Goal: Task Accomplishment & Management: Use online tool/utility

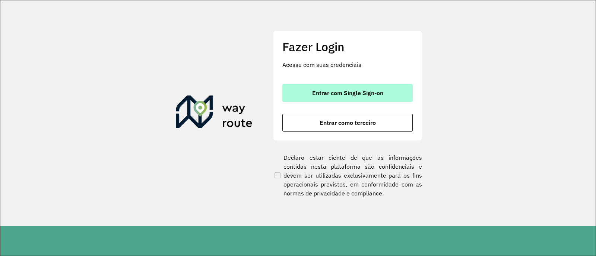
click at [339, 87] on button "Entrar com Single Sign-on" at bounding box center [347, 93] width 130 height 18
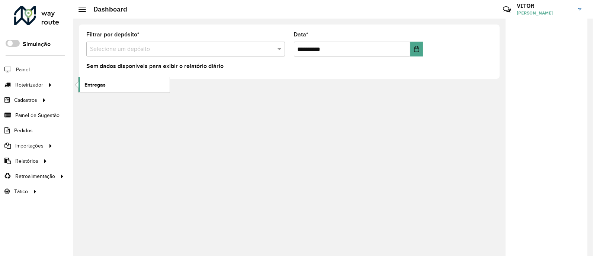
click at [112, 88] on link "Entregas" at bounding box center [124, 84] width 91 height 15
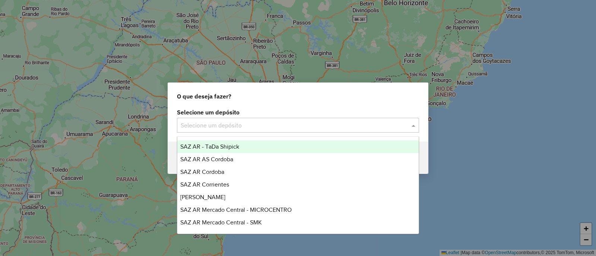
click at [248, 124] on input "text" at bounding box center [291, 125] width 220 height 9
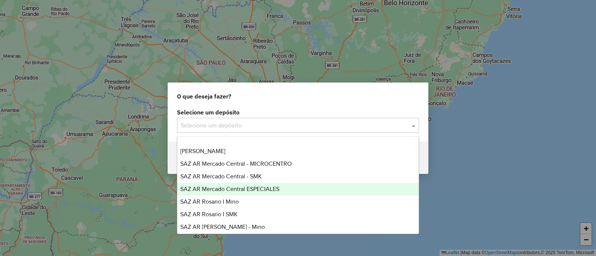
scroll to position [93, 0]
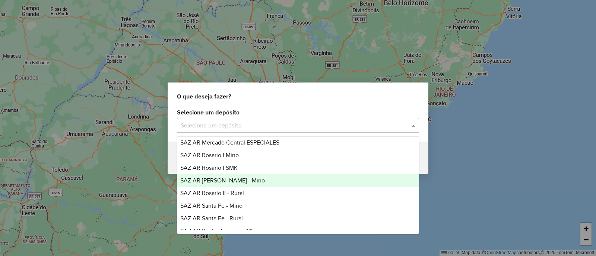
click at [256, 176] on div "SAZ AR Rosario II - Mino" at bounding box center [297, 181] width 241 height 13
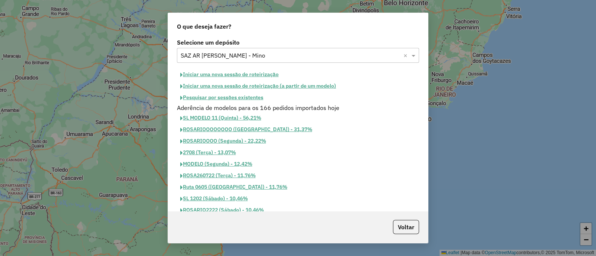
click at [226, 76] on button "Iniciar uma nova sessão de roteirização" at bounding box center [229, 75] width 105 height 12
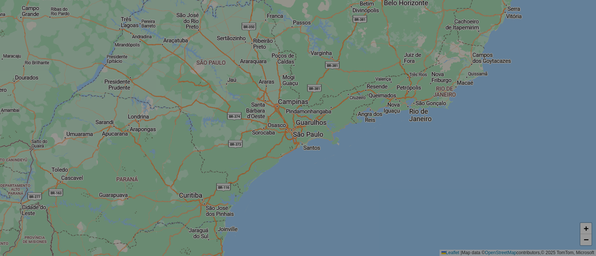
select select "*"
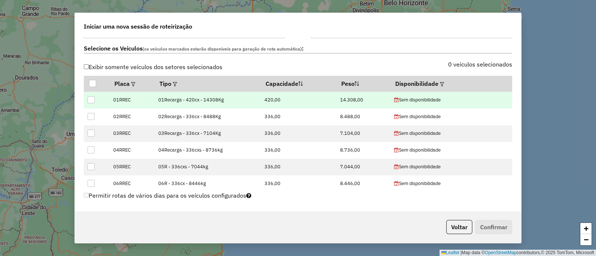
scroll to position [233, 0]
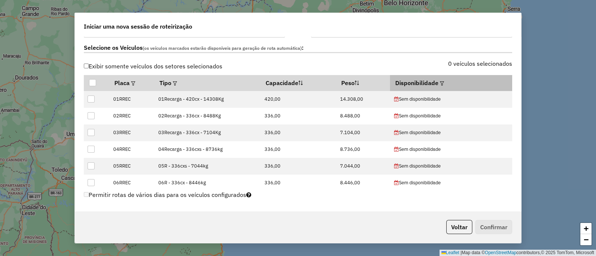
click at [442, 80] on th "Disponibilidade" at bounding box center [451, 83] width 122 height 16
click at [440, 82] on em at bounding box center [442, 84] width 4 height 4
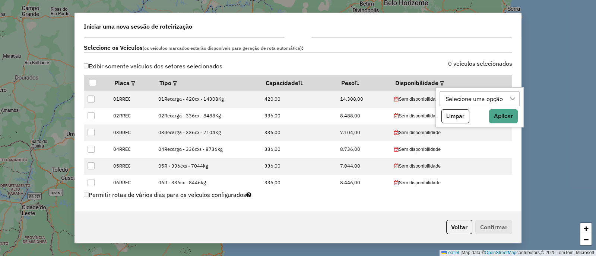
click at [463, 99] on div "Selecione uma opção" at bounding box center [474, 99] width 63 height 14
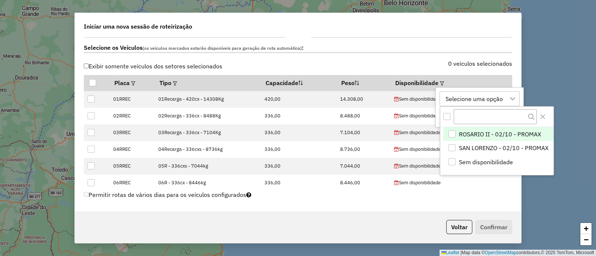
scroll to position [5, 34]
click at [510, 133] on span "ROSARIO II - 02/10 - PROMAX" at bounding box center [500, 134] width 82 height 9
click at [510, 132] on span "ROSARIO II - 02/10 - PROMAX" at bounding box center [500, 134] width 82 height 9
click at [505, 145] on span "SAN LORENZO - 02/10 - PROMAX" at bounding box center [504, 148] width 90 height 9
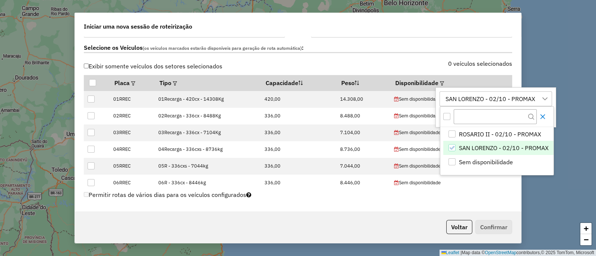
click at [543, 116] on icon "Close" at bounding box center [542, 117] width 5 height 5
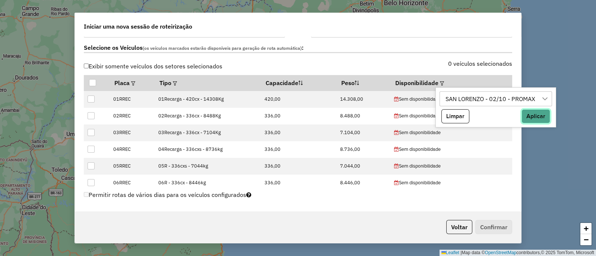
click at [539, 117] on button "Aplicar" at bounding box center [535, 116] width 29 height 14
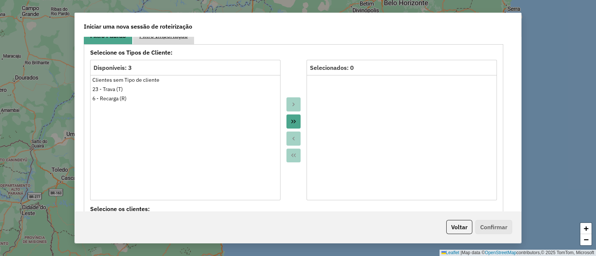
scroll to position [372, 0]
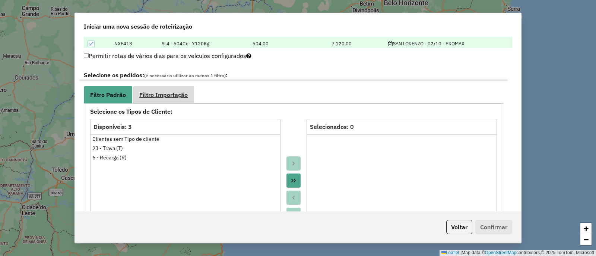
click at [180, 89] on link "Filtro Importação" at bounding box center [163, 94] width 61 height 17
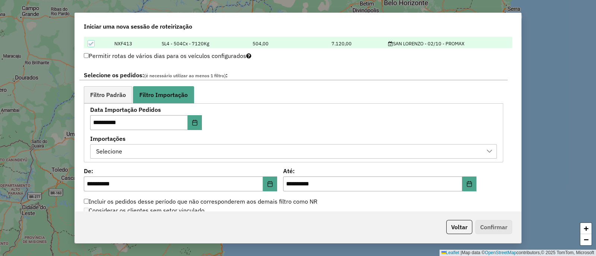
click at [300, 151] on div "Selecione" at bounding box center [287, 152] width 389 height 14
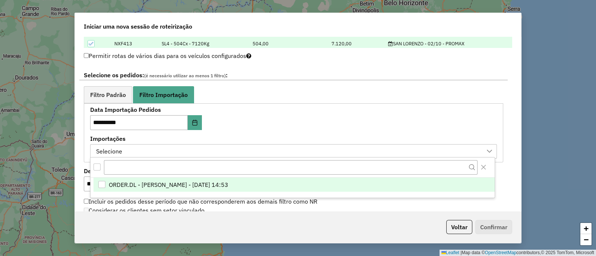
click at [316, 181] on li "ORDER.DL - VITOR GUILHERME EUGENIO DE OLIVEIRA - 01/10/2025 14:53" at bounding box center [293, 185] width 401 height 14
click at [303, 130] on div "**********" at bounding box center [293, 133] width 406 height 52
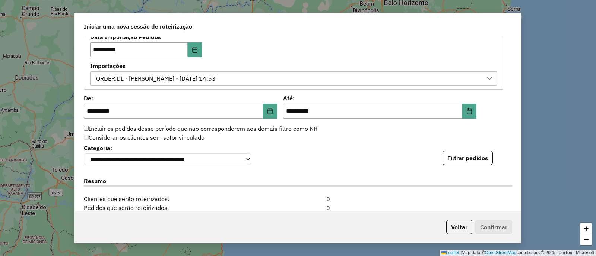
scroll to position [465, 0]
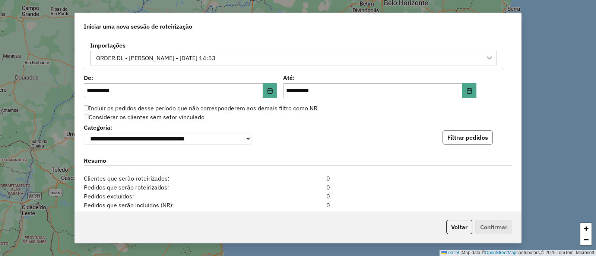
click at [467, 137] on button "Filtrar pedidos" at bounding box center [467, 138] width 50 height 14
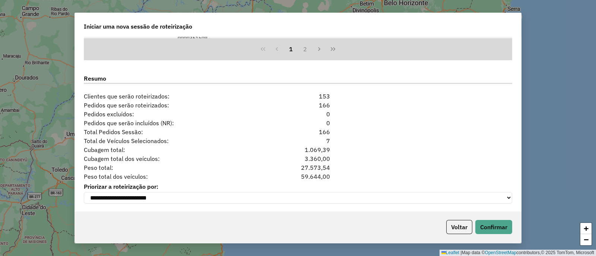
scroll to position [705, 0]
click at [507, 229] on button "Confirmar" at bounding box center [493, 227] width 37 height 14
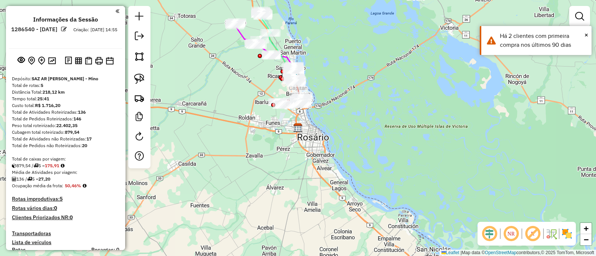
click at [567, 230] on img at bounding box center [567, 234] width 12 height 12
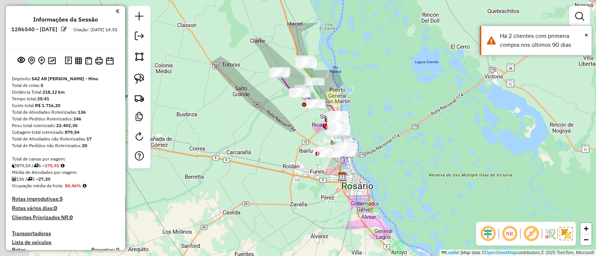
drag, startPoint x: 396, startPoint y: 100, endPoint x: 443, endPoint y: 156, distance: 73.4
click at [443, 156] on div "Janela de atendimento Grade de atendimento Capacidade Transportadoras Veículos …" at bounding box center [298, 128] width 596 height 256
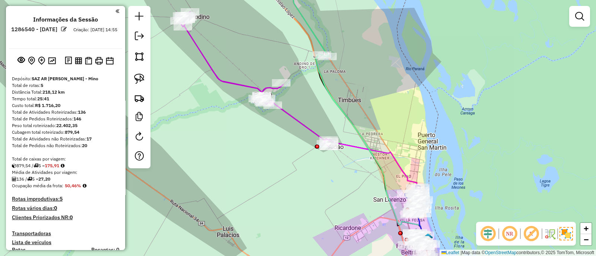
click at [288, 115] on icon at bounding box center [254, 79] width 151 height 135
select select "**********"
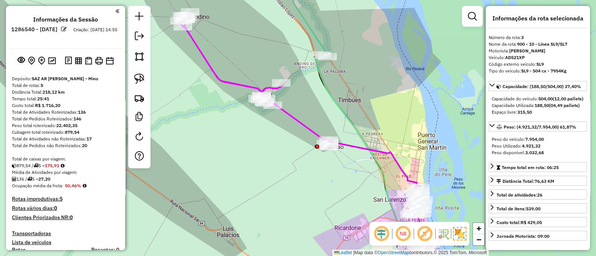
scroll to position [363, 0]
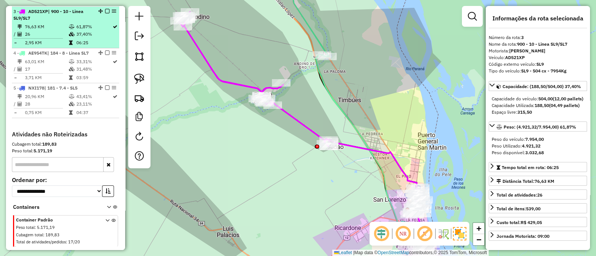
click at [105, 10] on em at bounding box center [107, 11] width 4 height 4
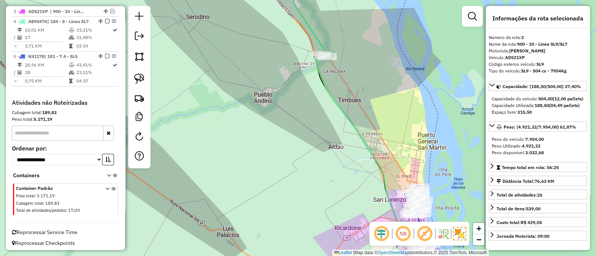
click at [325, 89] on icon at bounding box center [371, 146] width 112 height 185
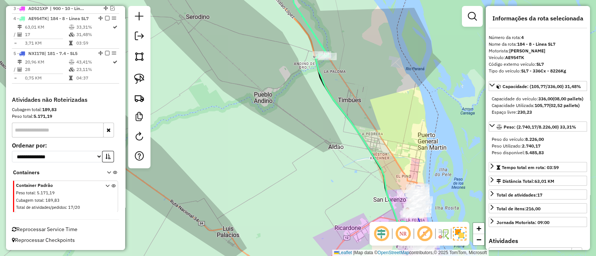
scroll to position [371, 0]
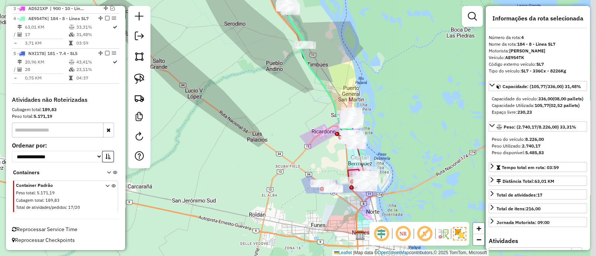
drag, startPoint x: 343, startPoint y: 101, endPoint x: 285, endPoint y: 3, distance: 114.5
click at [285, 3] on div "Janela de atendimento Grade de atendimento Capacidade Transportadoras Veículos …" at bounding box center [298, 128] width 596 height 256
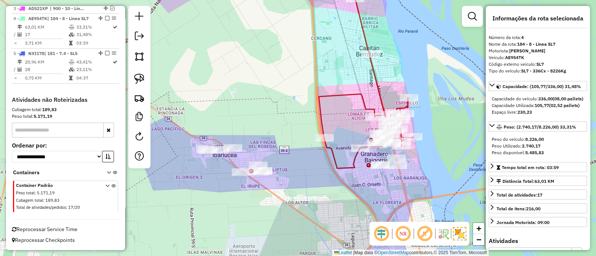
click at [324, 119] on icon at bounding box center [366, 111] width 94 height 115
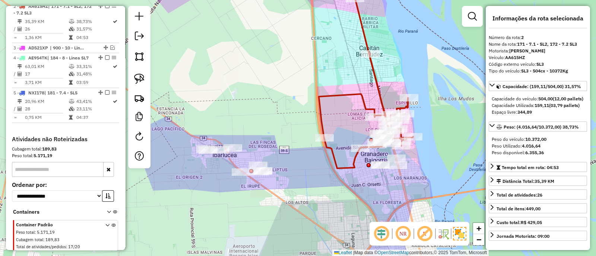
scroll to position [321, 0]
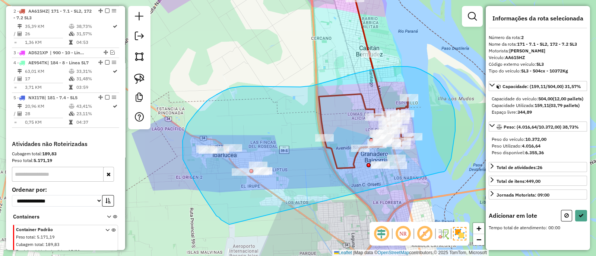
drag, startPoint x: 452, startPoint y: 150, endPoint x: 229, endPoint y: 225, distance: 235.5
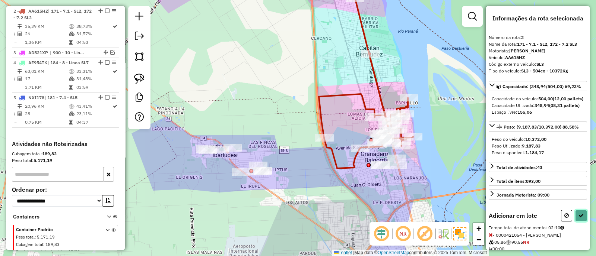
click at [580, 218] on icon at bounding box center [580, 215] width 5 height 5
select select "**********"
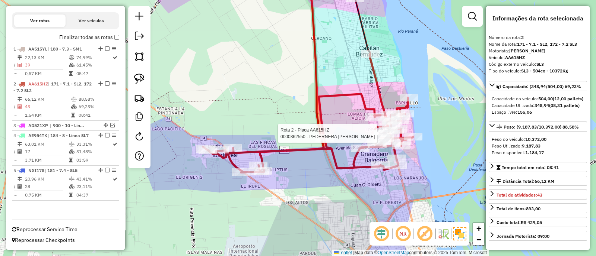
scroll to position [254, 0]
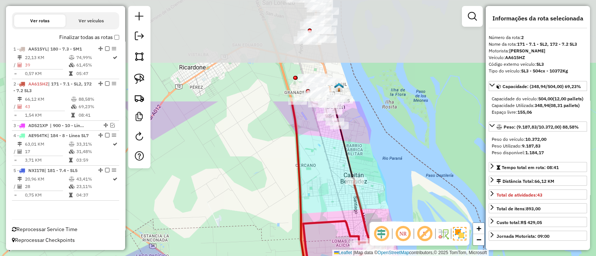
drag, startPoint x: 343, startPoint y: 68, endPoint x: 325, endPoint y: 216, distance: 149.3
click at [325, 216] on div "Janela de atendimento Grade de atendimento Capacidade Transportadoras Veículos …" at bounding box center [298, 128] width 596 height 256
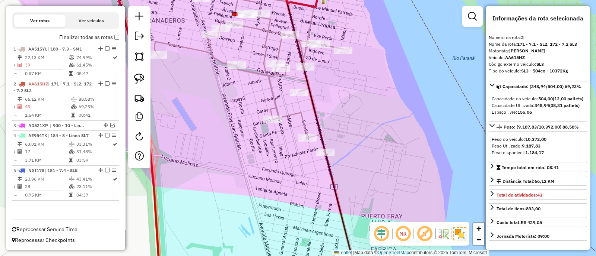
click at [299, 112] on icon at bounding box center [248, 63] width 189 height 178
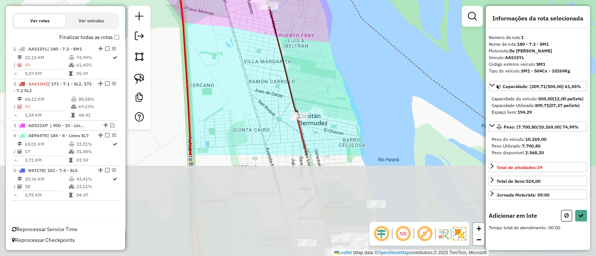
drag, startPoint x: 355, startPoint y: 156, endPoint x: 312, endPoint y: 29, distance: 134.2
click at [312, 29] on div "Janela de atendimento Grade de atendimento Capacidade Transportadoras Veículos …" at bounding box center [298, 128] width 596 height 256
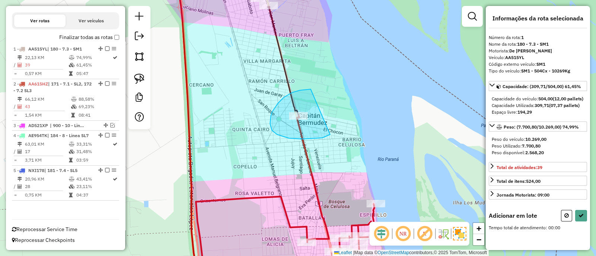
drag, startPoint x: 300, startPoint y: 90, endPoint x: 330, endPoint y: 135, distance: 53.6
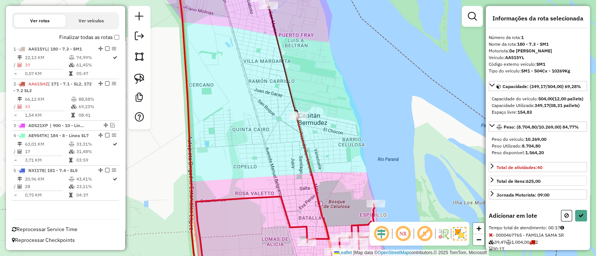
scroll to position [36, 0]
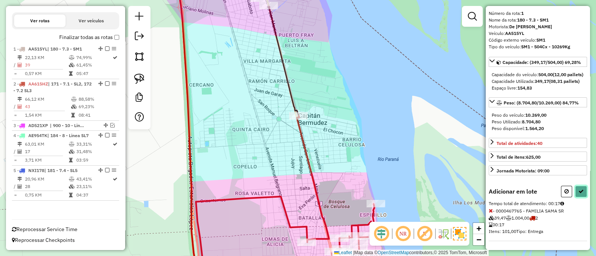
click at [576, 195] on button at bounding box center [581, 192] width 12 height 12
select select "**********"
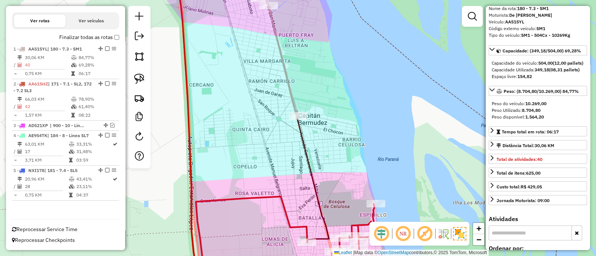
click at [283, 206] on icon at bounding box center [285, 239] width 178 height 85
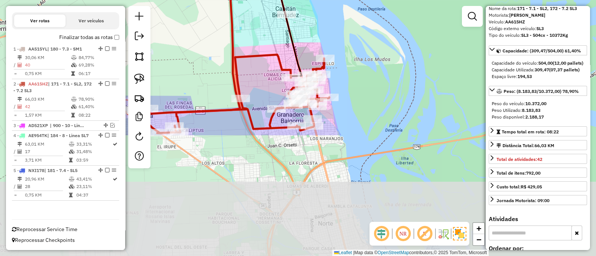
drag, startPoint x: 313, startPoint y: 203, endPoint x: 309, endPoint y: 55, distance: 147.8
click at [309, 55] on div "Janela de atendimento Grade de atendimento Capacidade Transportadoras Veículos …" at bounding box center [298, 128] width 596 height 256
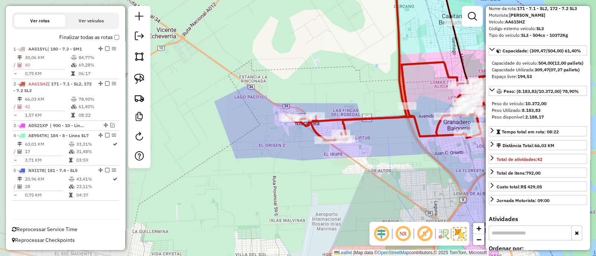
drag, startPoint x: 302, startPoint y: 82, endPoint x: 402, endPoint y: 85, distance: 99.8
click at [402, 85] on icon at bounding box center [390, 101] width 210 height 79
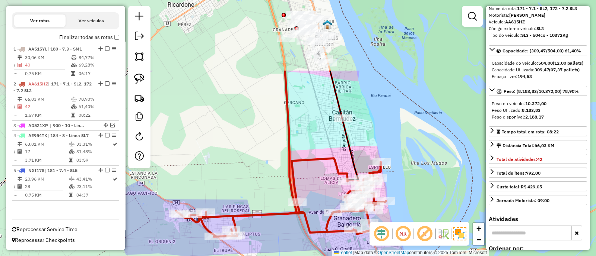
drag, startPoint x: 371, startPoint y: 58, endPoint x: 261, endPoint y: 155, distance: 146.1
click at [261, 155] on div "Janela de atendimento Grade de atendimento Capacidade Transportadoras Veículos …" at bounding box center [298, 128] width 596 height 256
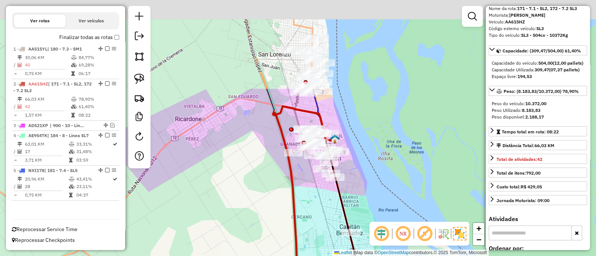
drag, startPoint x: 262, startPoint y: 163, endPoint x: 269, endPoint y: 271, distance: 108.2
click at [269, 256] on html "Aguarde... Pop-up bloqueado! Seu navegador bloqueou automáticamente a abertura …" at bounding box center [298, 128] width 596 height 256
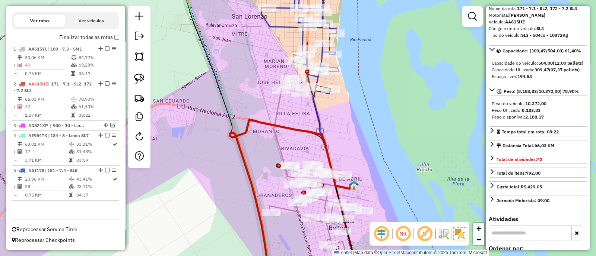
click at [272, 115] on icon at bounding box center [316, 181] width 95 height 204
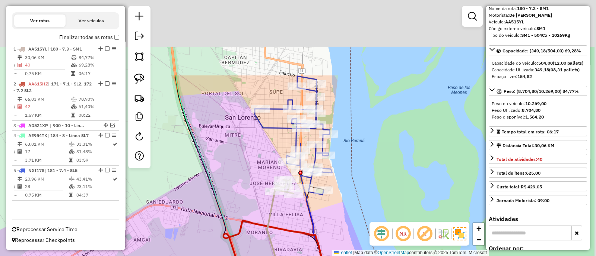
drag, startPoint x: 293, startPoint y: 115, endPoint x: 288, endPoint y: 216, distance: 101.4
click at [288, 216] on div "Janela de atendimento Grade de atendimento Capacidade Transportadoras Veículos …" at bounding box center [298, 128] width 596 height 256
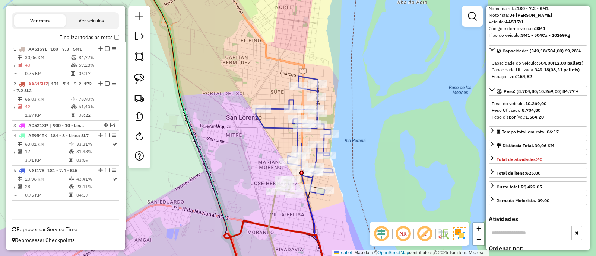
click at [280, 131] on icon at bounding box center [294, 135] width 77 height 119
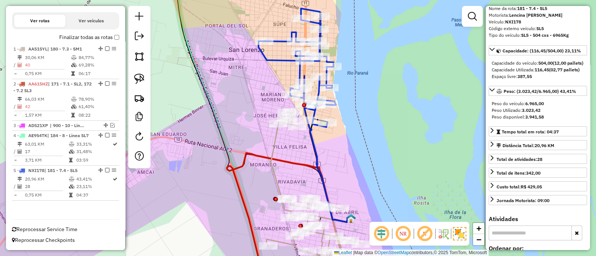
click at [299, 75] on icon at bounding box center [296, 68] width 77 height 119
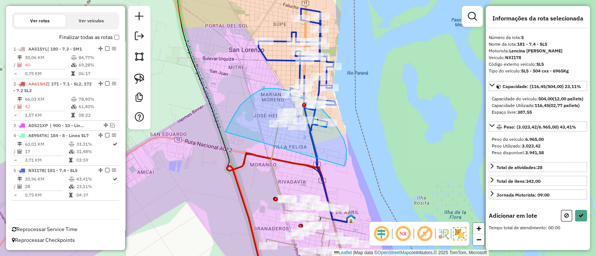
drag, startPoint x: 344, startPoint y: 166, endPoint x: 225, endPoint y: 132, distance: 123.9
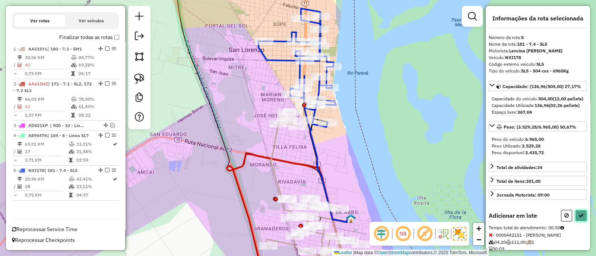
click at [581, 218] on icon at bounding box center [580, 215] width 5 height 5
select select "**********"
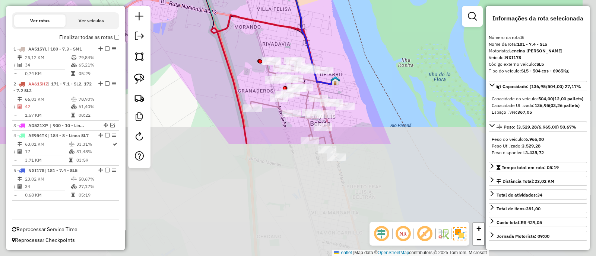
drag, startPoint x: 342, startPoint y: 167, endPoint x: 326, endPoint y: 32, distance: 136.1
click at [326, 32] on div "Janela de atendimento Grade de atendimento Capacidade Transportadoras Veículos …" at bounding box center [298, 128] width 596 height 256
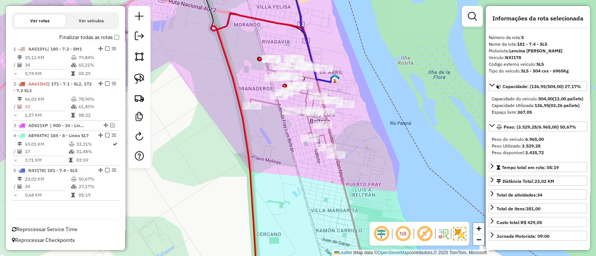
click at [266, 103] on icon at bounding box center [308, 162] width 116 height 208
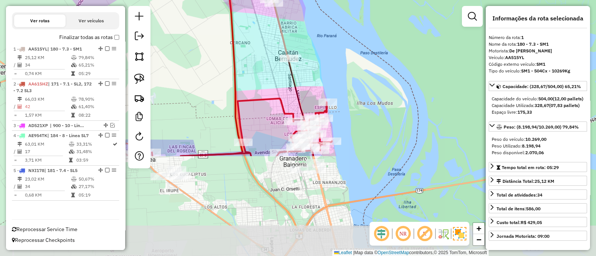
drag, startPoint x: 267, startPoint y: 159, endPoint x: 239, endPoint y: 32, distance: 130.7
click at [239, 32] on div "Janela de atendimento Grade de atendimento Capacidade Transportadoras Veículos …" at bounding box center [298, 128] width 596 height 256
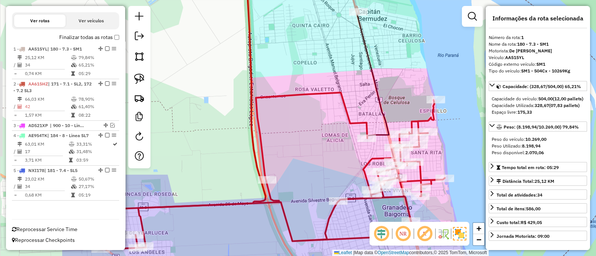
drag, startPoint x: 208, startPoint y: 130, endPoint x: 330, endPoint y: 148, distance: 123.0
click at [330, 148] on div "Janela de atendimento Grade de atendimento Capacidade Transportadoras Veículos …" at bounding box center [298, 128] width 596 height 256
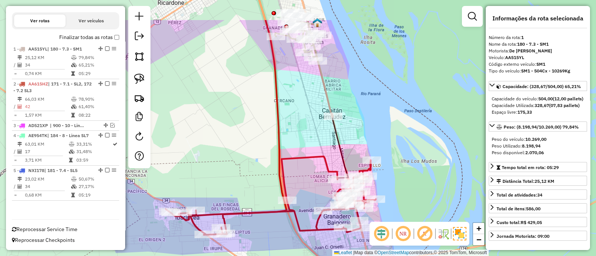
drag, startPoint x: 322, startPoint y: 121, endPoint x: 313, endPoint y: 168, distance: 47.4
click at [313, 170] on div "Janela de atendimento Grade de atendimento Capacidade Transportadoras Veículos …" at bounding box center [298, 128] width 596 height 256
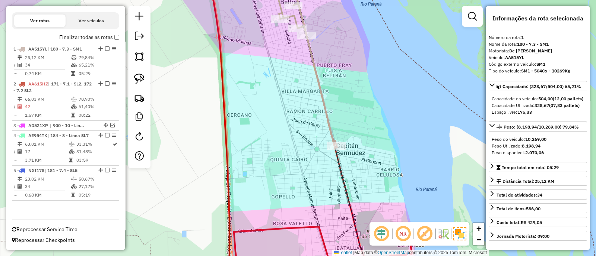
drag, startPoint x: 352, startPoint y: 144, endPoint x: 359, endPoint y: 199, distance: 55.5
click at [359, 199] on div "Janela de atendimento Grade de atendimento Capacidade Transportadoras Veículos …" at bounding box center [298, 128] width 596 height 256
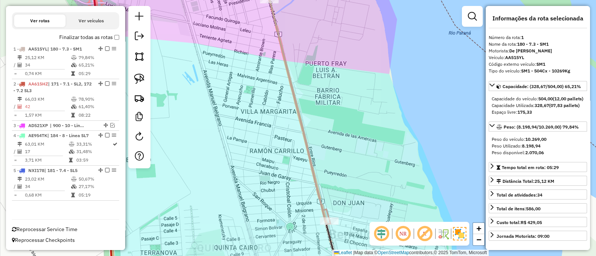
click at [358, 162] on div "Janela de atendimento Grade de atendimento Capacidade Transportadoras Veículos …" at bounding box center [298, 128] width 596 height 256
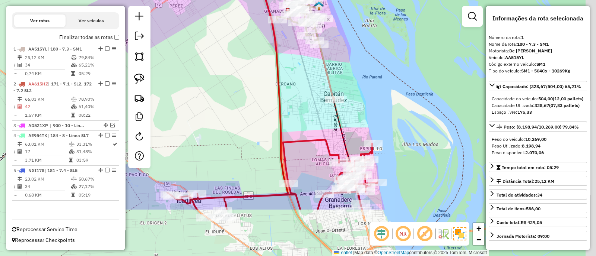
drag, startPoint x: 367, startPoint y: 163, endPoint x: 343, endPoint y: 67, distance: 99.2
click at [343, 67] on div "Janela de atendimento Grade de atendimento Capacidade Transportadoras Veículos …" at bounding box center [298, 128] width 596 height 256
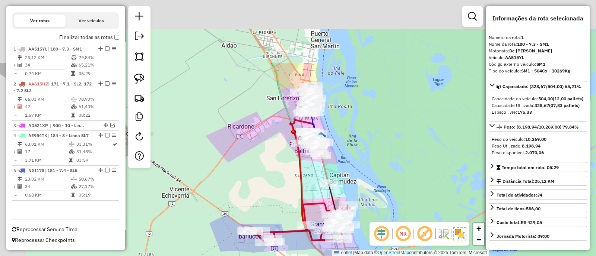
drag, startPoint x: 239, startPoint y: 114, endPoint x: 273, endPoint y: 201, distance: 92.9
click at [276, 206] on div "Janela de atendimento Grade de atendimento Capacidade Transportadoras Veículos …" at bounding box center [298, 128] width 596 height 256
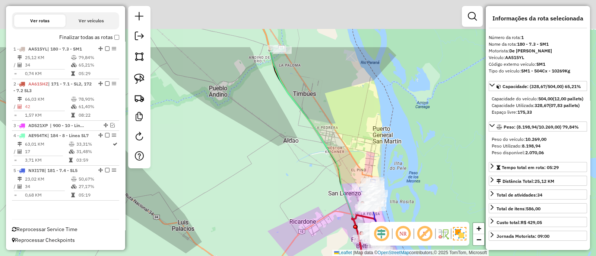
drag, startPoint x: 302, startPoint y: 194, endPoint x: 307, endPoint y: 212, distance: 19.0
click at [307, 212] on div "Janela de atendimento Grade de atendimento Capacidade Transportadoras Veículos …" at bounding box center [298, 128] width 596 height 256
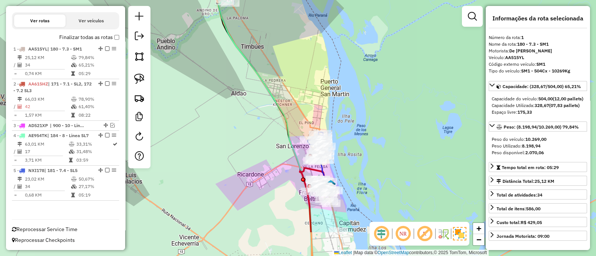
drag, startPoint x: 316, startPoint y: 196, endPoint x: 259, endPoint y: 179, distance: 60.1
click at [258, 179] on div "Janela de atendimento Grade de atendimento Capacidade Transportadoras Veículos …" at bounding box center [298, 128] width 596 height 256
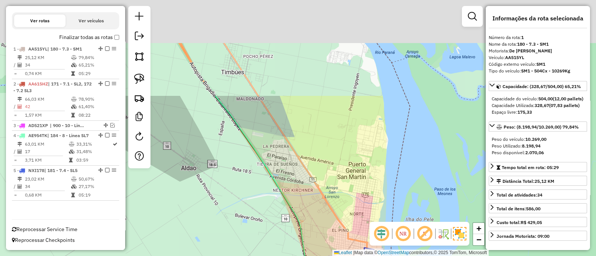
drag, startPoint x: 275, startPoint y: 79, endPoint x: 317, endPoint y: 218, distance: 145.4
click at [326, 230] on div "Janela de atendimento Grade de atendimento Capacidade Transportadoras Veículos …" at bounding box center [298, 128] width 596 height 256
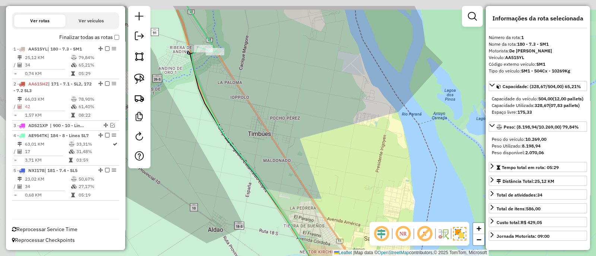
drag, startPoint x: 241, startPoint y: 119, endPoint x: 295, endPoint y: 252, distance: 144.1
click at [295, 252] on div "Janela de atendimento Grade de atendimento Capacidade Transportadoras Veículos …" at bounding box center [298, 128] width 596 height 256
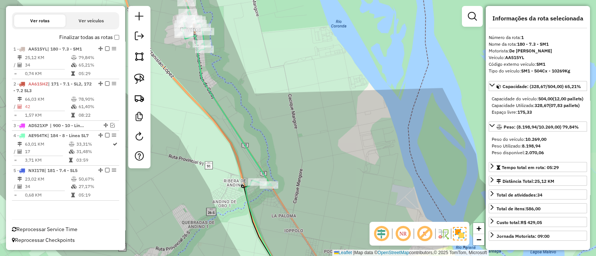
click at [229, 119] on icon at bounding box center [227, 95] width 90 height 184
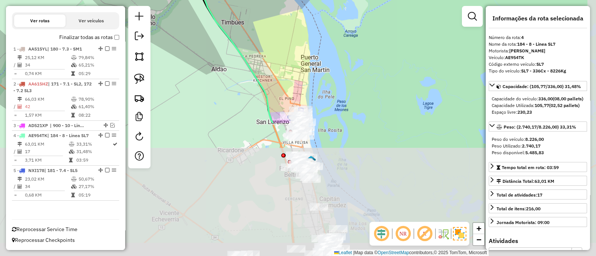
drag, startPoint x: 303, startPoint y: 184, endPoint x: 272, endPoint y: 29, distance: 157.2
click at [272, 30] on div "Janela de atendimento Grade de atendimento Capacidade Transportadoras Veículos …" at bounding box center [298, 128] width 596 height 256
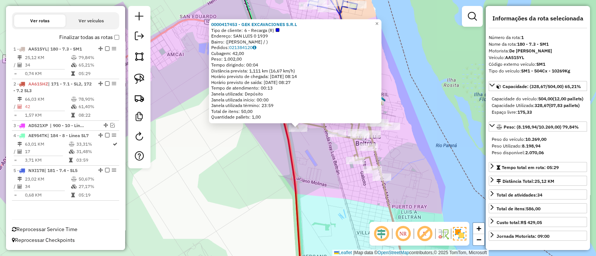
click at [259, 159] on div "0000417453 - GEK EXCAVACIONES S.R.L Tipo de cliente: 6 - Recarga (R) Endereço: …" at bounding box center [298, 128] width 596 height 256
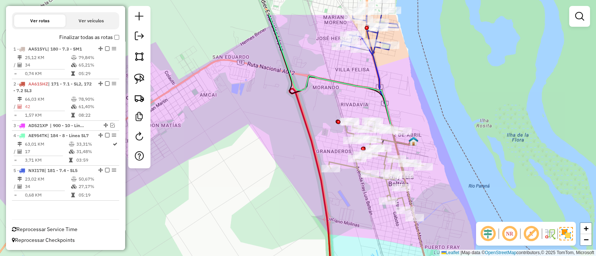
drag, startPoint x: 262, startPoint y: 119, endPoint x: 294, endPoint y: 168, distance: 59.2
click at [301, 172] on div "Janela de atendimento Grade de atendimento Capacidade Transportadoras Veículos …" at bounding box center [298, 128] width 596 height 256
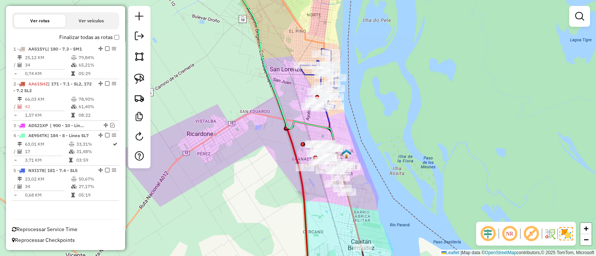
click at [270, 79] on icon at bounding box center [286, 65] width 119 height 182
select select "**********"
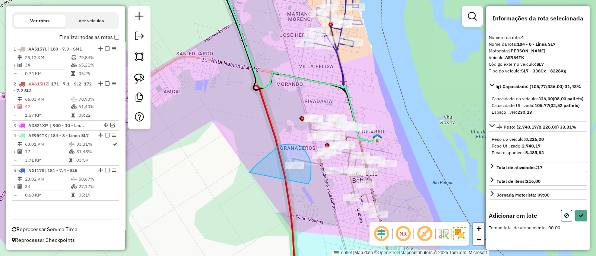
drag, startPoint x: 309, startPoint y: 182, endPoint x: 249, endPoint y: 173, distance: 60.3
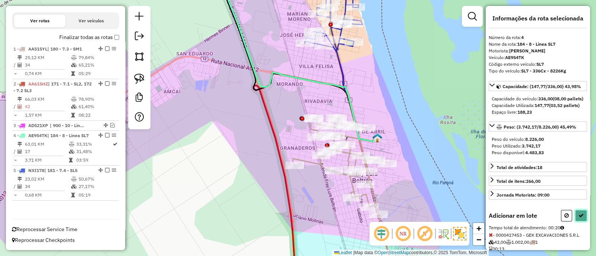
click at [579, 218] on icon at bounding box center [580, 215] width 5 height 5
select select "**********"
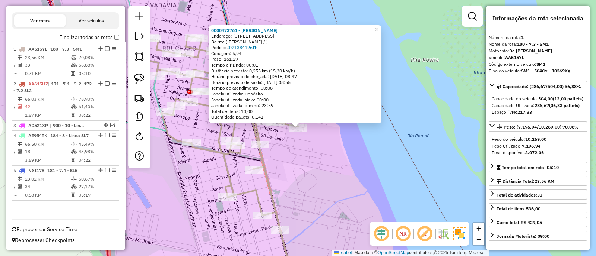
click at [295, 150] on div "Rota 1 - Placa AA515YL 0000473761 - Sebastin Pedro Maillard 0000473761 - Sebast…" at bounding box center [298, 128] width 596 height 256
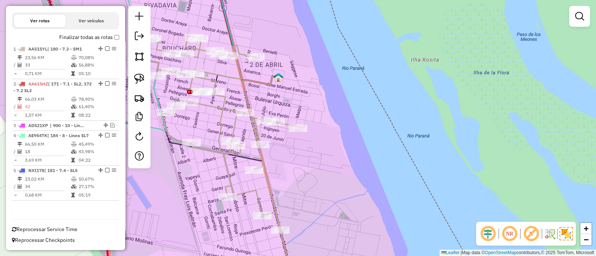
click at [245, 89] on icon at bounding box center [267, 179] width 51 height 206
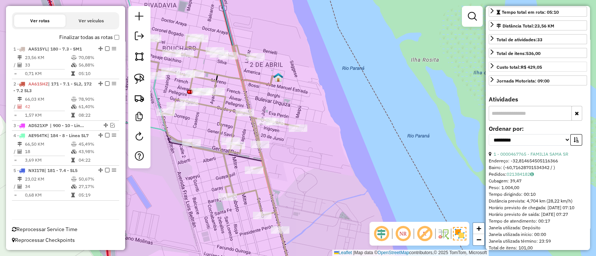
scroll to position [186, 0]
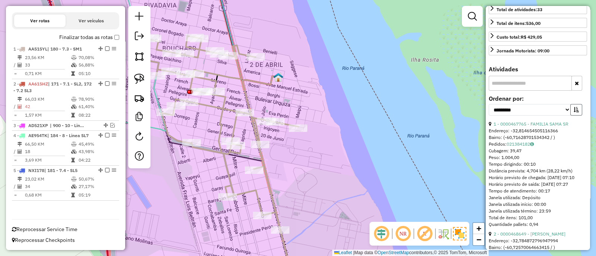
click at [576, 112] on icon "button" at bounding box center [575, 109] width 5 height 5
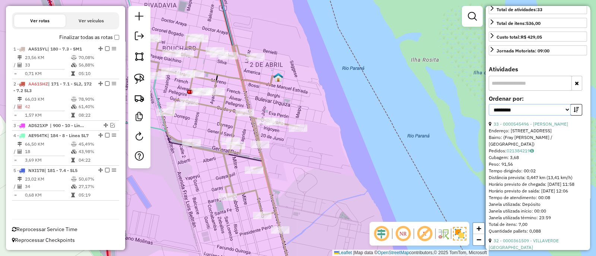
click at [552, 116] on select "**********" at bounding box center [529, 110] width 82 height 12
select select "**********"
click at [488, 115] on select "**********" at bounding box center [529, 110] width 82 height 12
click at [530, 127] on link "14 - 0000448839 - Suarez Maria Sol" at bounding box center [530, 124] width 74 height 6
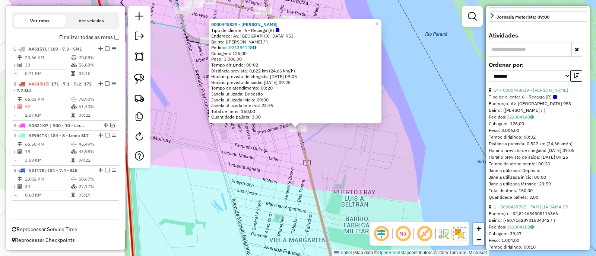
scroll to position [233, 0]
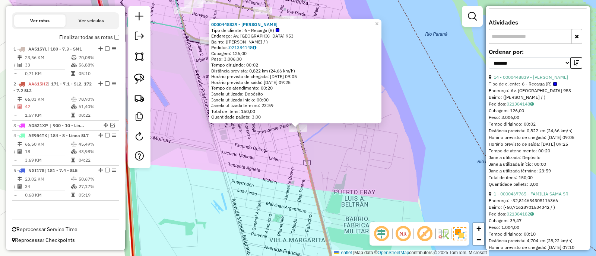
click at [357, 164] on div "0000448839 - Suarez Maria Sol Tipo de cliente: 6 - Recarga (R) Endereço: Av. Sa…" at bounding box center [298, 128] width 596 height 256
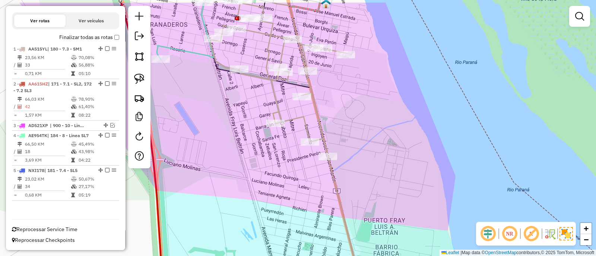
drag, startPoint x: 357, startPoint y: 159, endPoint x: 394, endPoint y: 196, distance: 51.9
click at [394, 196] on div "Janela de atendimento Grade de atendimento Capacidade Transportadoras Veículos …" at bounding box center [298, 128] width 596 height 256
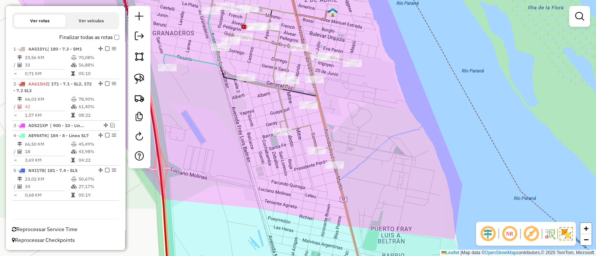
drag, startPoint x: 411, startPoint y: 162, endPoint x: 419, endPoint y: 181, distance: 21.4
click at [419, 181] on div "Janela de atendimento Grade de atendimento Capacidade Transportadoras Veículos …" at bounding box center [298, 128] width 596 height 256
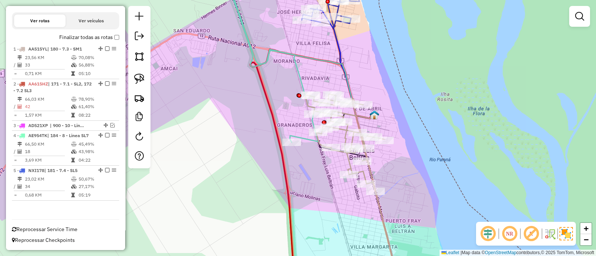
click at [358, 122] on icon at bounding box center [377, 198] width 42 height 168
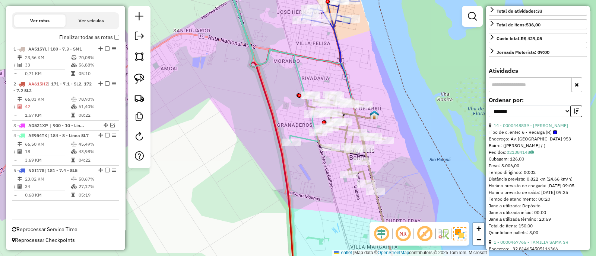
scroll to position [186, 0]
click at [540, 127] on link "14 - 0000448839 - Suarez Maria Sol" at bounding box center [530, 124] width 74 height 6
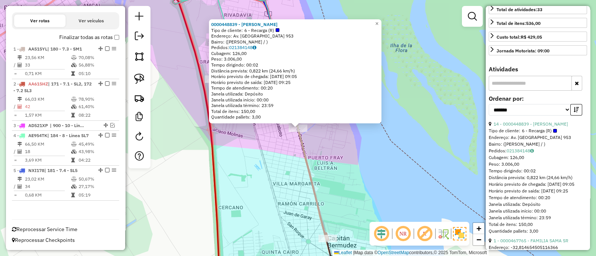
click at [344, 155] on div "0000448839 - Suarez Maria Sol Tipo de cliente: 6 - Recarga (R) Endereço: Av. Sa…" at bounding box center [298, 128] width 596 height 256
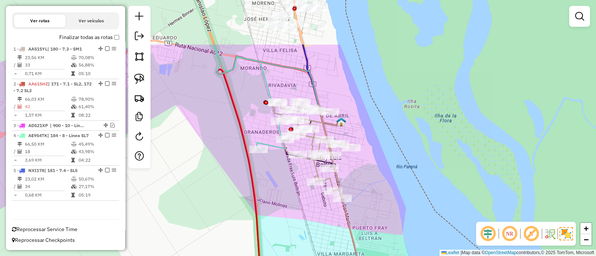
drag, startPoint x: 339, startPoint y: 106, endPoint x: 383, endPoint y: 176, distance: 82.8
click at [383, 176] on div "Janela de atendimento Grade de atendimento Capacidade Transportadoras Veículos …" at bounding box center [298, 128] width 596 height 256
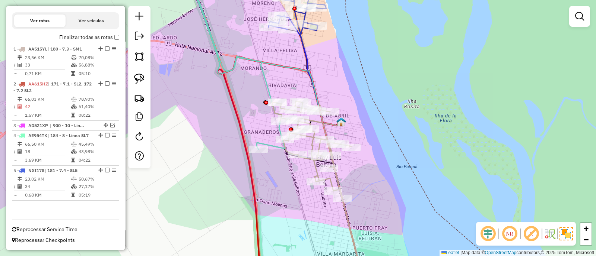
click at [313, 144] on icon at bounding box center [318, 191] width 92 height 181
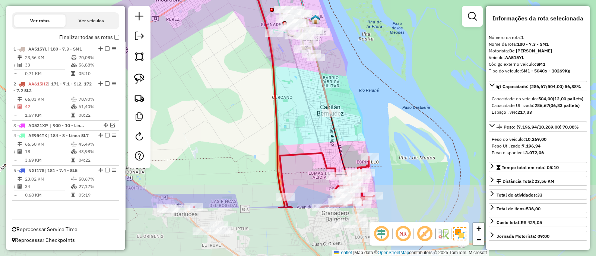
drag, startPoint x: 321, startPoint y: 194, endPoint x: 315, endPoint y: 117, distance: 77.3
click at [315, 117] on div "Janela de atendimento Grade de atendimento Capacidade Transportadoras Veículos …" at bounding box center [298, 128] width 596 height 256
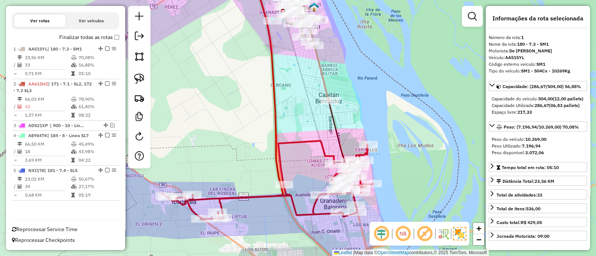
click at [306, 142] on icon at bounding box center [267, 180] width 210 height 79
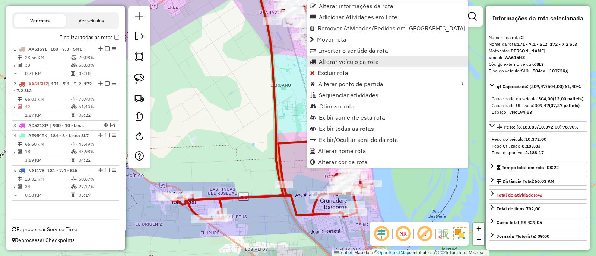
click at [343, 64] on span "Alterar veículo da rota" at bounding box center [349, 62] width 60 height 6
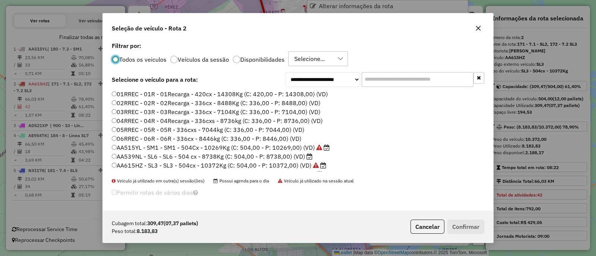
scroll to position [4, 2]
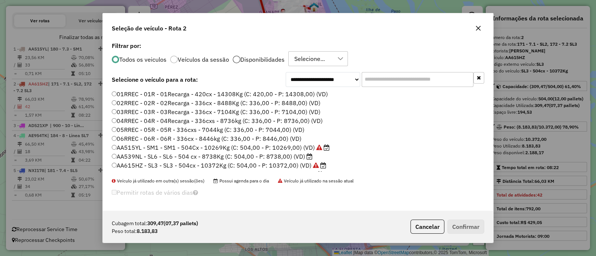
click at [236, 57] on div at bounding box center [236, 59] width 7 height 7
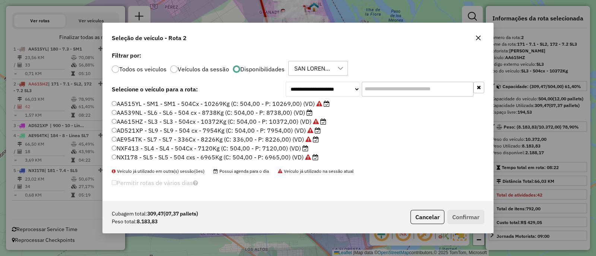
click at [161, 103] on label "AA515YL - SM1 - SM1 - 504Cx - 10269Kg (C: 504,00 - P: 10269,00) (VD)" at bounding box center [221, 103] width 218 height 9
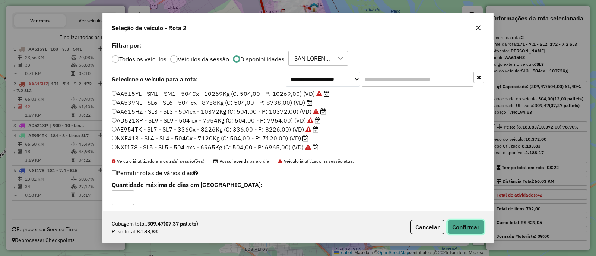
click at [467, 229] on button "Confirmar" at bounding box center [465, 227] width 37 height 14
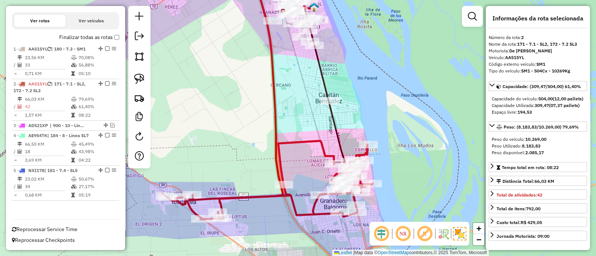
click at [303, 141] on icon at bounding box center [267, 180] width 210 height 79
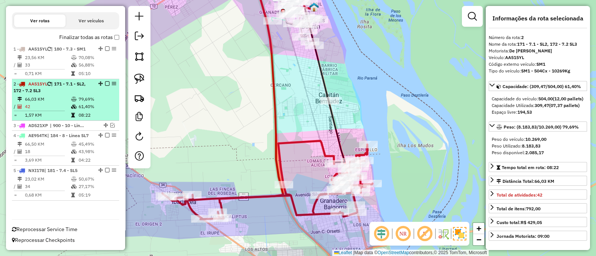
click at [105, 82] on em at bounding box center [107, 84] width 4 height 4
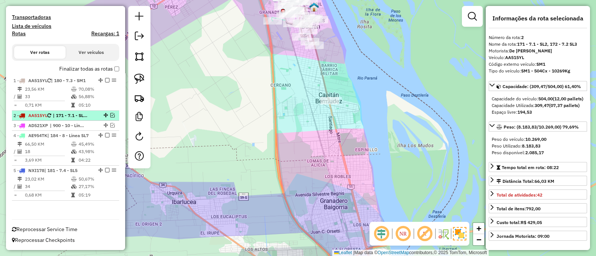
scroll to position [222, 0]
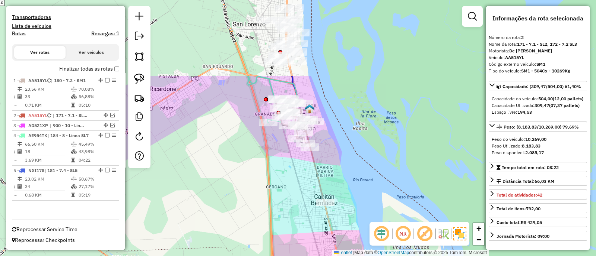
drag, startPoint x: 338, startPoint y: 128, endPoint x: 333, endPoint y: 230, distance: 102.1
click at [333, 230] on div "Janela de atendimento Grade de atendimento Capacidade Transportadoras Veículos …" at bounding box center [298, 128] width 596 height 256
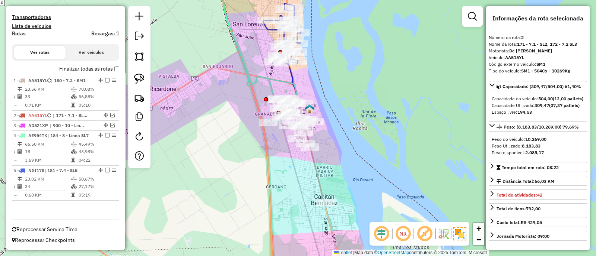
click at [315, 163] on icon at bounding box center [300, 151] width 50 height 104
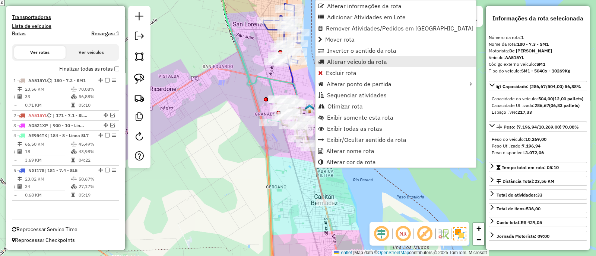
click at [342, 59] on span "Alterar veículo da rota" at bounding box center [357, 62] width 60 height 6
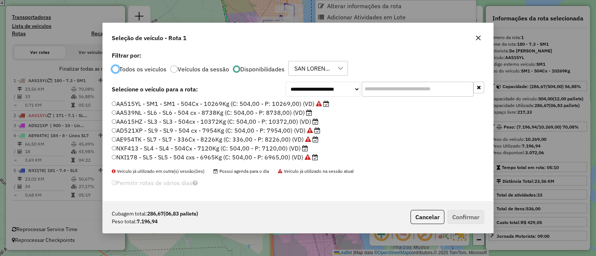
scroll to position [4, 2]
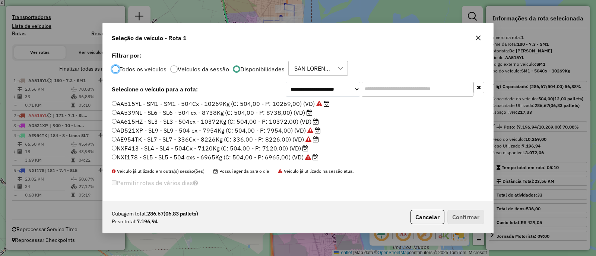
click at [163, 122] on label "AA615HZ - SL3 - SL3 - 504cx - 10372Kg (C: 504,00 - P: 10372,00) (VD)" at bounding box center [215, 121] width 207 height 9
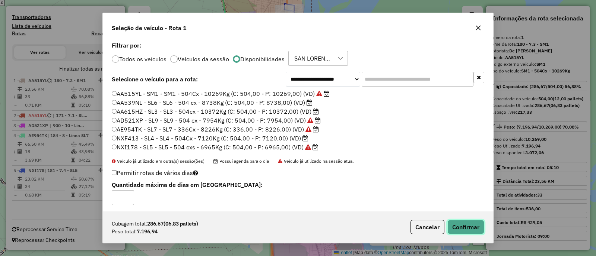
click at [478, 224] on button "Confirmar" at bounding box center [465, 227] width 37 height 14
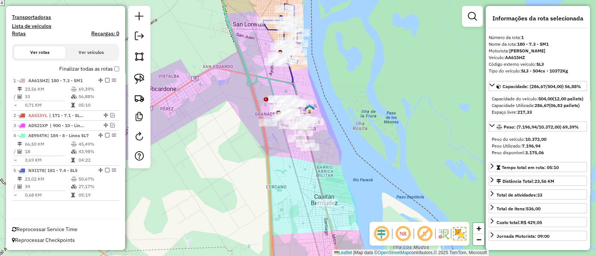
click at [263, 85] on div "Janela de atendimento Grade de atendimento Capacidade Transportadoras Veículos …" at bounding box center [298, 128] width 596 height 256
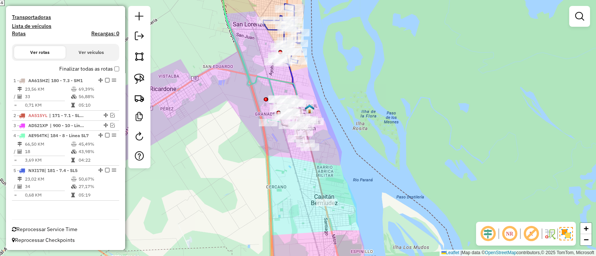
click at [316, 165] on icon at bounding box center [300, 151] width 50 height 104
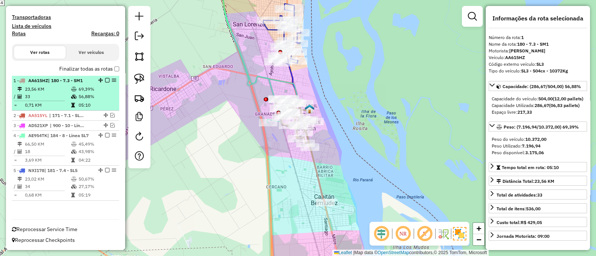
click at [105, 78] on em at bounding box center [107, 80] width 4 height 4
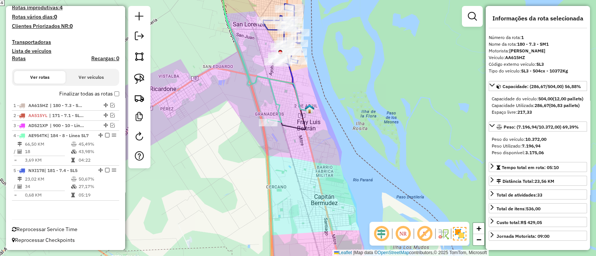
click at [277, 104] on icon at bounding box center [249, 48] width 64 height 149
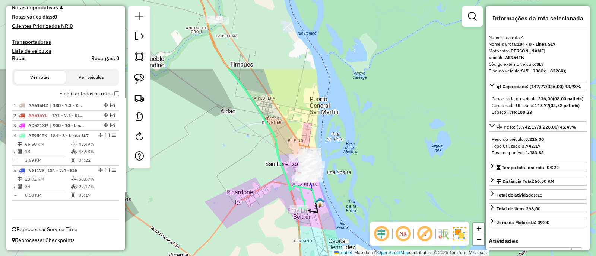
drag, startPoint x: 236, startPoint y: 64, endPoint x: 261, endPoint y: 160, distance: 98.6
click at [261, 160] on div "Janela de atendimento Grade de atendimento Capacidade Transportadoras Veículos …" at bounding box center [298, 128] width 596 height 256
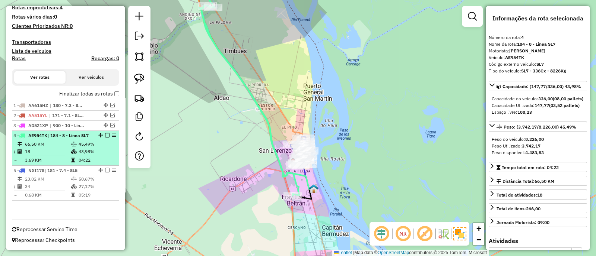
click at [100, 143] on td "45,49%" at bounding box center [97, 144] width 38 height 7
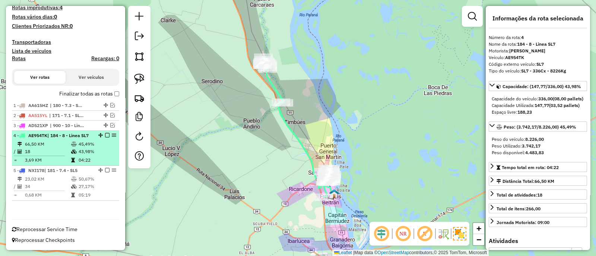
click at [105, 133] on em at bounding box center [107, 135] width 4 height 4
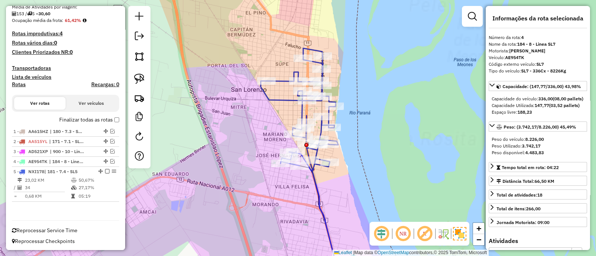
click at [313, 185] on icon at bounding box center [331, 211] width 44 height 102
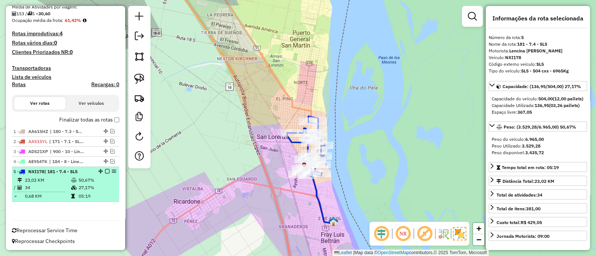
click at [105, 171] on em at bounding box center [107, 171] width 4 height 4
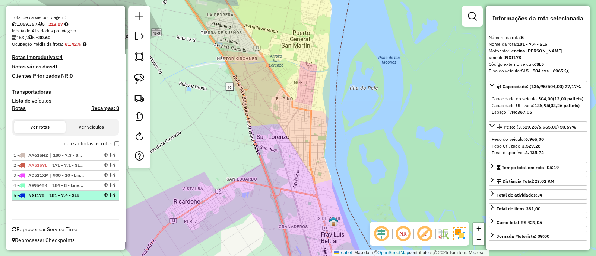
scroll to position [141, 0]
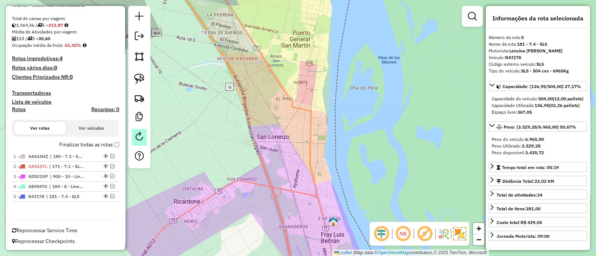
click at [145, 137] on link at bounding box center [139, 137] width 15 height 17
select select "*"
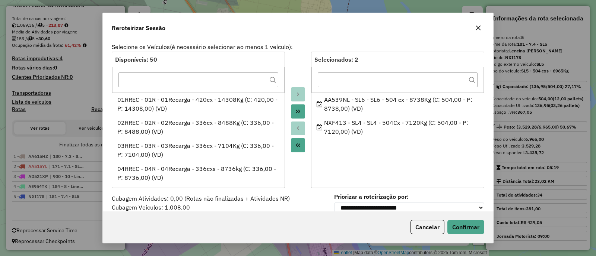
click at [478, 27] on icon "button" at bounding box center [478, 28] width 6 height 6
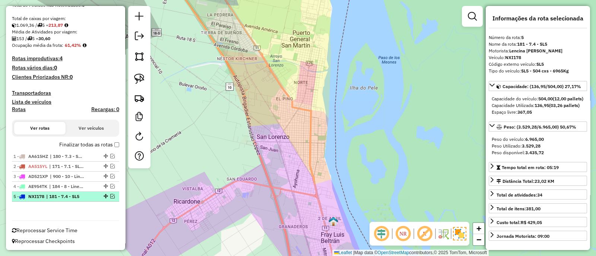
click at [110, 197] on em at bounding box center [112, 196] width 4 height 4
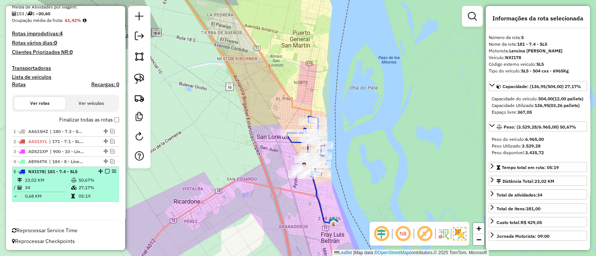
click at [108, 189] on td "27,17%" at bounding box center [97, 187] width 38 height 7
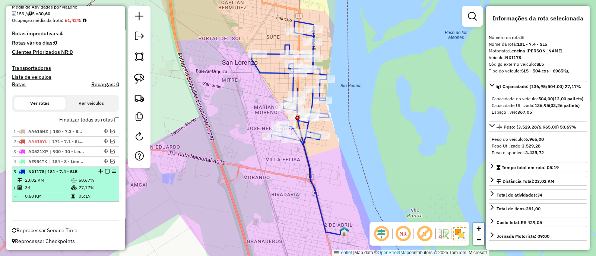
click at [105, 171] on em at bounding box center [107, 171] width 4 height 4
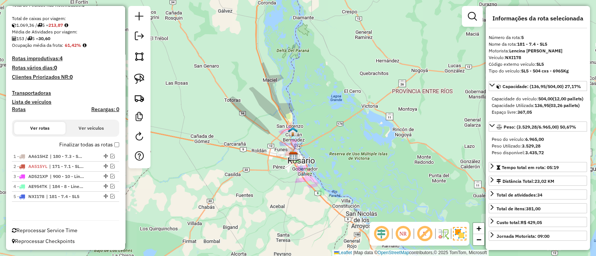
drag, startPoint x: 235, startPoint y: 194, endPoint x: 275, endPoint y: 149, distance: 60.6
click at [275, 149] on div "Janela de atendimento Grade de atendimento Capacidade Transportadoras Veículos …" at bounding box center [298, 128] width 596 height 256
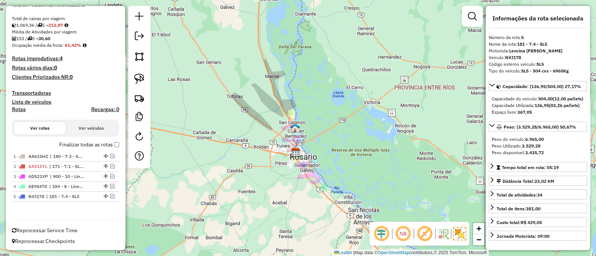
click at [347, 184] on div "Janela de atendimento Grade de atendimento Capacidade Transportadoras Veículos …" at bounding box center [298, 128] width 596 height 256
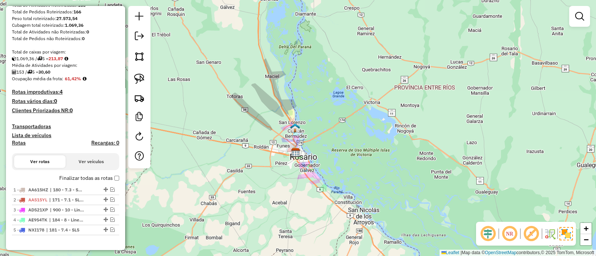
scroll to position [48, 0]
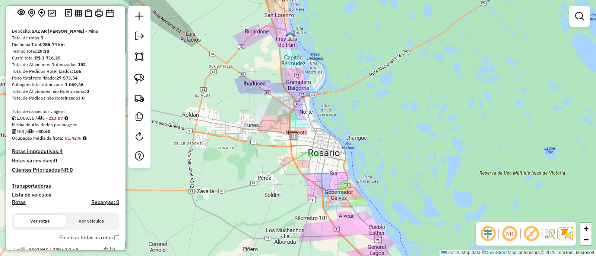
drag, startPoint x: 316, startPoint y: 157, endPoint x: 309, endPoint y: 163, distance: 9.6
click at [309, 163] on div "Janela de atendimento Grade de atendimento Capacidade Transportadoras Veículos …" at bounding box center [298, 128] width 596 height 256
click at [395, 210] on div "Janela de atendimento Grade de atendimento Capacidade Transportadoras Veículos …" at bounding box center [298, 128] width 596 height 256
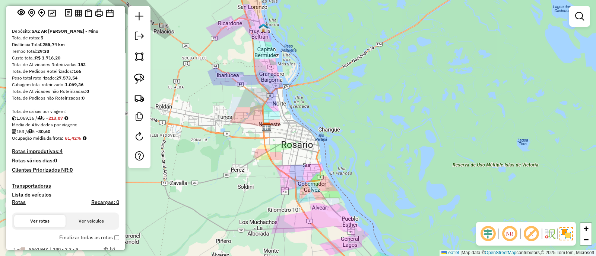
drag, startPoint x: 395, startPoint y: 210, endPoint x: 368, endPoint y: 202, distance: 28.0
click at [368, 202] on div "Janela de atendimento Grade de atendimento Capacidade Transportadoras Veículos …" at bounding box center [298, 128] width 596 height 256
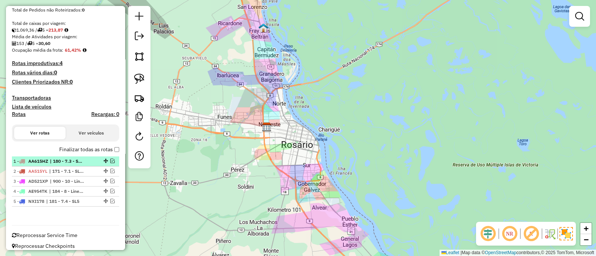
scroll to position [141, 0]
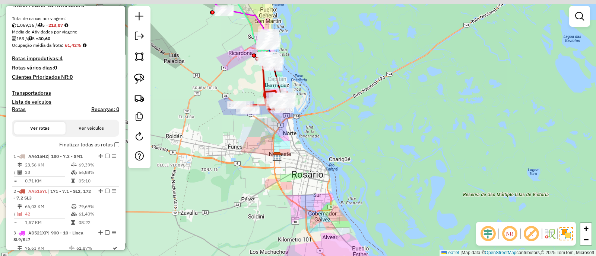
drag, startPoint x: 355, startPoint y: 192, endPoint x: 370, endPoint y: 234, distance: 44.6
click at [370, 234] on div "Janela de atendimento Grade de atendimento Capacidade Transportadoras Veículos …" at bounding box center [298, 128] width 596 height 256
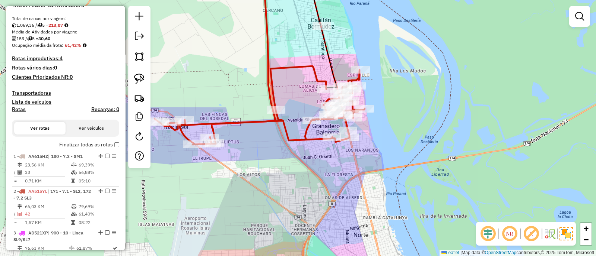
click at [272, 94] on icon at bounding box center [259, 105] width 210 height 79
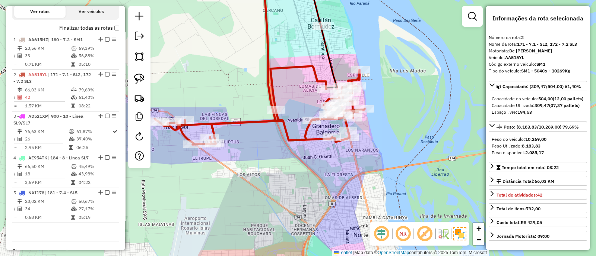
scroll to position [285, 0]
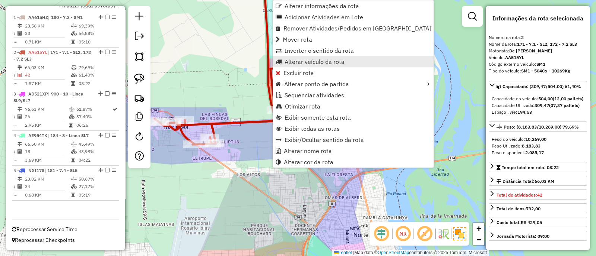
click at [296, 61] on span "Alterar veículo da rota" at bounding box center [314, 62] width 60 height 6
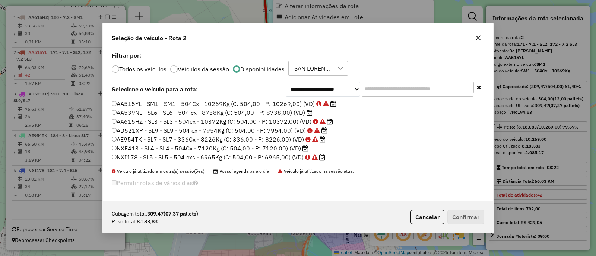
scroll to position [4, 2]
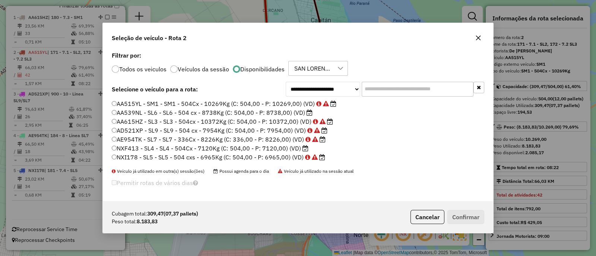
click at [244, 124] on label "AA615HZ - SL3 - SL3 - 504cx - 10372Kg (C: 504,00 - P: 10372,00) (VD)" at bounding box center [222, 121] width 221 height 9
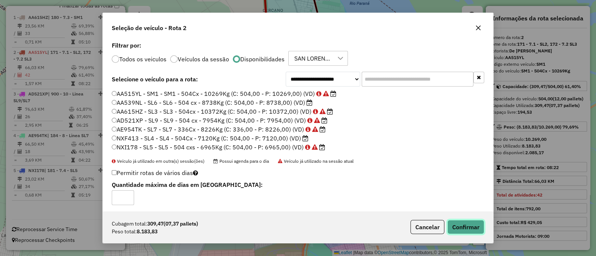
click at [462, 228] on button "Confirmar" at bounding box center [465, 227] width 37 height 14
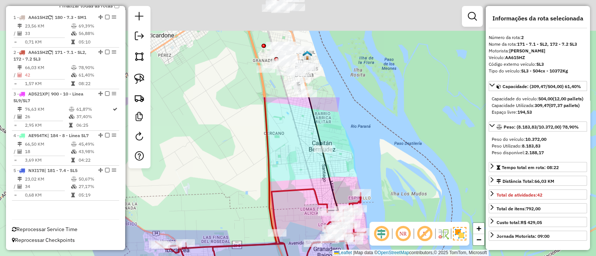
drag, startPoint x: 296, startPoint y: 26, endPoint x: 295, endPoint y: 173, distance: 147.8
click at [295, 173] on div "Janela de atendimento Grade de atendimento Capacidade Transportadoras Veículos …" at bounding box center [298, 128] width 596 height 256
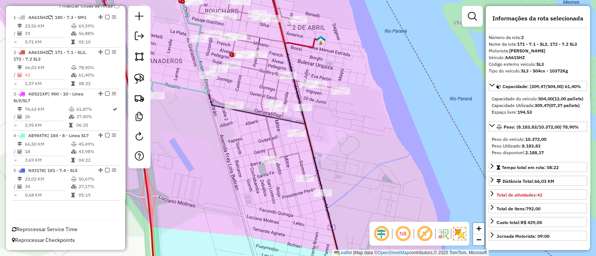
click at [269, 136] on icon at bounding box center [263, 140] width 163 height 283
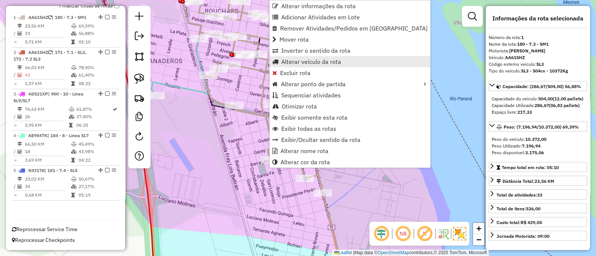
click at [296, 59] on span "Alterar veículo da rota" at bounding box center [311, 62] width 60 height 6
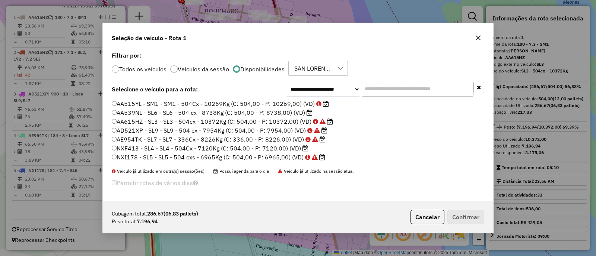
click at [171, 103] on label "AA515YL - SM1 - SM1 - 504Cx - 10269Kg (C: 504,00 - P: 10269,00) (VD)" at bounding box center [220, 103] width 217 height 9
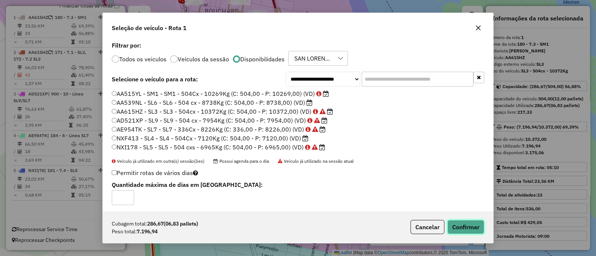
click at [466, 228] on button "Confirmar" at bounding box center [465, 227] width 37 height 14
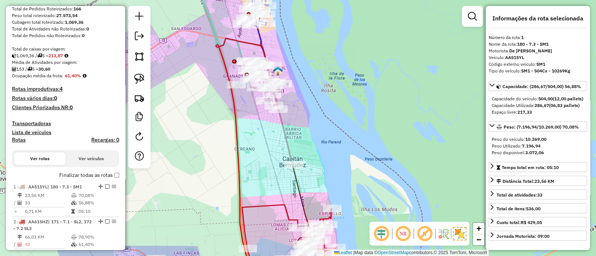
scroll to position [99, 0]
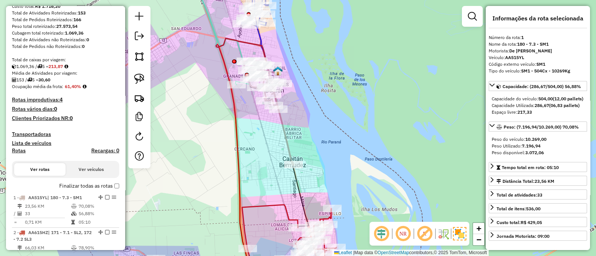
click at [266, 207] on icon at bounding box center [231, 243] width 210 height 77
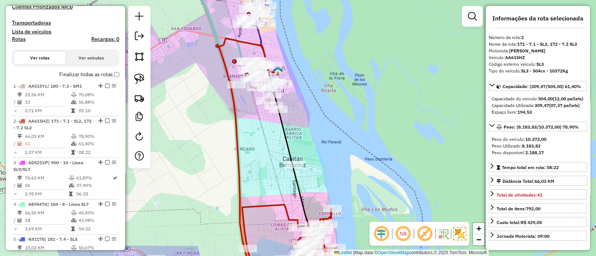
scroll to position [285, 0]
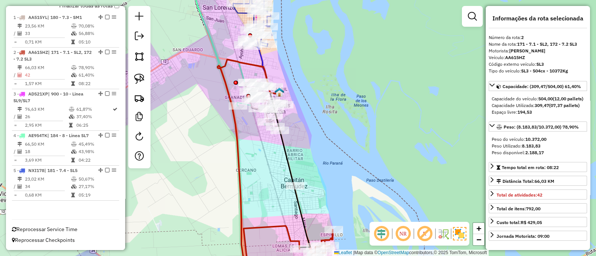
drag, startPoint x: 262, startPoint y: 170, endPoint x: 269, endPoint y: 233, distance: 63.7
click at [269, 233] on div "Janela de atendimento Grade de atendimento Capacidade Transportadoras Veículos …" at bounding box center [298, 128] width 596 height 256
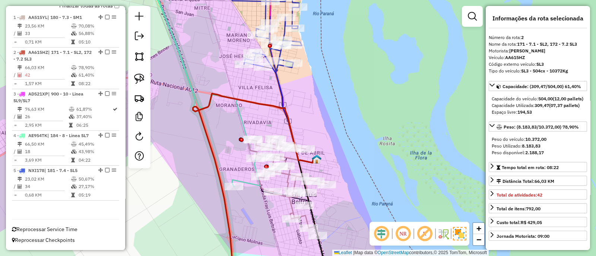
click at [290, 157] on icon at bounding box center [288, 210] width 82 height 144
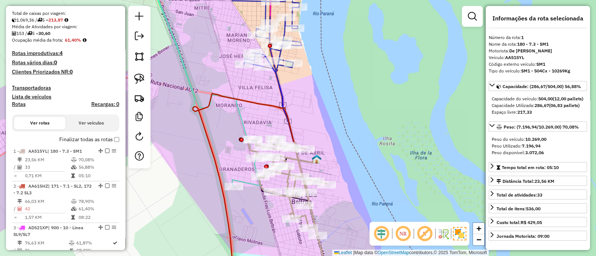
scroll to position [141, 0]
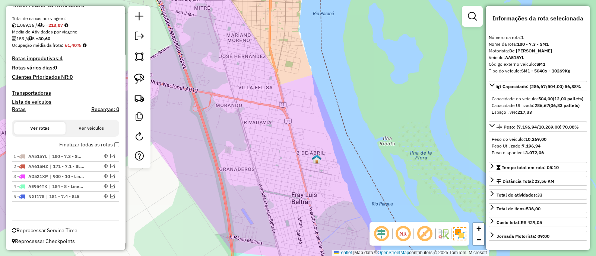
click at [111, 145] on label "Finalizar todas as rotas" at bounding box center [89, 145] width 60 height 8
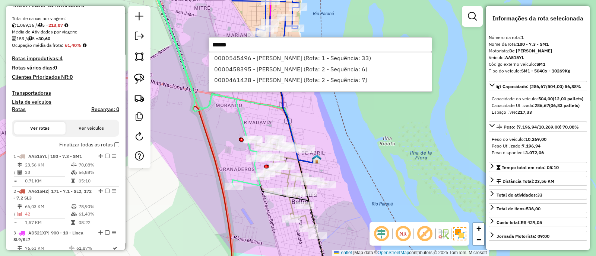
type input "******"
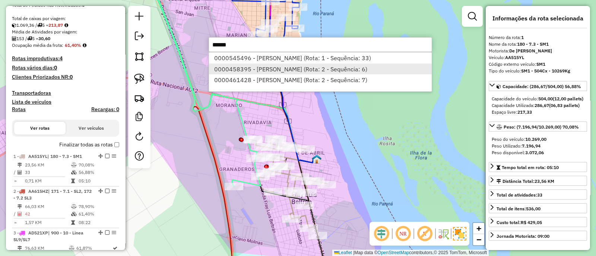
click at [343, 70] on li "0000458395 - GARCIA SEDANO YESSENIA PAULINA (Rota: 2 - Sequência: 6)" at bounding box center [320, 69] width 223 height 11
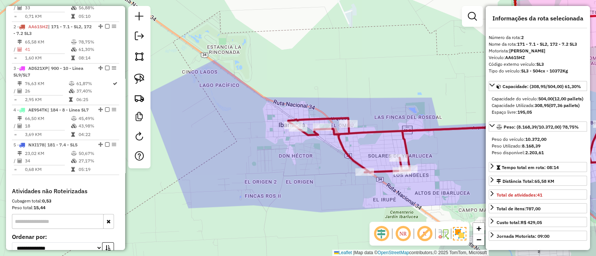
scroll to position [321, 0]
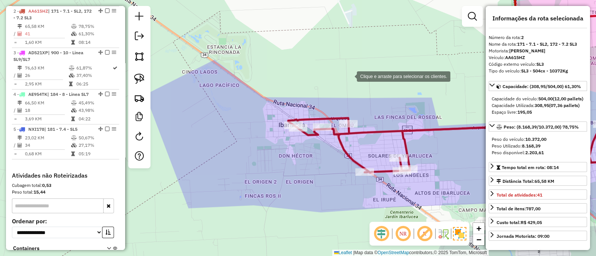
click at [349, 76] on div "Clique e arraste para selecionar os clientes. Janela de atendimento Grade de at…" at bounding box center [298, 128] width 596 height 256
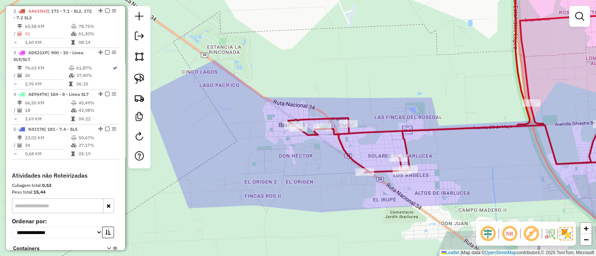
click at [363, 104] on div "Janela de atendimento Grade de atendimento Capacidade Transportadoras Veículos …" at bounding box center [298, 128] width 596 height 256
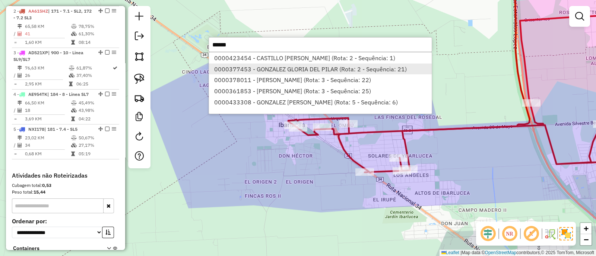
type input "******"
click at [354, 71] on li "0000377453 - GONZALEZ GLORIA DEL PILAR (Rota: 2 - Sequência: 21)" at bounding box center [320, 69] width 223 height 11
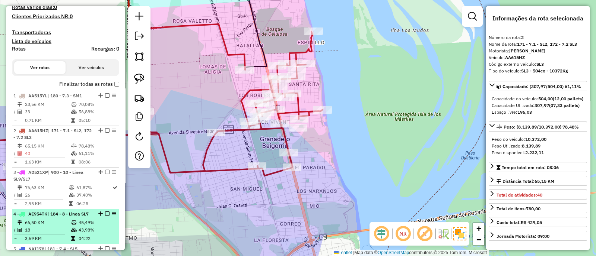
scroll to position [182, 0]
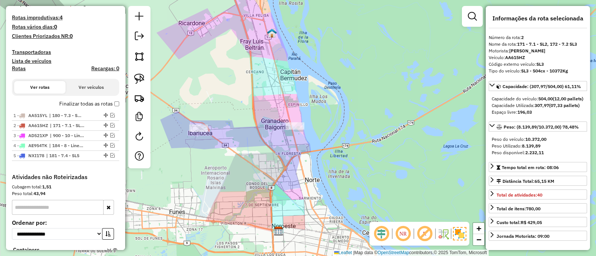
drag, startPoint x: 233, startPoint y: 146, endPoint x: 277, endPoint y: 145, distance: 44.7
click at [277, 145] on div "Janela de atendimento Grade de atendimento Capacidade Transportadoras Veículos …" at bounding box center [298, 128] width 596 height 256
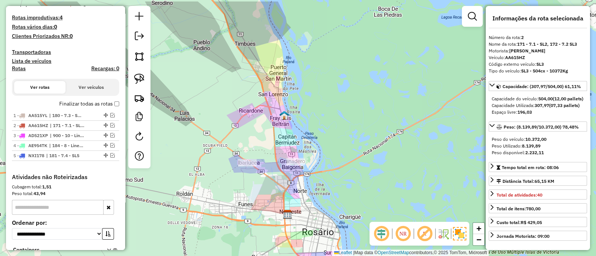
drag, startPoint x: 272, startPoint y: 149, endPoint x: 277, endPoint y: 182, distance: 32.7
click at [277, 182] on div "Janela de atendimento Grade de atendimento Capacidade Transportadoras Veículos …" at bounding box center [298, 128] width 596 height 256
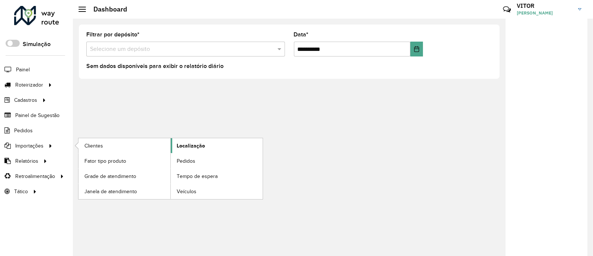
click at [188, 146] on span "Localização" at bounding box center [191, 146] width 28 height 8
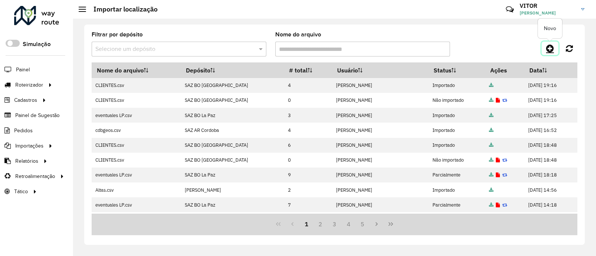
click at [547, 49] on icon at bounding box center [550, 48] width 8 height 9
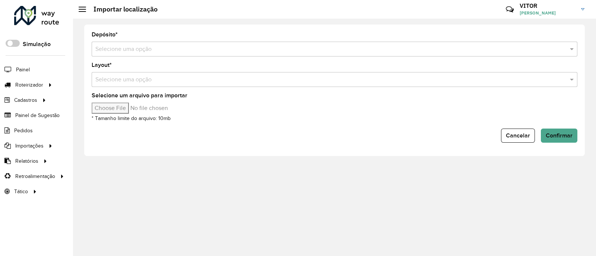
click at [212, 49] on input "text" at bounding box center [326, 49] width 463 height 9
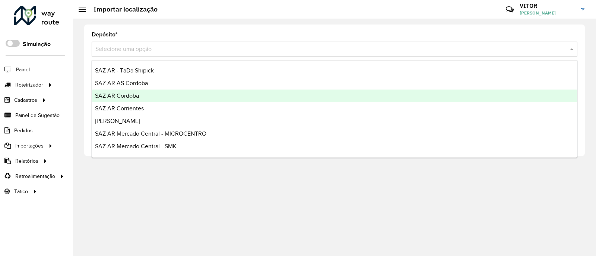
click at [153, 96] on div "SAZ AR Cordoba" at bounding box center [334, 96] width 485 height 13
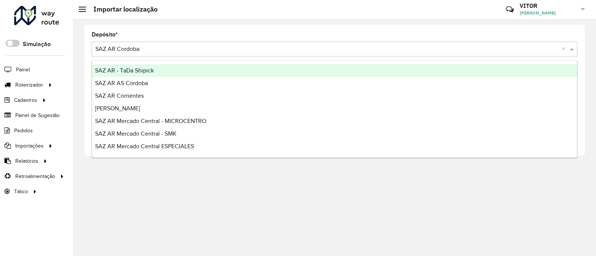
click at [124, 49] on input "text" at bounding box center [326, 49] width 463 height 9
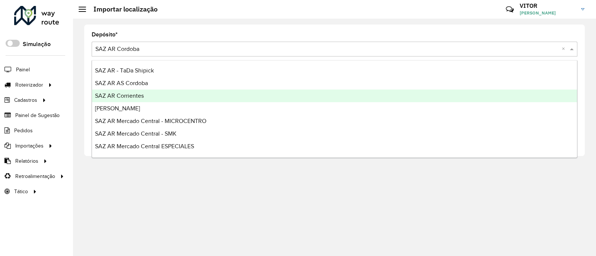
click at [137, 98] on span "SAZ AR Corrientes" at bounding box center [119, 96] width 49 height 6
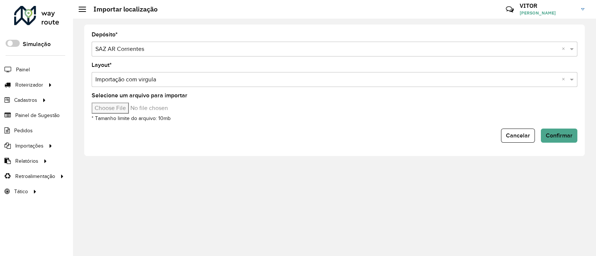
click at [125, 110] on input "Selecione um arquivo para importar" at bounding box center [155, 108] width 127 height 11
type input "**********"
click at [551, 136] on span "Confirmar" at bounding box center [558, 136] width 27 height 6
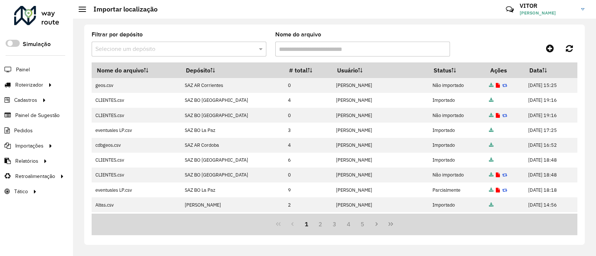
click at [464, 46] on div at bounding box center [516, 48] width 121 height 13
click at [550, 48] on icon at bounding box center [550, 48] width 8 height 9
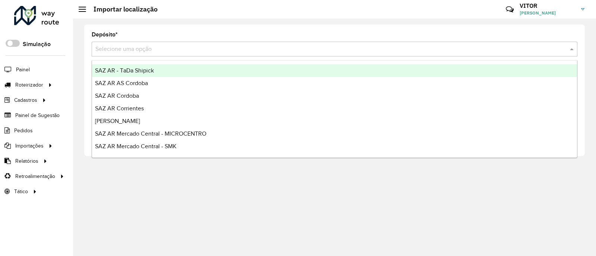
click at [257, 52] on input "text" at bounding box center [326, 49] width 463 height 9
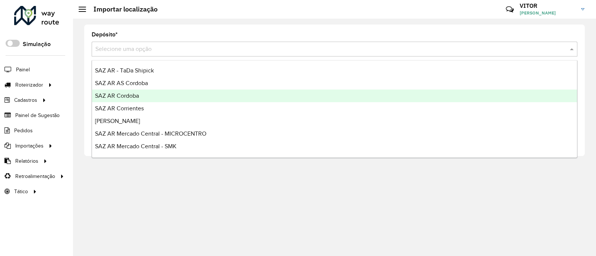
click at [150, 96] on div "SAZ AR Cordoba" at bounding box center [334, 96] width 485 height 13
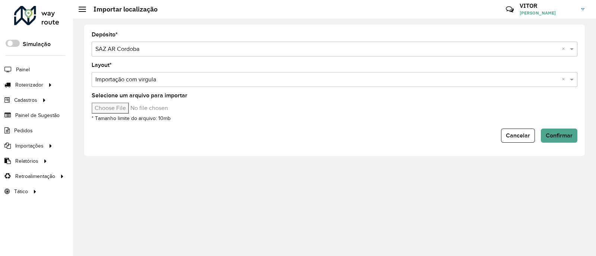
click at [115, 109] on input "Selecione um arquivo para importar" at bounding box center [155, 108] width 127 height 11
type input "**********"
click at [556, 130] on button "Confirmar" at bounding box center [558, 136] width 36 height 14
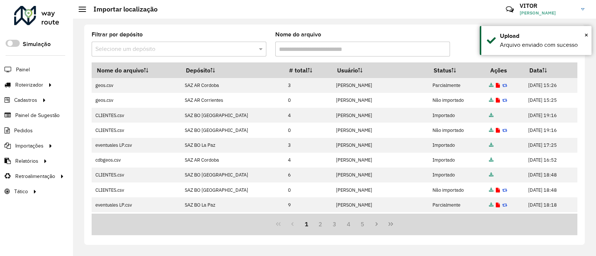
click at [465, 50] on div at bounding box center [516, 48] width 121 height 13
click at [520, 30] on div "Filtrar por depósito Selecione um depósito Nome do arquivo Nome do arquivo Depó…" at bounding box center [334, 135] width 500 height 221
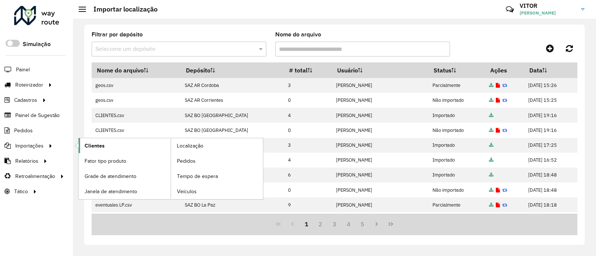
click at [84, 147] on link "Clientes" at bounding box center [125, 145] width 92 height 15
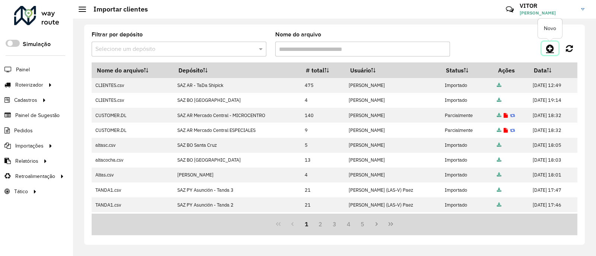
click at [546, 49] on icon at bounding box center [550, 48] width 8 height 9
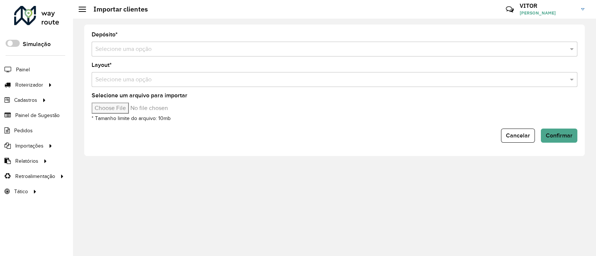
click at [157, 55] on div "Selecione uma opção" at bounding box center [334, 49] width 485 height 15
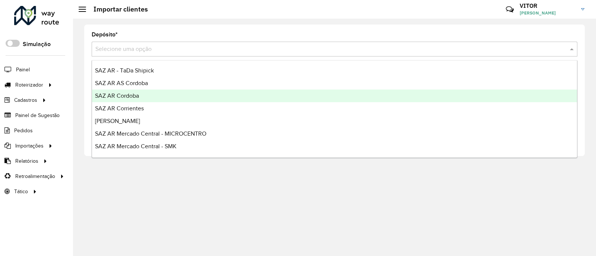
click at [151, 101] on div "SAZ AR Cordoba" at bounding box center [334, 96] width 485 height 13
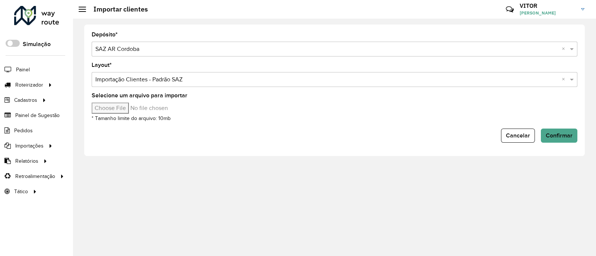
click at [115, 108] on input "Selecione um arquivo para importar" at bounding box center [155, 108] width 127 height 11
type input "**********"
click at [546, 131] on button "Confirmar" at bounding box center [558, 136] width 36 height 14
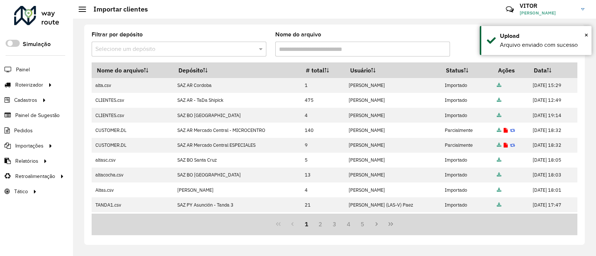
click at [466, 38] on div "Filtrar por depósito Selecione um depósito Nome do arquivo" at bounding box center [334, 47] width 485 height 31
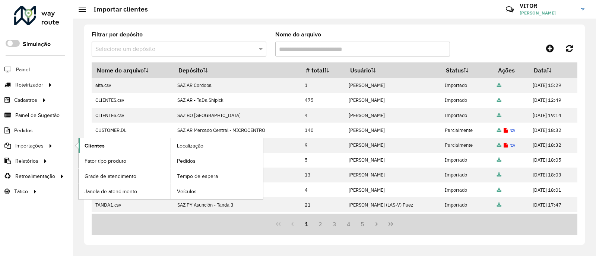
click at [100, 147] on span "Clientes" at bounding box center [94, 146] width 20 height 8
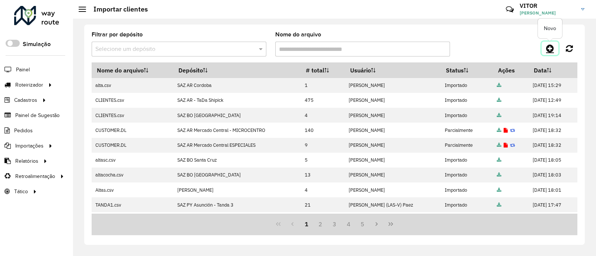
click at [549, 49] on icon at bounding box center [550, 48] width 8 height 9
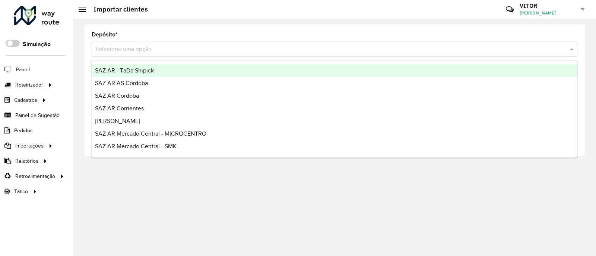
click at [183, 49] on input "text" at bounding box center [326, 49] width 463 height 9
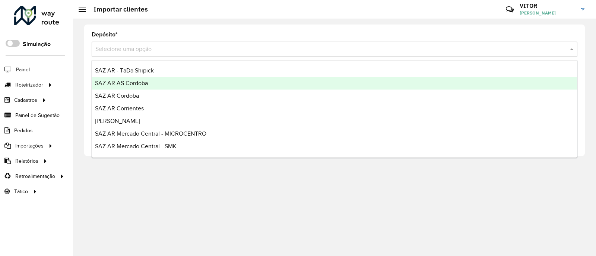
click at [147, 85] on span "SAZ AR AS Cordoba" at bounding box center [121, 83] width 53 height 6
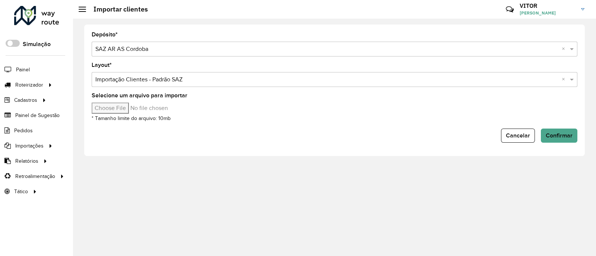
click at [117, 109] on input "Selecione um arquivo para importar" at bounding box center [155, 108] width 127 height 11
type input "**********"
click at [549, 137] on span "Confirmar" at bounding box center [558, 136] width 27 height 6
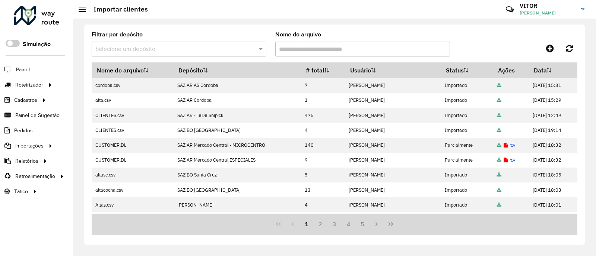
click at [463, 47] on div at bounding box center [516, 48] width 121 height 13
click at [489, 48] on div at bounding box center [516, 48] width 121 height 13
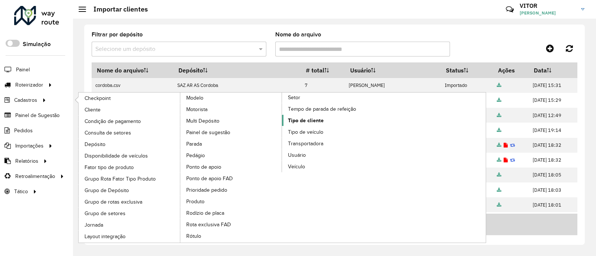
click at [313, 117] on span "Tipo de cliente" at bounding box center [306, 121] width 36 height 8
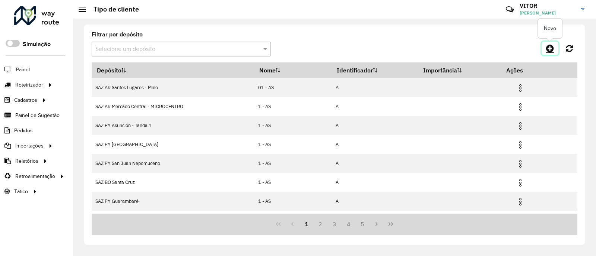
click at [546, 51] on icon at bounding box center [550, 48] width 8 height 9
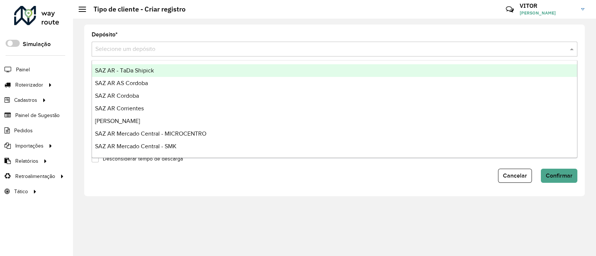
click at [150, 53] on input "text" at bounding box center [326, 49] width 463 height 9
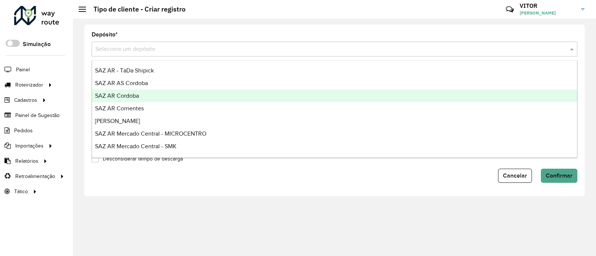
click at [153, 96] on div "SAZ AR Cordoba" at bounding box center [334, 96] width 485 height 13
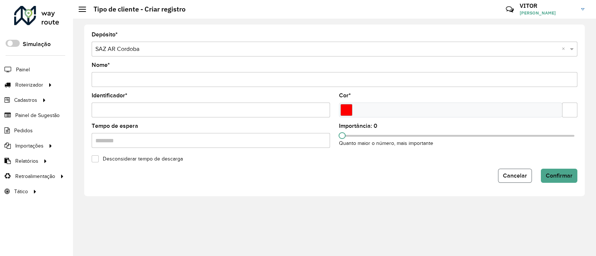
click at [510, 174] on span "Cancelar" at bounding box center [514, 176] width 24 height 6
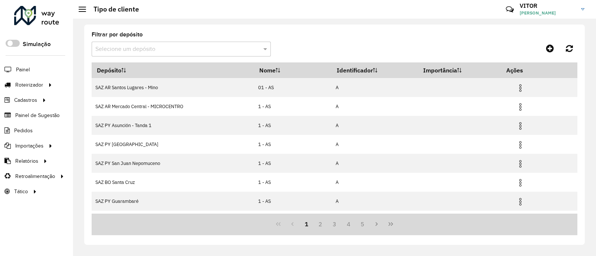
click at [238, 52] on input "text" at bounding box center [173, 49] width 157 height 9
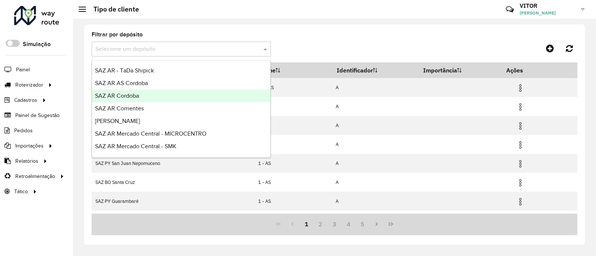
click at [205, 98] on div "SAZ AR Cordoba" at bounding box center [181, 96] width 178 height 13
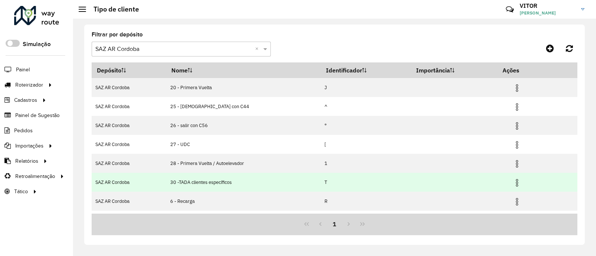
click at [514, 184] on img at bounding box center [516, 183] width 9 height 9
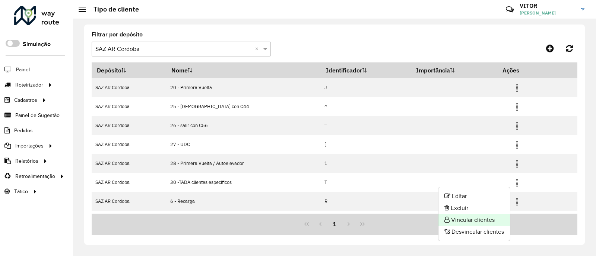
click at [476, 217] on li "Vincular clientes" at bounding box center [473, 220] width 71 height 12
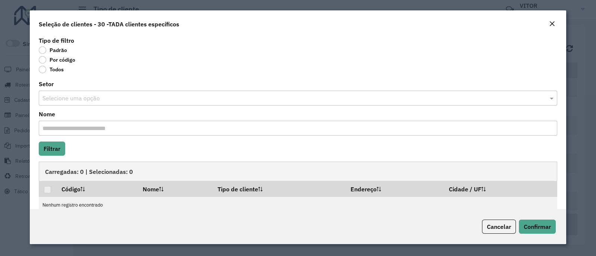
click at [59, 58] on label "Por código" at bounding box center [57, 59] width 36 height 7
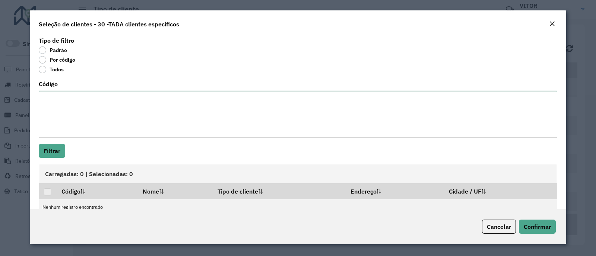
paste textarea "**********"
type textarea "**********"
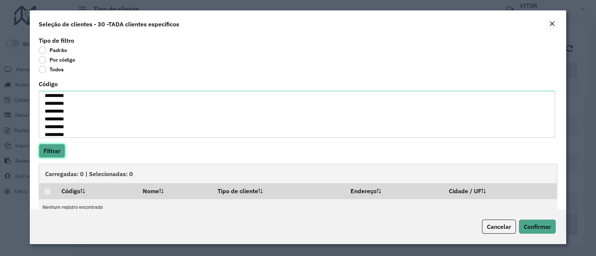
click at [54, 149] on button "Filtrar" at bounding box center [52, 151] width 26 height 14
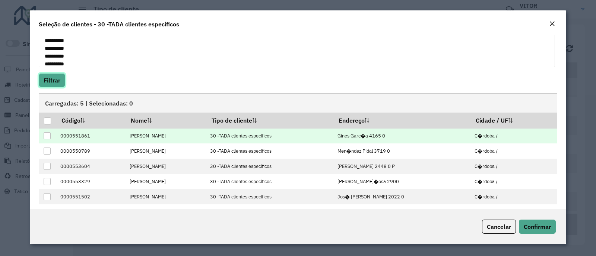
scroll to position [74, 0]
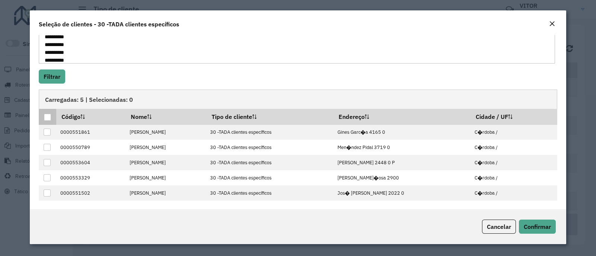
click at [46, 120] on div at bounding box center [47, 117] width 7 height 7
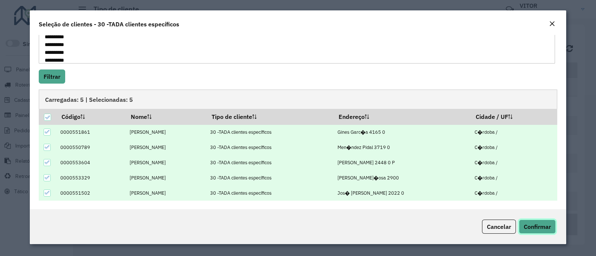
click at [537, 230] on span "Confirmar" at bounding box center [536, 226] width 27 height 7
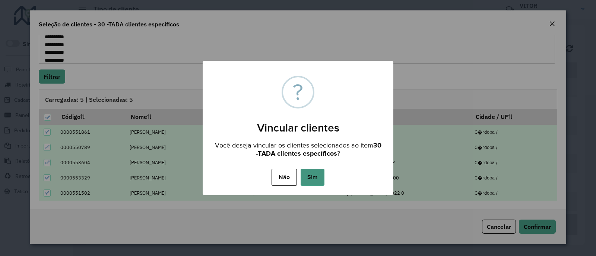
click at [318, 176] on button "Sim" at bounding box center [312, 177] width 24 height 17
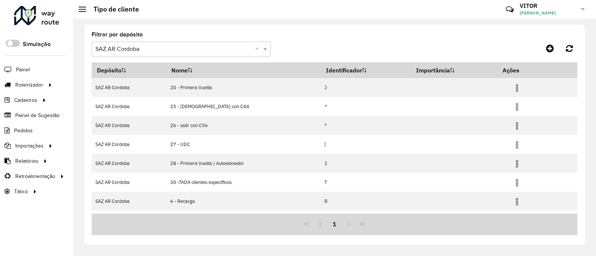
click at [421, 45] on formly-group "Filtrar por depósito Selecione um depósito × SAZ AR Cordoba ×" at bounding box center [271, 47] width 358 height 31
click at [97, 84] on span "Entregas" at bounding box center [94, 85] width 21 height 8
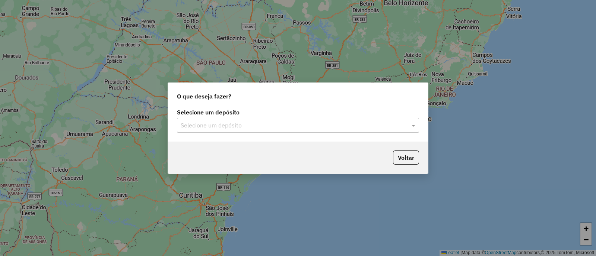
click at [223, 124] on input "text" at bounding box center [291, 125] width 220 height 9
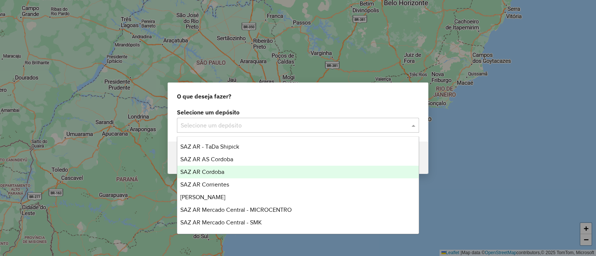
click at [248, 174] on div "SAZ AR Cordoba" at bounding box center [297, 172] width 241 height 13
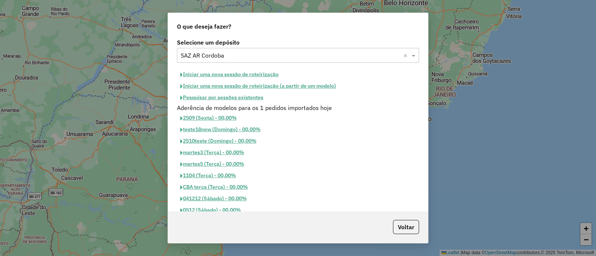
click at [251, 75] on button "Iniciar uma nova sessão de roteirização" at bounding box center [229, 75] width 105 height 12
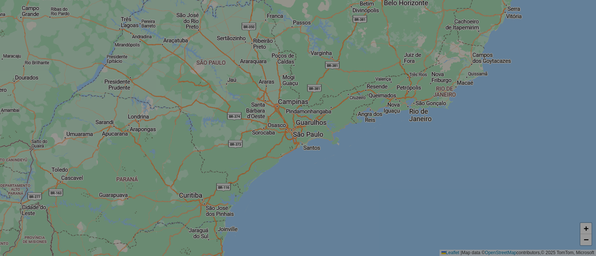
select select "*"
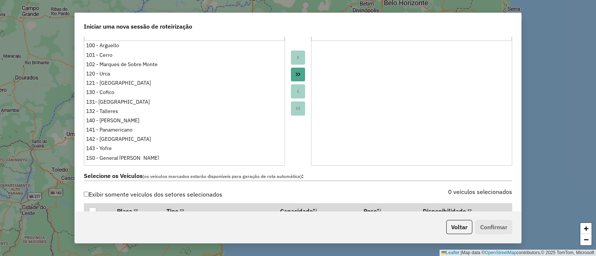
scroll to position [186, 0]
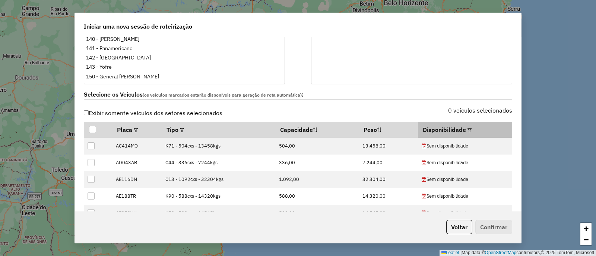
click at [468, 129] on em at bounding box center [469, 130] width 4 height 4
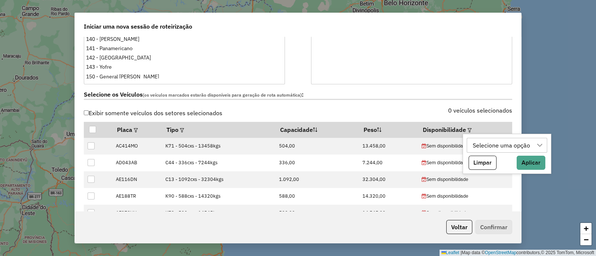
click at [492, 141] on div "Selecione uma opção" at bounding box center [501, 145] width 63 height 14
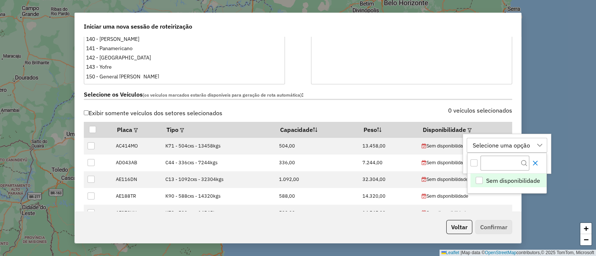
click at [536, 162] on icon "Close" at bounding box center [535, 163] width 6 height 6
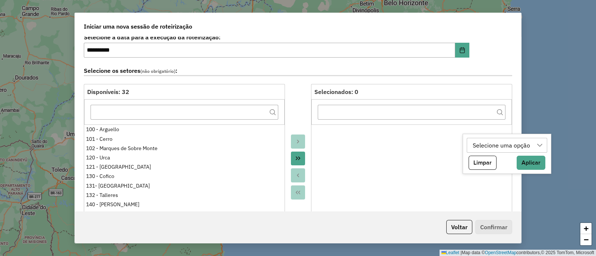
scroll to position [0, 0]
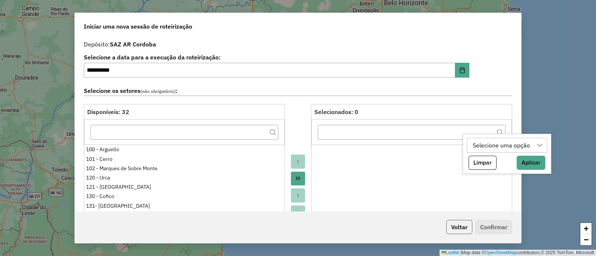
click at [451, 222] on button "Voltar" at bounding box center [459, 227] width 26 height 14
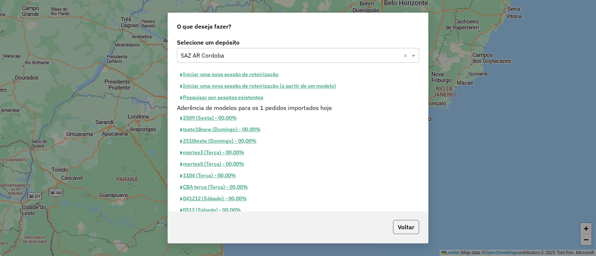
click at [398, 226] on button "Voltar" at bounding box center [406, 227] width 26 height 14
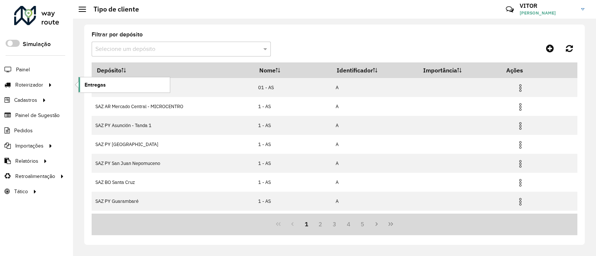
click at [82, 84] on link "Entregas" at bounding box center [124, 84] width 91 height 15
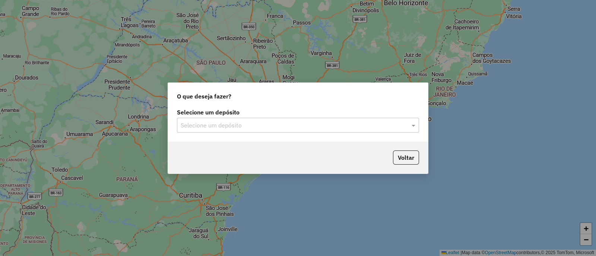
click at [276, 128] on input "text" at bounding box center [291, 125] width 220 height 9
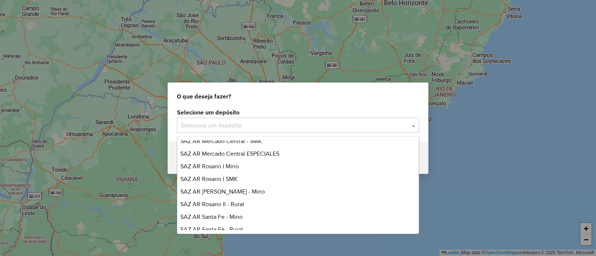
scroll to position [93, 0]
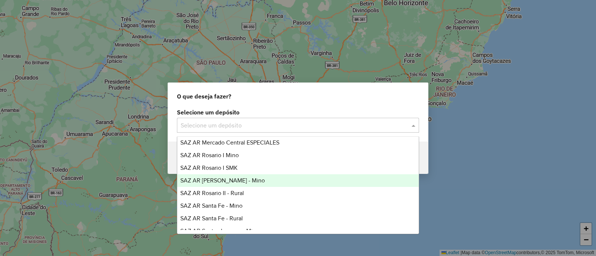
click at [248, 179] on div "SAZ AR [PERSON_NAME] - Mino" at bounding box center [297, 181] width 241 height 13
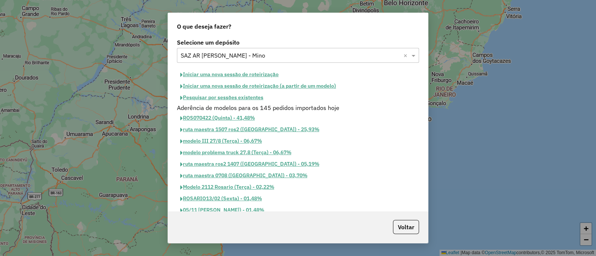
click at [246, 74] on button "Iniciar uma nova sessão de roteirização" at bounding box center [229, 75] width 105 height 12
select select "*"
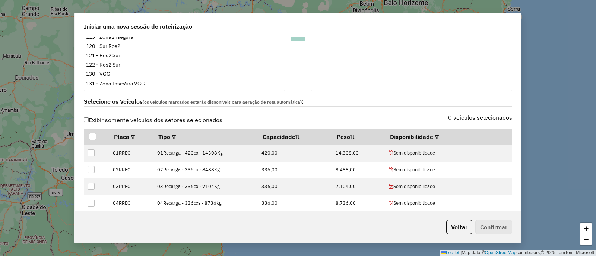
scroll to position [186, 0]
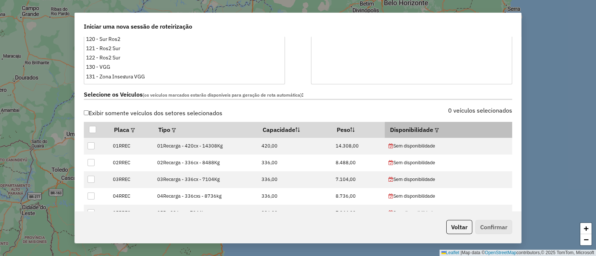
click at [434, 131] on em at bounding box center [436, 130] width 4 height 4
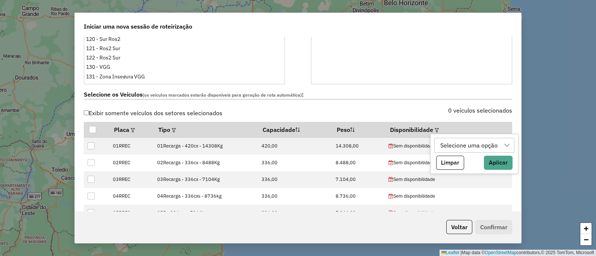
click at [474, 147] on div "Selecione uma opção" at bounding box center [468, 145] width 63 height 14
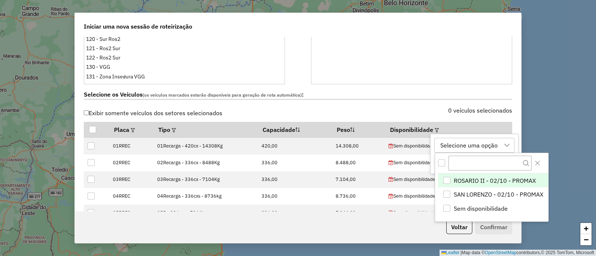
drag, startPoint x: 502, startPoint y: 195, endPoint x: 501, endPoint y: 184, distance: 11.3
click at [501, 184] on ul "ROSARIO II - 02/10 - PROMAX SAN LORENZO - 02/10 - PROMAX Sem disponibilidade" at bounding box center [491, 195] width 113 height 42
click at [501, 184] on span "ROSARIO II - 02/10 - PROMAX" at bounding box center [494, 180] width 82 height 9
click at [535, 165] on icon "Close" at bounding box center [537, 163] width 6 height 6
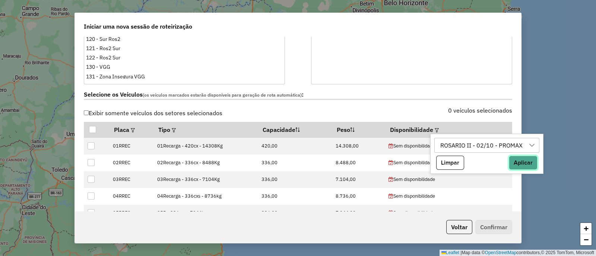
click at [523, 165] on button "Aplicar" at bounding box center [522, 163] width 29 height 14
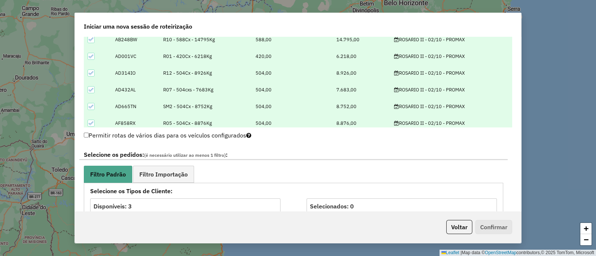
scroll to position [372, 0]
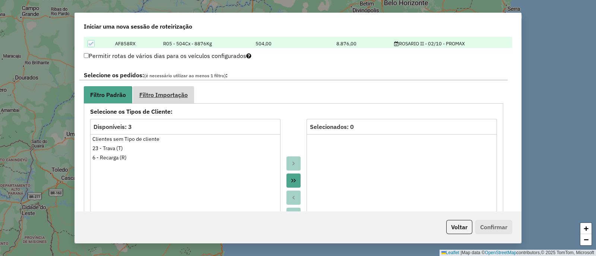
click at [169, 99] on link "Filtro Importação" at bounding box center [163, 94] width 61 height 17
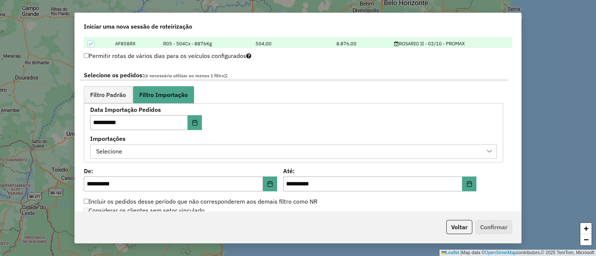
scroll to position [419, 0]
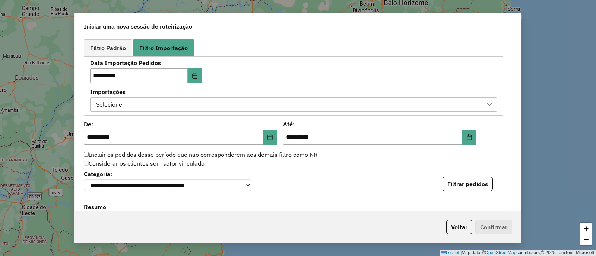
click at [221, 106] on div "Selecione" at bounding box center [287, 105] width 389 height 14
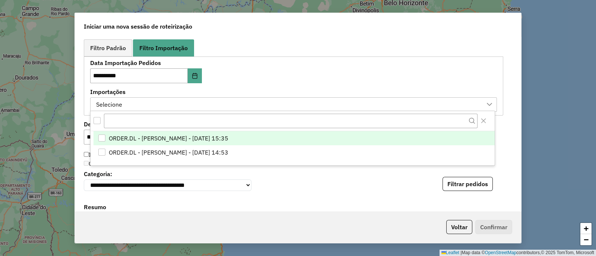
scroll to position [5, 34]
click at [228, 137] on span "ORDER.DL - VITOR GUILHERME EUGENIO DE OLIVEIRA - 01/10/2025 15:35" at bounding box center [168, 138] width 119 height 9
click at [269, 88] on label "Importações" at bounding box center [293, 91] width 406 height 9
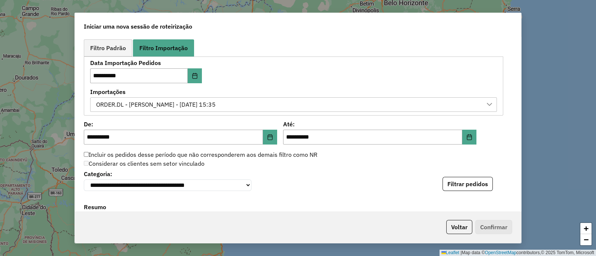
click at [270, 73] on div "**********" at bounding box center [293, 86] width 406 height 52
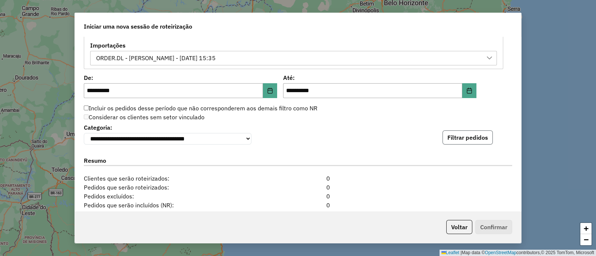
click at [471, 140] on button "Filtrar pedidos" at bounding box center [467, 138] width 50 height 14
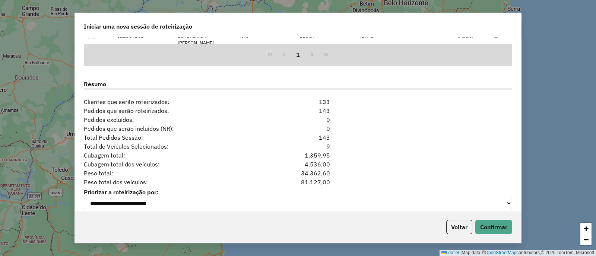
scroll to position [705, 0]
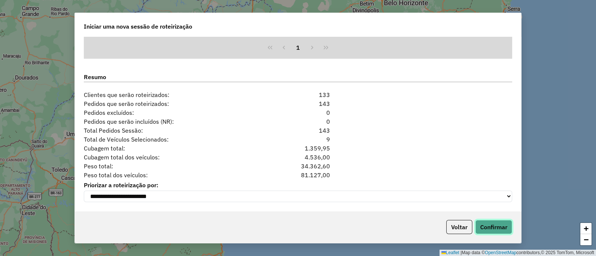
click at [497, 225] on button "Confirmar" at bounding box center [493, 227] width 37 height 14
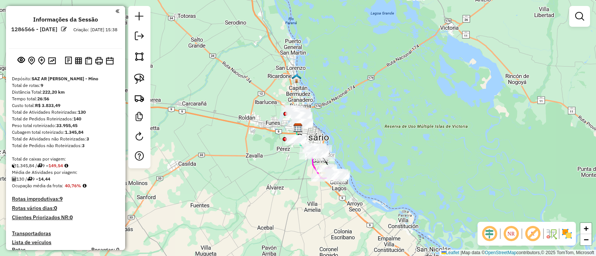
click at [568, 235] on img at bounding box center [567, 234] width 12 height 12
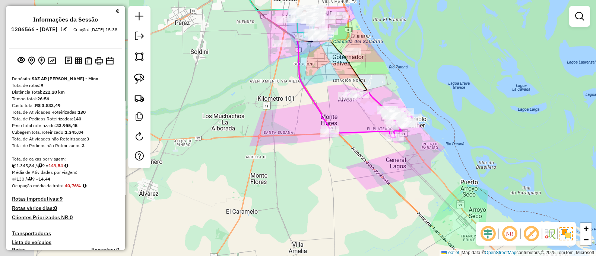
drag, startPoint x: 329, startPoint y: 155, endPoint x: 451, endPoint y: 140, distance: 122.6
click at [451, 140] on div "Janela de atendimento Grade de atendimento Capacidade Transportadoras Veículos …" at bounding box center [298, 128] width 596 height 256
click at [351, 127] on div "Janela de atendimento Grade de atendimento Capacidade Transportadoras Veículos …" at bounding box center [298, 128] width 596 height 256
click at [352, 132] on icon at bounding box center [370, 115] width 83 height 46
select select "**********"
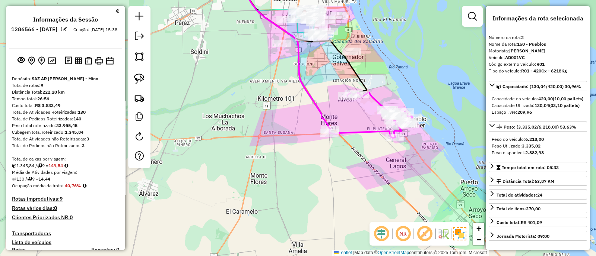
scroll to position [328, 0]
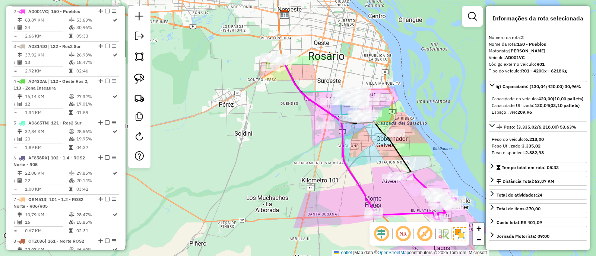
drag, startPoint x: 323, startPoint y: 96, endPoint x: 374, endPoint y: 197, distance: 113.0
click at [374, 197] on div "Janela de atendimento Grade de atendimento Capacidade Transportadoras Veículos …" at bounding box center [298, 128] width 596 height 256
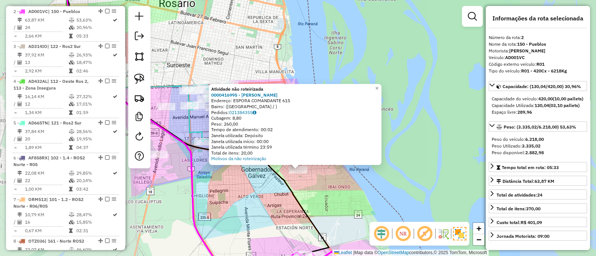
click at [322, 185] on div "Atividade não roteirizada 0000416995 - SUN JIANQING Endereço: ESPORA COMANDANTE…" at bounding box center [298, 128] width 596 height 256
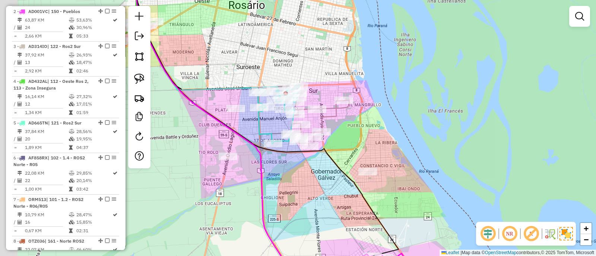
drag, startPoint x: 358, startPoint y: 184, endPoint x: 401, endPoint y: 194, distance: 43.1
click at [400, 193] on div "Janela de atendimento Grade de atendimento Capacidade Transportadoras Veículos …" at bounding box center [298, 128] width 596 height 256
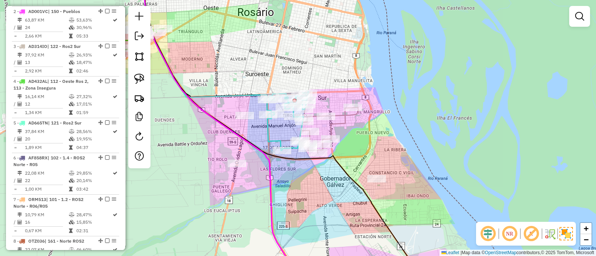
drag, startPoint x: 308, startPoint y: 195, endPoint x: 344, endPoint y: 200, distance: 35.8
click at [344, 200] on div "Janela de atendimento Grade de atendimento Capacidade Transportadoras Veículos …" at bounding box center [298, 128] width 596 height 256
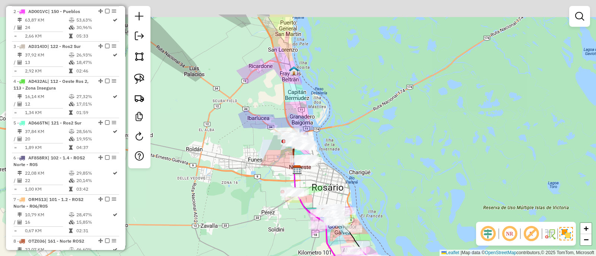
drag, startPoint x: 305, startPoint y: 122, endPoint x: 323, endPoint y: 181, distance: 60.9
click at [322, 178] on div "Janela de atendimento Grade de atendimento Capacidade Transportadoras Veículos …" at bounding box center [298, 128] width 596 height 256
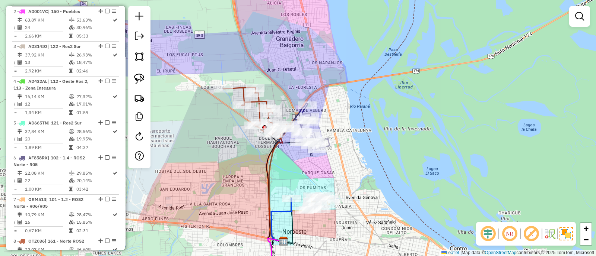
drag, startPoint x: 294, startPoint y: 186, endPoint x: 291, endPoint y: 166, distance: 20.3
click at [291, 166] on div "Janela de atendimento Grade de atendimento Capacidade Transportadoras Veículos …" at bounding box center [298, 128] width 596 height 256
click at [264, 101] on icon at bounding box center [254, 110] width 63 height 47
select select "**********"
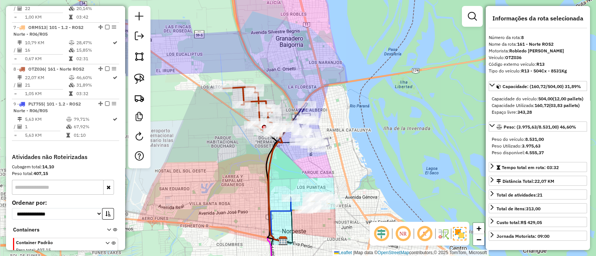
scroll to position [555, 0]
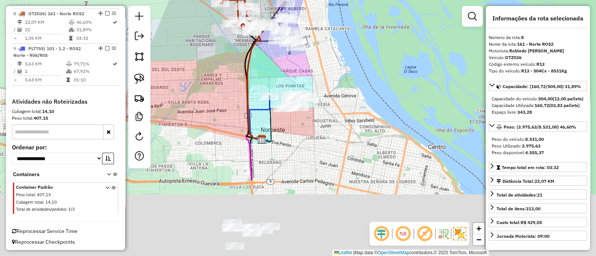
drag, startPoint x: 296, startPoint y: 112, endPoint x: 286, endPoint y: 75, distance: 38.6
click at [286, 75] on div "Janela de atendimento Grade de atendimento Capacidade Transportadoras Veículos …" at bounding box center [298, 128] width 596 height 256
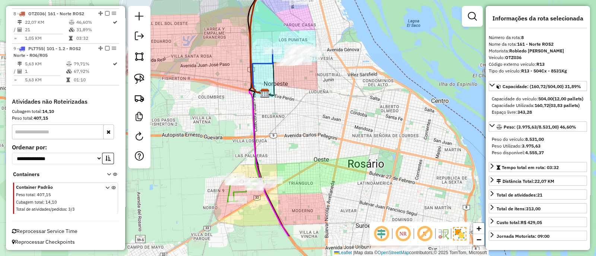
drag, startPoint x: 270, startPoint y: 177, endPoint x: 272, endPoint y: 146, distance: 31.3
click at [272, 146] on div "Janela de atendimento Grade de atendimento Capacidade Transportadoras Veículos …" at bounding box center [298, 128] width 596 height 256
click at [227, 193] on icon at bounding box center [250, 189] width 47 height 25
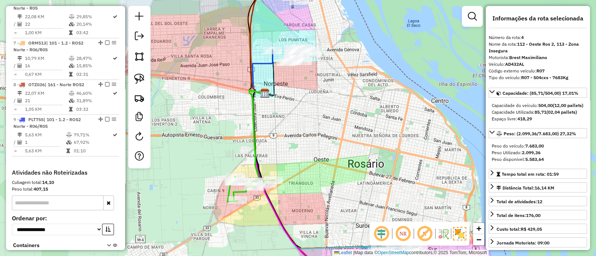
scroll to position [398, 0]
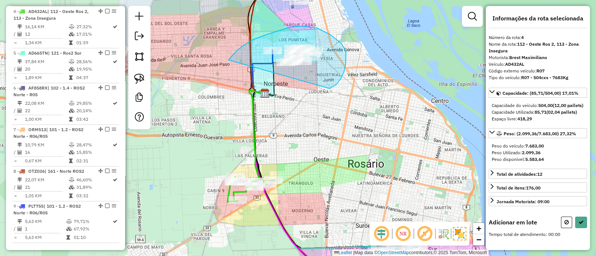
drag, startPoint x: 329, startPoint y: 89, endPoint x: 228, endPoint y: 60, distance: 105.2
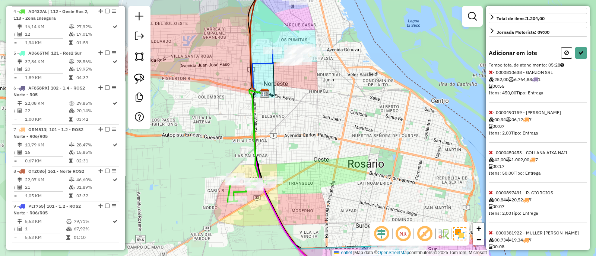
scroll to position [186, 0]
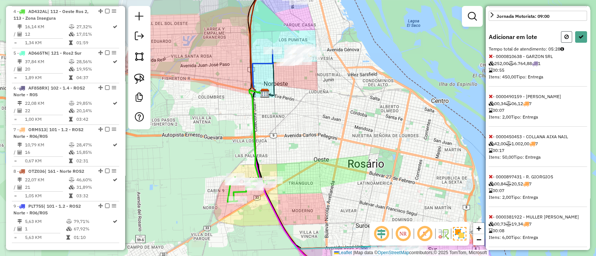
click at [564, 39] on icon at bounding box center [566, 36] width 4 height 5
select select "**********"
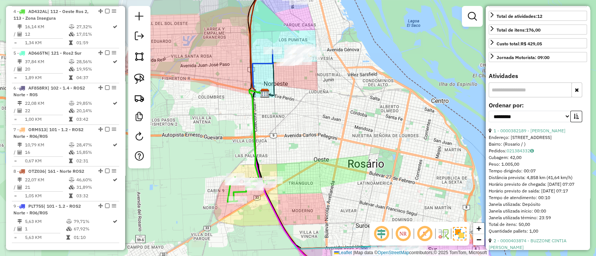
scroll to position [200, 0]
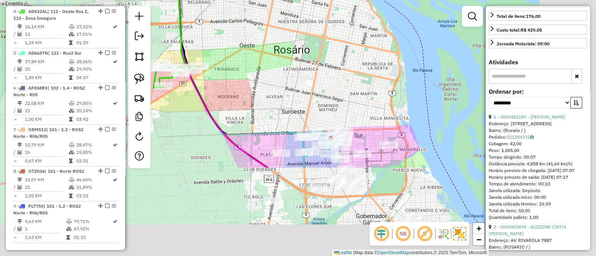
drag, startPoint x: 290, startPoint y: 109, endPoint x: 211, endPoint y: -16, distance: 147.5
click at [211, 0] on html "Aguarde... Pop-up bloqueado! Seu navegador bloqueou automáticamente a abertura …" at bounding box center [298, 128] width 596 height 256
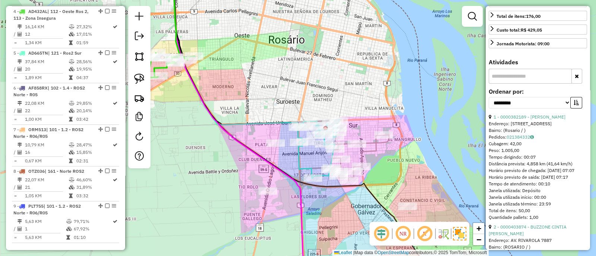
drag, startPoint x: 240, startPoint y: 29, endPoint x: 237, endPoint y: 25, distance: 5.4
click at [237, 25] on div "Janela de atendimento Grade de atendimento Capacidade Transportadoras Veículos …" at bounding box center [298, 128] width 596 height 256
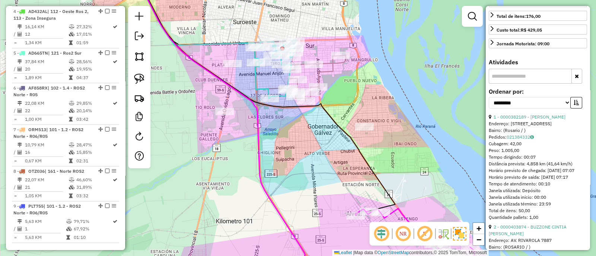
click at [257, 83] on icon at bounding box center [276, 69] width 42 height 59
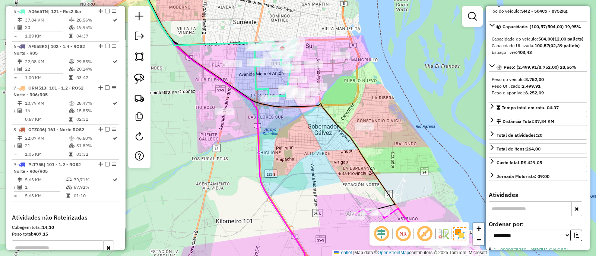
scroll to position [0, 0]
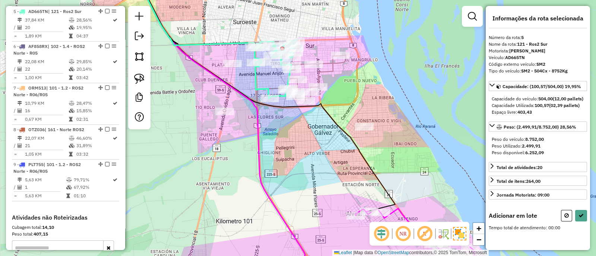
drag, startPoint x: 382, startPoint y: 97, endPoint x: 417, endPoint y: 142, distance: 57.1
click at [417, 142] on div "Janela de atendimento Grade de atendimento Capacidade Transportadoras Veículos …" at bounding box center [298, 128] width 596 height 256
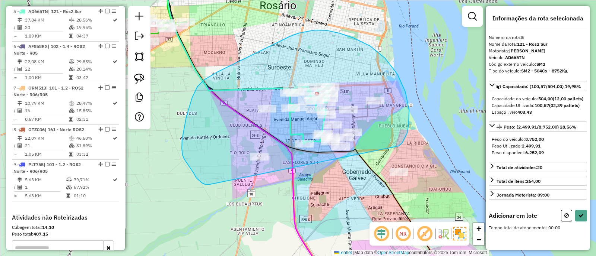
drag, startPoint x: 405, startPoint y: 92, endPoint x: 208, endPoint y: 185, distance: 217.8
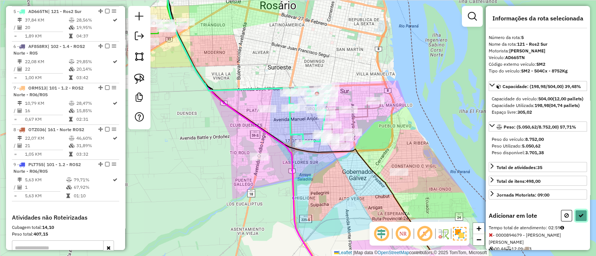
click at [581, 222] on button at bounding box center [581, 216] width 12 height 12
select select "**********"
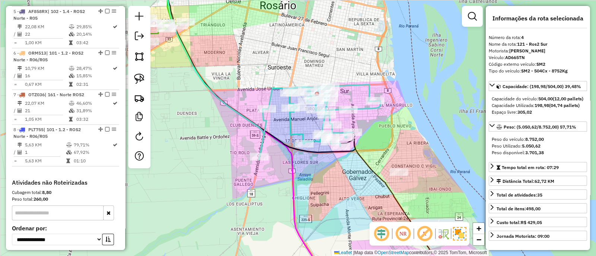
click at [353, 119] on div "Janela de atendimento Grade de atendimento Capacidade Transportadoras Veículos …" at bounding box center [298, 128] width 596 height 256
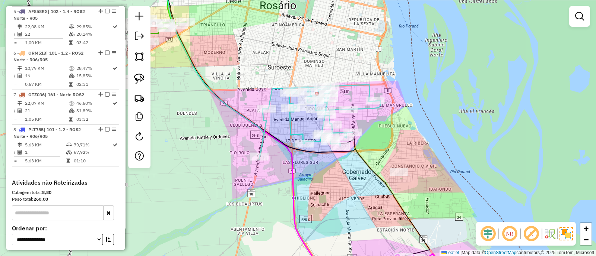
click at [364, 106] on icon at bounding box center [320, 122] width 122 height 75
select select "**********"
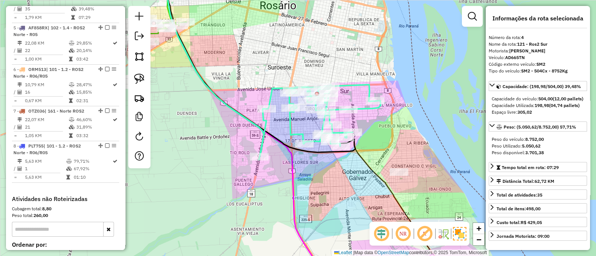
scroll to position [404, 0]
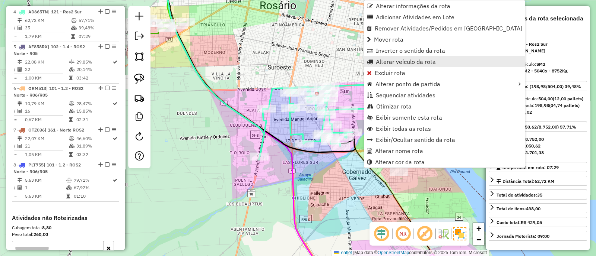
click at [393, 59] on span "Alterar veículo da rota" at bounding box center [406, 62] width 60 height 6
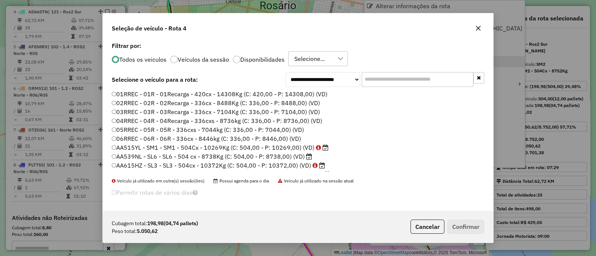
scroll to position [4, 2]
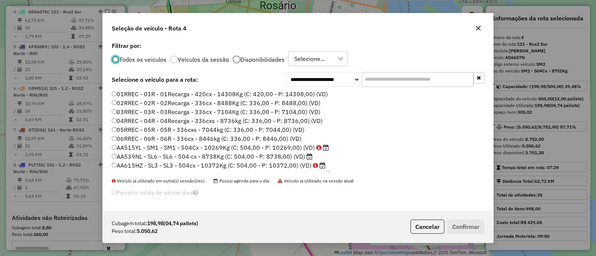
click at [236, 60] on div at bounding box center [236, 59] width 7 height 7
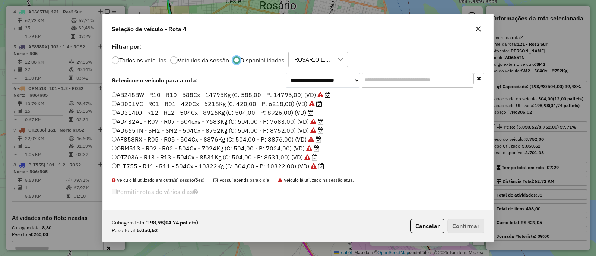
click at [166, 120] on label "AD432AL - R07 - R07 - 504cxs - 7683Kg (C: 504,00 - P: 7683,00) (VD)" at bounding box center [218, 121] width 212 height 9
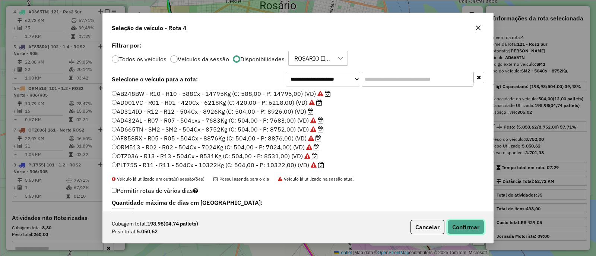
click at [475, 224] on button "Confirmar" at bounding box center [465, 227] width 37 height 14
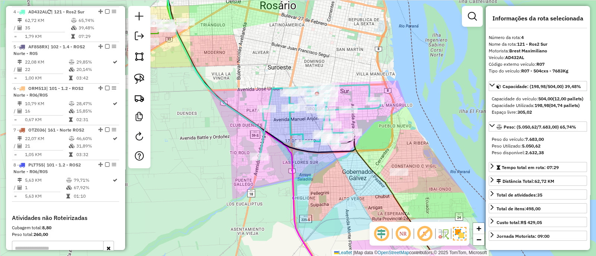
click at [291, 126] on icon at bounding box center [320, 122] width 122 height 75
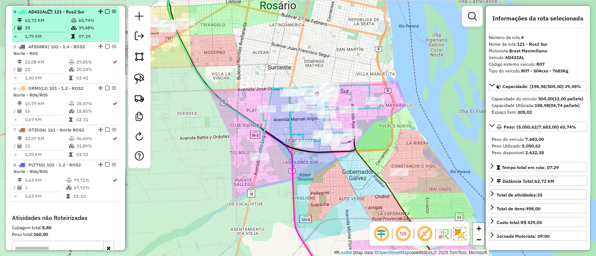
click at [106, 10] on em at bounding box center [107, 11] width 4 height 4
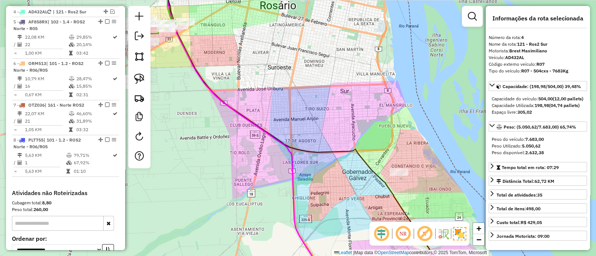
scroll to position [379, 0]
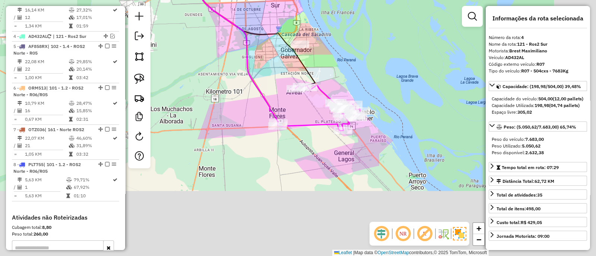
drag, startPoint x: 278, startPoint y: 63, endPoint x: 264, endPoint y: 36, distance: 30.5
click at [264, 36] on div "Janela de atendimento Grade de atendimento Capacidade Transportadoras Veículos …" at bounding box center [298, 128] width 596 height 256
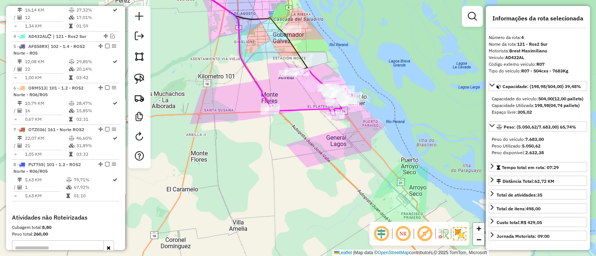
click at [307, 108] on icon at bounding box center [310, 93] width 83 height 46
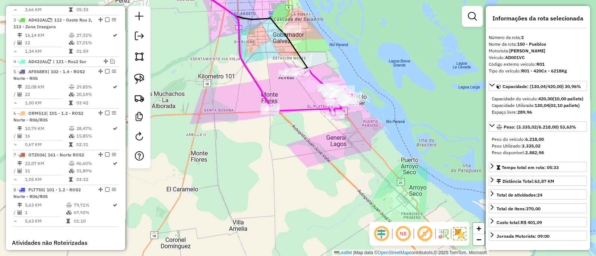
scroll to position [328, 0]
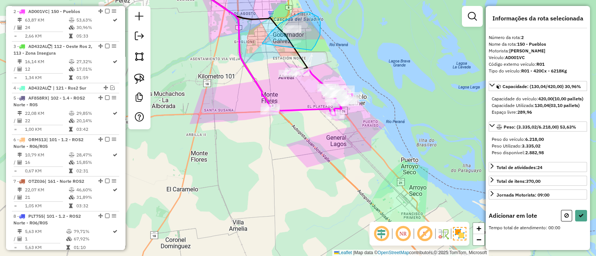
drag, startPoint x: 320, startPoint y: 31, endPoint x: 262, endPoint y: 45, distance: 60.0
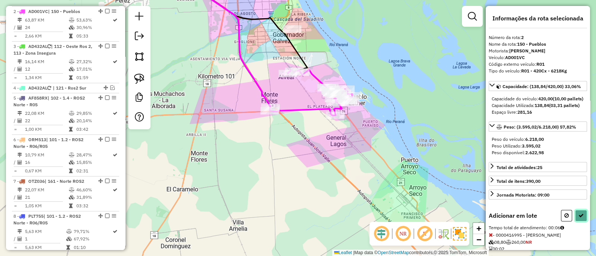
click at [576, 222] on button at bounding box center [581, 216] width 12 height 12
select select "**********"
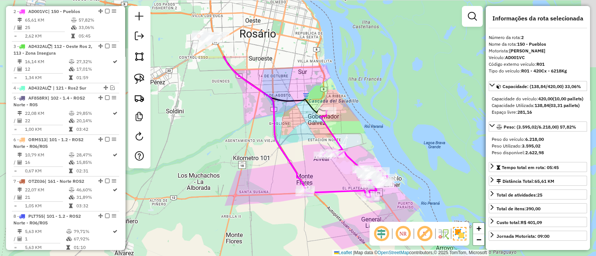
drag, startPoint x: 260, startPoint y: 40, endPoint x: 298, endPoint y: 128, distance: 95.7
click at [298, 128] on div "Janela de atendimento Grade de atendimento Capacidade Transportadoras Veículos …" at bounding box center [298, 128] width 596 height 256
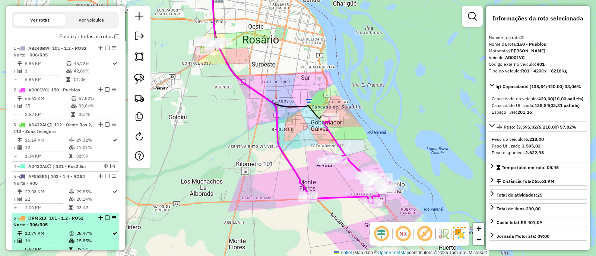
scroll to position [239, 0]
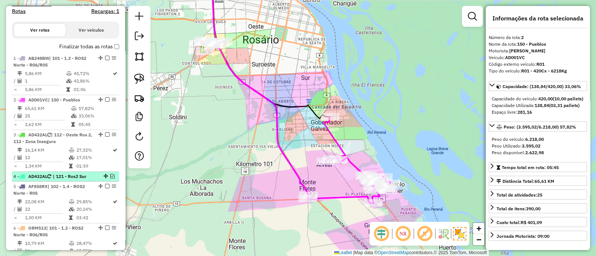
click at [110, 176] on em at bounding box center [112, 176] width 4 height 4
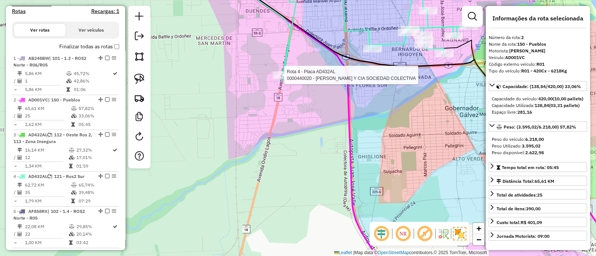
click at [285, 79] on div at bounding box center [281, 74] width 19 height 7
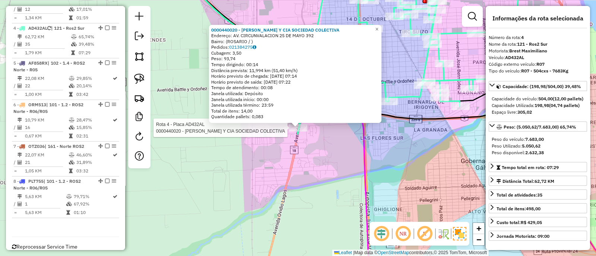
scroll to position [403, 0]
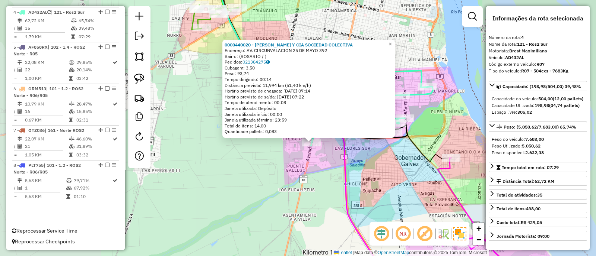
click at [327, 159] on div "0000440020 - CARLOS A CAROZZO Y CIA SOCIEDAD COLECTIVA Endereço: AV. CIRCUNVALA…" at bounding box center [298, 128] width 596 height 256
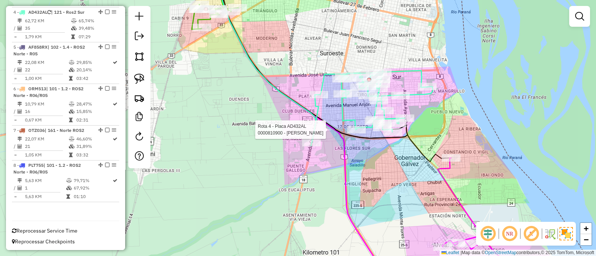
select select "**********"
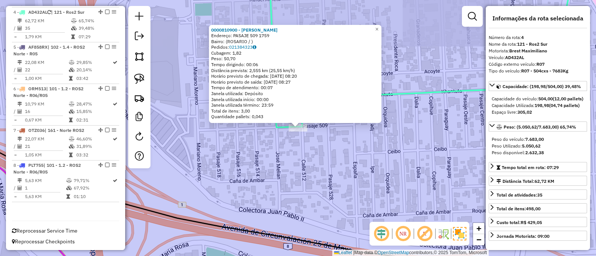
click at [227, 167] on div "0000810900 - BELSCAK MARCELO CLAUDIO Endereço: PASAJE 509 1759 Bairro: (ROSARIO…" at bounding box center [298, 128] width 596 height 256
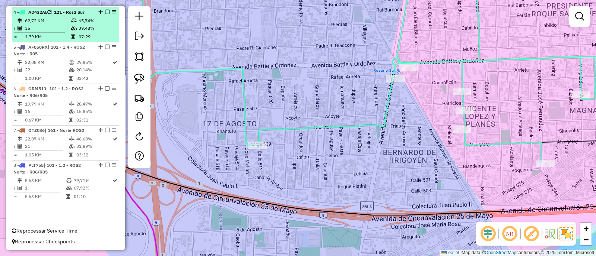
click at [106, 10] on em at bounding box center [107, 12] width 4 height 4
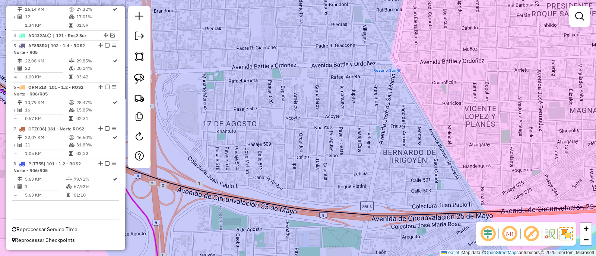
scroll to position [379, 0]
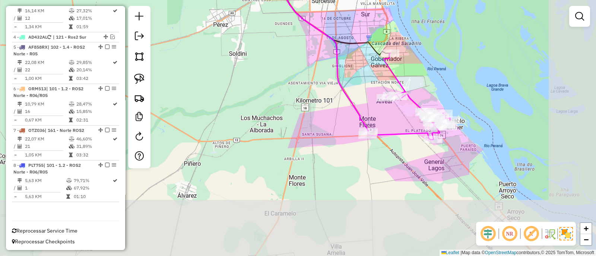
drag, startPoint x: 465, startPoint y: 168, endPoint x: 353, endPoint y: 74, distance: 145.6
click at [354, 75] on div "Janela de atendimento Grade de atendimento Capacidade Transportadoras Veículos …" at bounding box center [298, 128] width 596 height 256
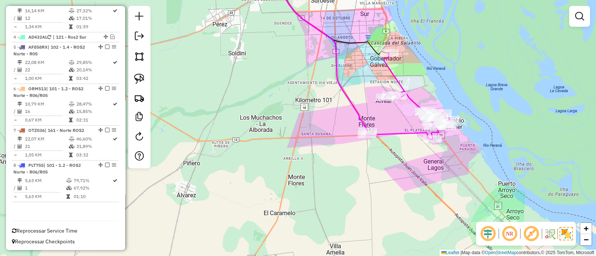
click at [347, 97] on icon at bounding box center [321, 52] width 92 height 157
select select "**********"
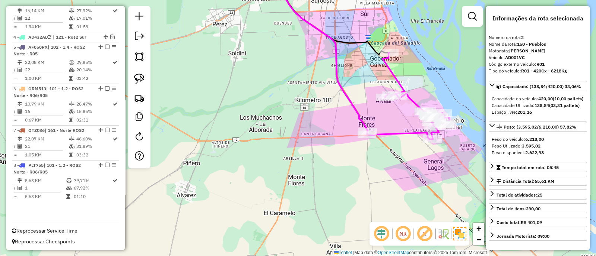
scroll to position [328, 0]
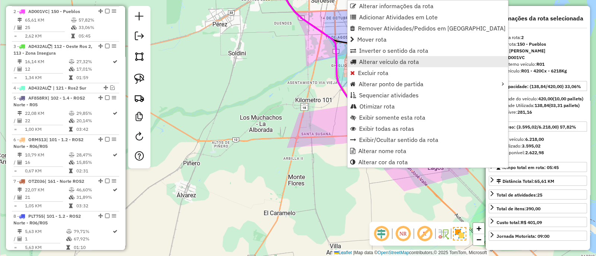
click at [368, 62] on span "Alterar veículo da rota" at bounding box center [389, 62] width 60 height 6
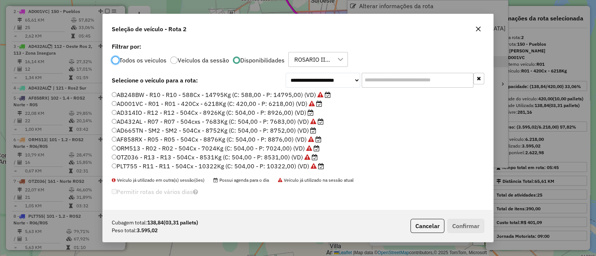
scroll to position [4, 2]
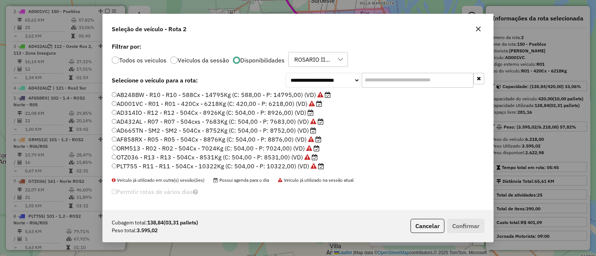
click at [174, 130] on label "AD665TN - SM2 - SM2 - 504Cx - 8752Kg (C: 504,00 - P: 8752,00) (VD)" at bounding box center [214, 130] width 204 height 9
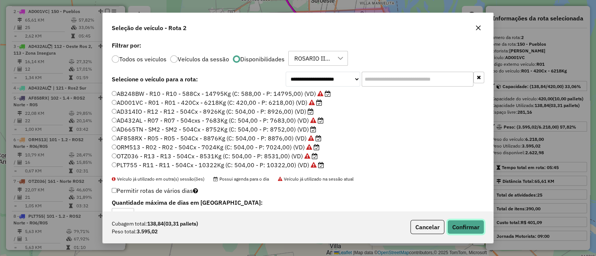
click at [471, 227] on button "Confirmar" at bounding box center [465, 227] width 37 height 14
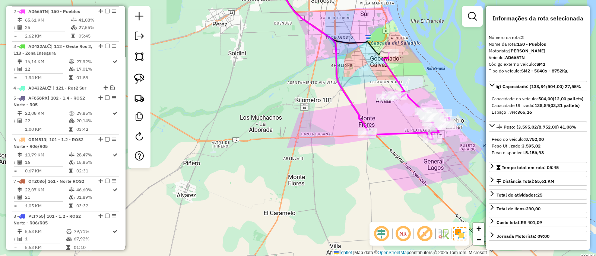
click at [391, 133] on icon at bounding box center [408, 96] width 83 height 87
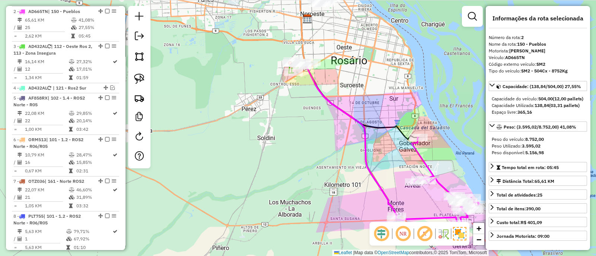
drag, startPoint x: 341, startPoint y: 100, endPoint x: 370, endPoint y: 202, distance: 106.1
click at [370, 202] on div "Janela de atendimento Grade de atendimento Capacidade Transportadoras Veículos …" at bounding box center [298, 128] width 596 height 256
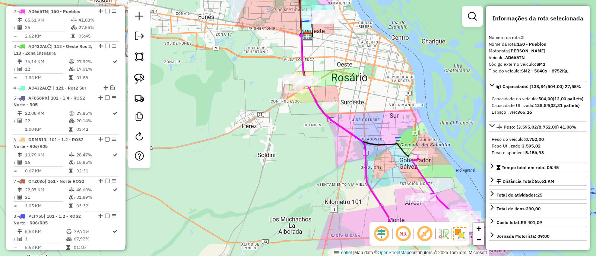
click at [365, 176] on icon at bounding box center [348, 134] width 97 height 199
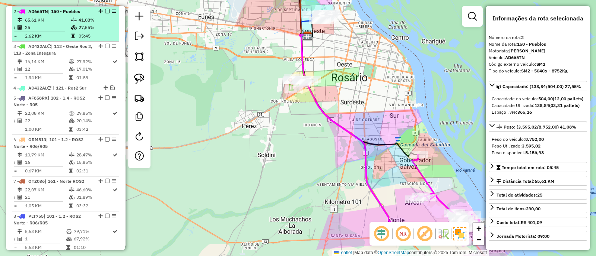
click at [105, 10] on em at bounding box center [107, 11] width 4 height 4
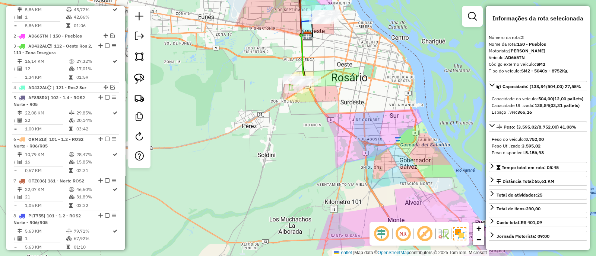
drag, startPoint x: 240, startPoint y: 134, endPoint x: 255, endPoint y: 194, distance: 62.6
click at [255, 194] on div "Janela de atendimento Grade de atendimento Capacidade Transportadoras Veículos …" at bounding box center [298, 128] width 596 height 256
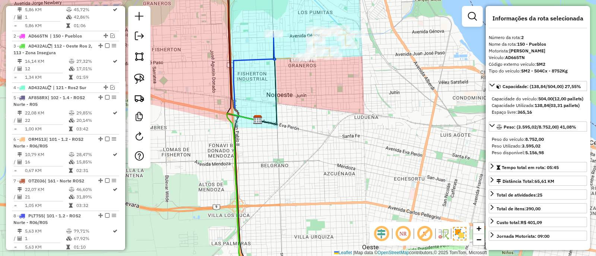
drag, startPoint x: 309, startPoint y: 74, endPoint x: 305, endPoint y: 166, distance: 92.0
click at [305, 166] on div "Janela de atendimento Grade de atendimento Capacidade Transportadoras Veículos …" at bounding box center [298, 128] width 596 height 256
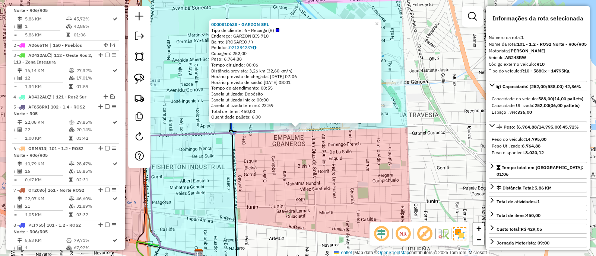
scroll to position [286, 0]
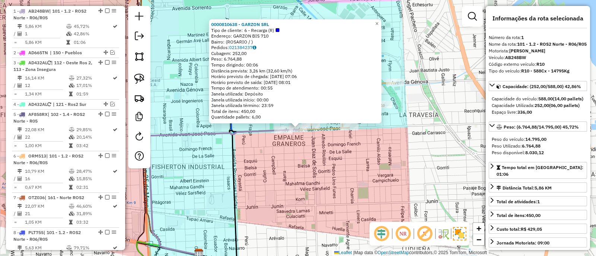
click at [300, 155] on div "0000810638 - GARZON SRL Tipo de cliente: 6 - Recarga (R) Endereço: GARZON BIS 7…" at bounding box center [298, 128] width 596 height 256
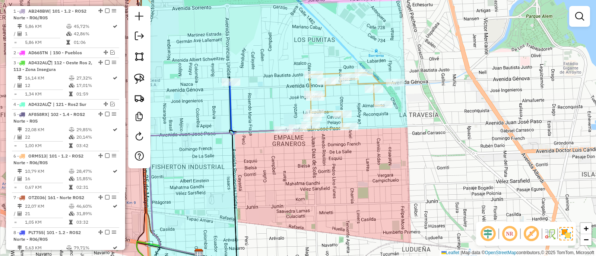
click at [232, 77] on icon at bounding box center [217, 170] width 38 height 186
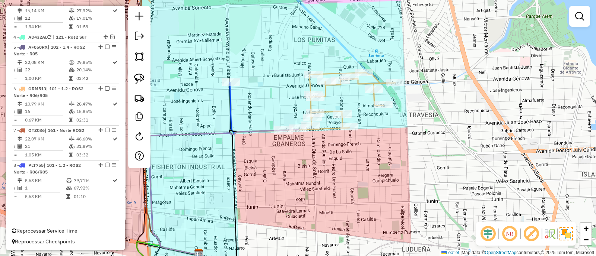
select select "**********"
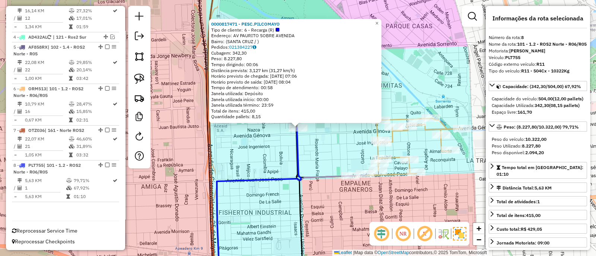
click at [261, 148] on div "0000817471 - PESC.PILCOMAYO Tipo de cliente: 6 - Recarga (R) Endereço: AV PAURI…" at bounding box center [298, 128] width 596 height 256
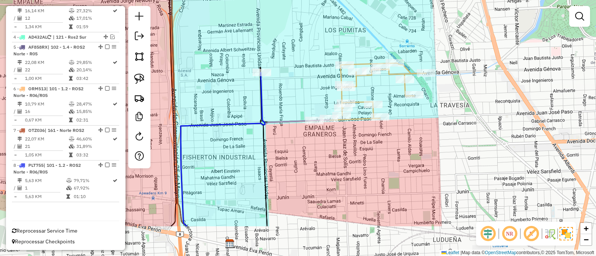
drag, startPoint x: 267, startPoint y: 150, endPoint x: 231, endPoint y: 95, distance: 66.2
click at [231, 95] on div "Janela de atendimento Grade de atendimento Capacidade Transportadoras Veículos …" at bounding box center [298, 128] width 596 height 256
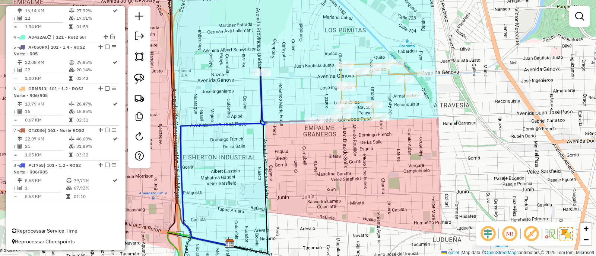
click at [292, 121] on icon at bounding box center [255, 182] width 149 height 125
select select "**********"
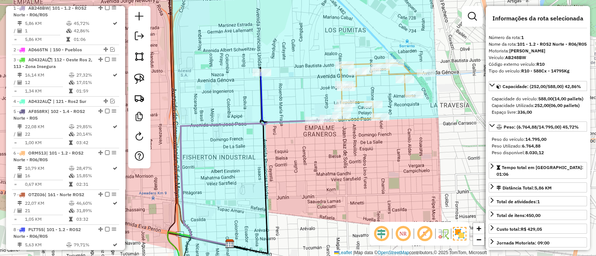
scroll to position [286, 0]
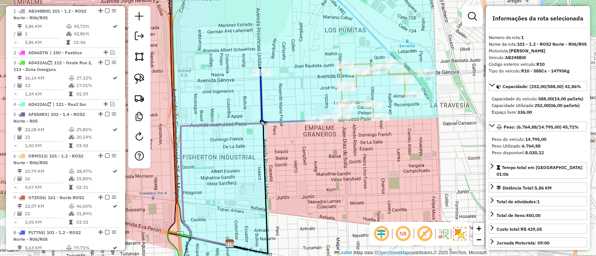
click at [355, 116] on icon at bounding box center [370, 92] width 112 height 58
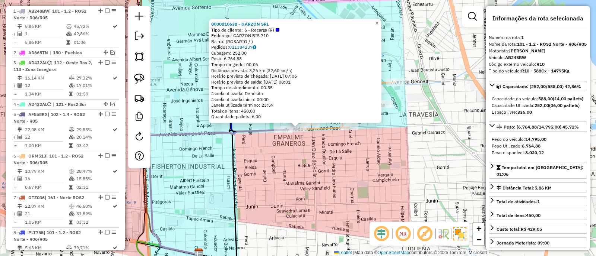
click at [309, 166] on div "0000810638 - GARZON SRL Tipo de cliente: 6 - Recarga (R) Endereço: GARZON BIS 7…" at bounding box center [298, 128] width 596 height 256
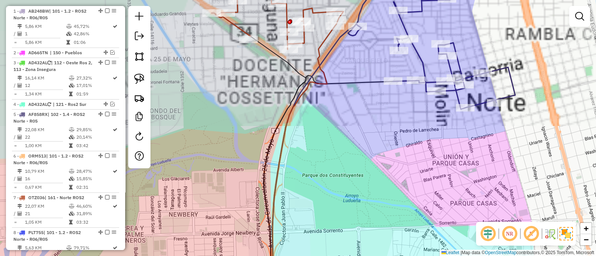
click at [351, 84] on icon at bounding box center [328, 179] width 129 height 207
select select "**********"
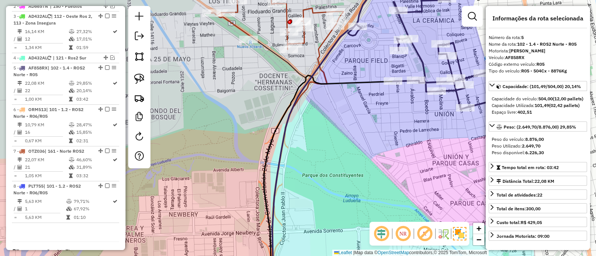
scroll to position [354, 0]
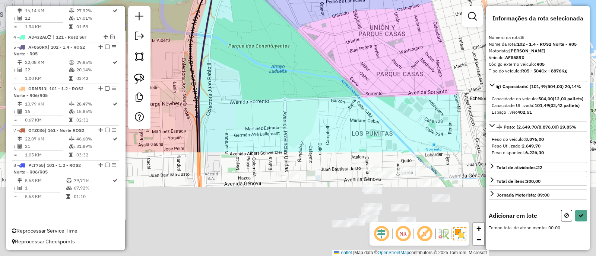
drag, startPoint x: 405, startPoint y: 157, endPoint x: 311, endPoint y: 6, distance: 177.7
click at [311, 6] on div "Janela de atendimento Grade de atendimento Capacidade Transportadoras Veículos …" at bounding box center [298, 128] width 596 height 256
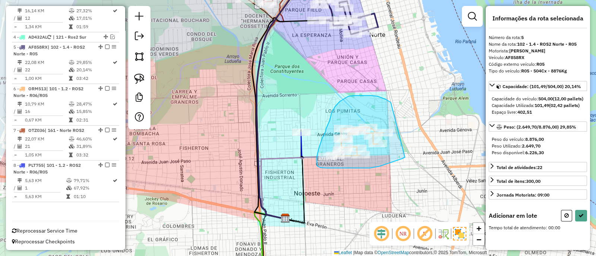
drag, startPoint x: 354, startPoint y: 96, endPoint x: 405, endPoint y: 157, distance: 80.1
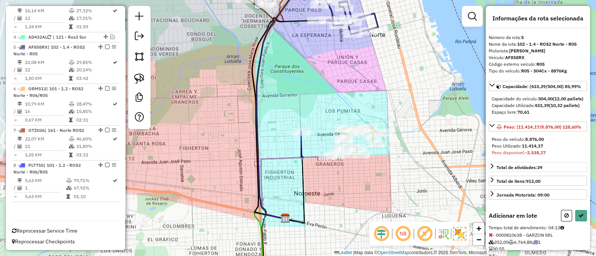
scroll to position [140, 0]
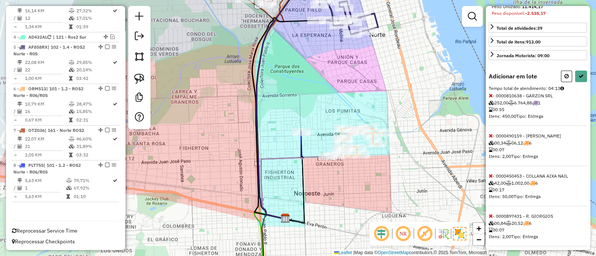
click at [490, 98] on icon at bounding box center [490, 95] width 4 height 5
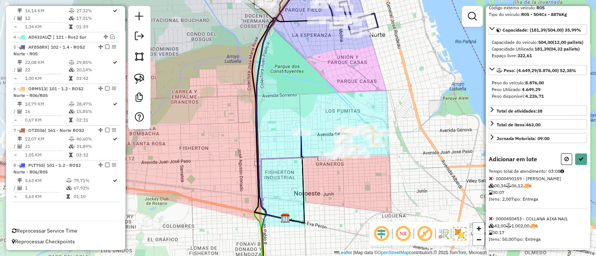
scroll to position [0, 0]
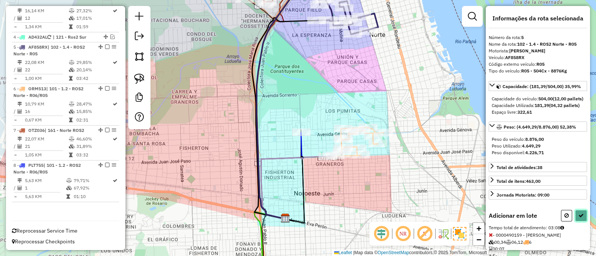
click at [579, 218] on icon at bounding box center [580, 215] width 5 height 5
select select "**********"
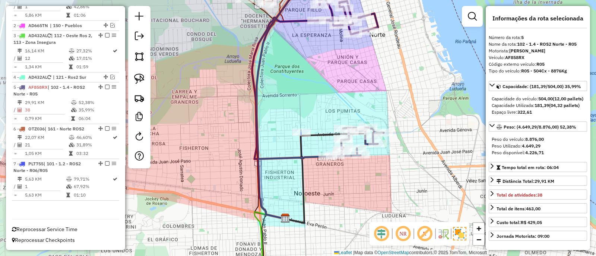
scroll to position [312, 0]
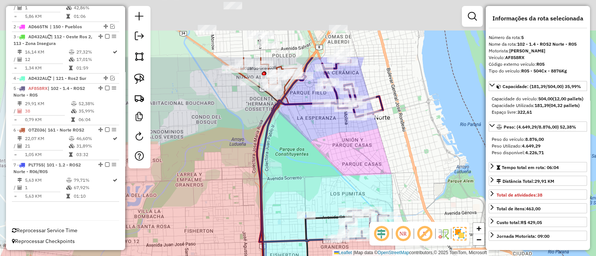
drag, startPoint x: 287, startPoint y: 48, endPoint x: 292, endPoint y: 159, distance: 111.4
click at [292, 159] on div "Janela de atendimento Grade de atendimento Capacidade Transportadoras Veículos …" at bounding box center [298, 128] width 596 height 256
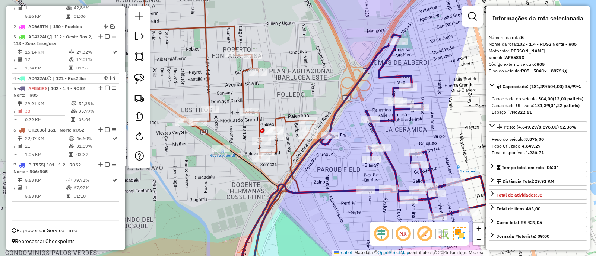
click at [284, 118] on icon at bounding box center [190, 66] width 252 height 184
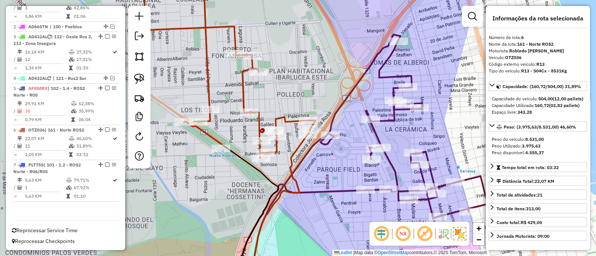
click at [332, 190] on icon at bounding box center [361, 159] width 251 height 248
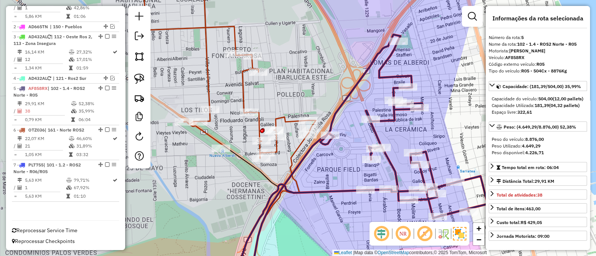
click at [284, 121] on icon at bounding box center [190, 66] width 252 height 184
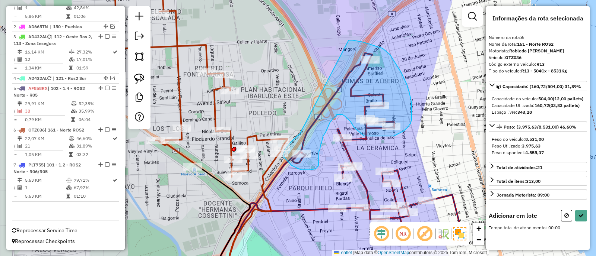
drag, startPoint x: 291, startPoint y: 142, endPoint x: 346, endPoint y: 40, distance: 115.6
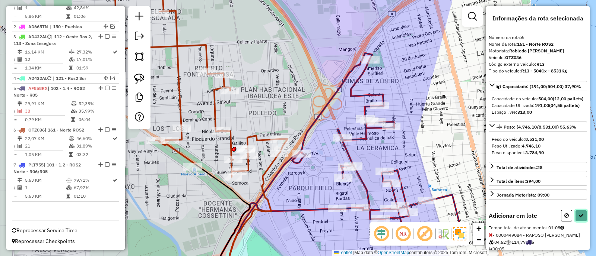
click at [580, 218] on icon at bounding box center [580, 215] width 5 height 5
select select "**********"
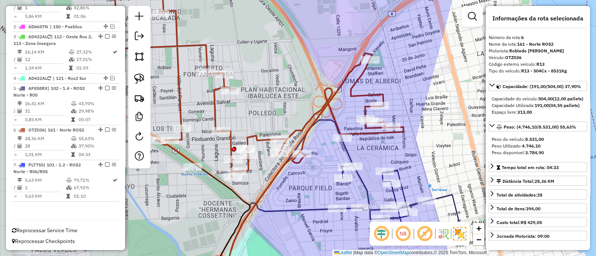
click at [398, 176] on icon at bounding box center [335, 206] width 248 height 153
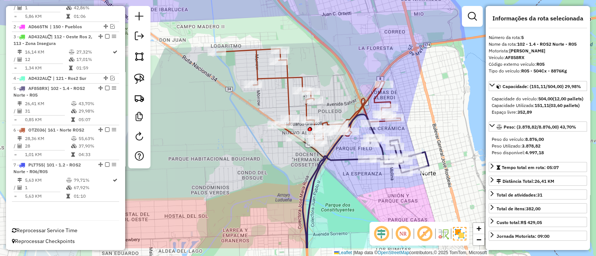
drag, startPoint x: 426, startPoint y: 135, endPoint x: 418, endPoint y: 80, distance: 55.0
click at [418, 80] on div "Janela de atendimento Grade de atendimento Capacidade Transportadoras Veículos …" at bounding box center [298, 128] width 596 height 256
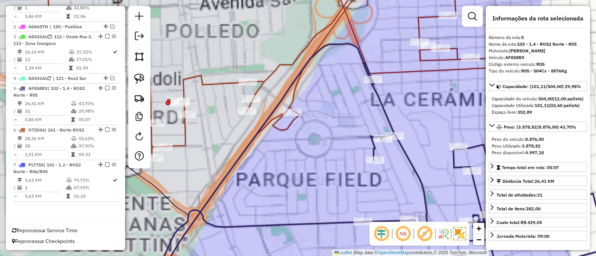
click at [400, 73] on icon at bounding box center [247, 66] width 495 height 184
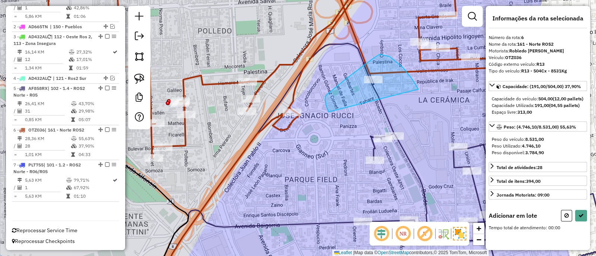
drag, startPoint x: 389, startPoint y: 57, endPoint x: 328, endPoint y: 112, distance: 82.5
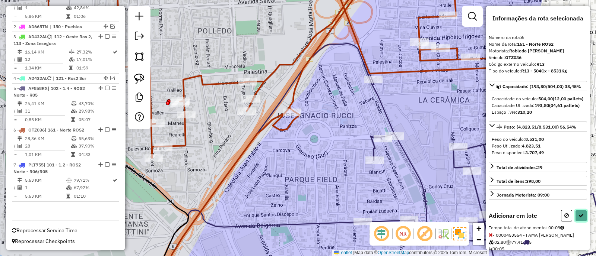
click at [581, 222] on button at bounding box center [581, 216] width 12 height 12
select select "**********"
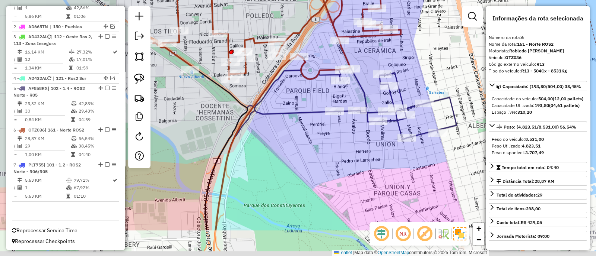
drag, startPoint x: 324, startPoint y: 144, endPoint x: 309, endPoint y: 84, distance: 61.7
click at [309, 86] on div "Janela de atendimento Grade de atendimento Capacidade Transportadoras Veículos …" at bounding box center [298, 128] width 596 height 256
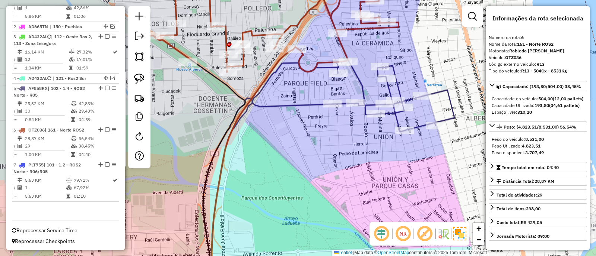
click at [342, 43] on icon at bounding box center [275, 23] width 248 height 98
click at [253, 36] on icon at bounding box center [275, 23] width 248 height 98
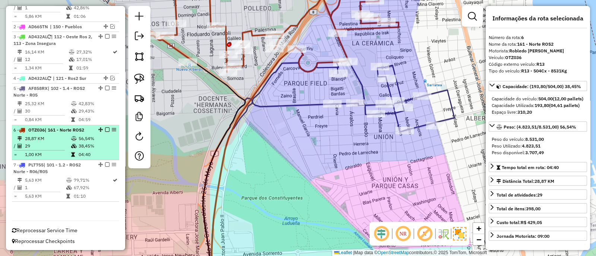
click at [107, 135] on td "56,54%" at bounding box center [97, 138] width 38 height 7
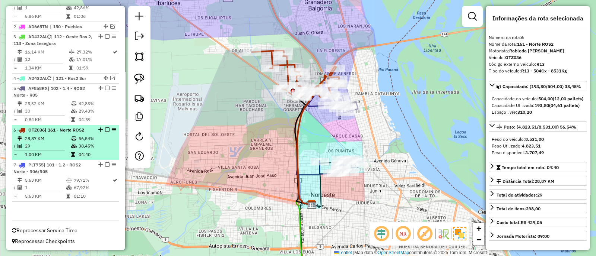
click at [105, 129] on em at bounding box center [107, 130] width 4 height 4
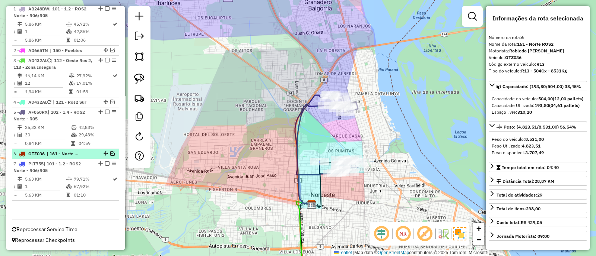
scroll to position [287, 0]
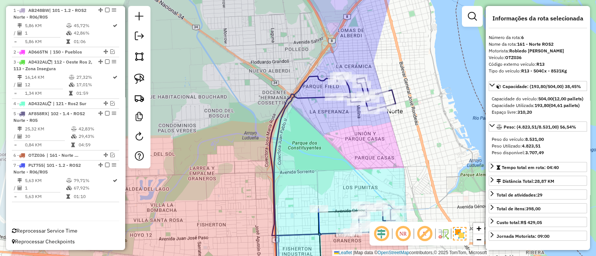
click at [312, 94] on icon at bounding box center [334, 155] width 131 height 161
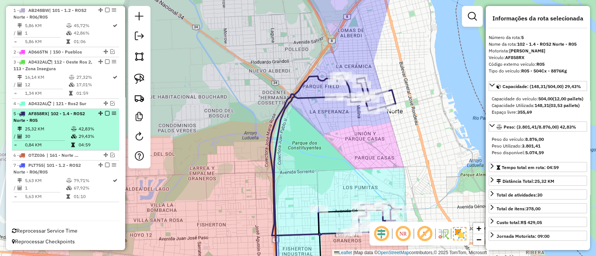
click at [105, 111] on em at bounding box center [107, 113] width 4 height 4
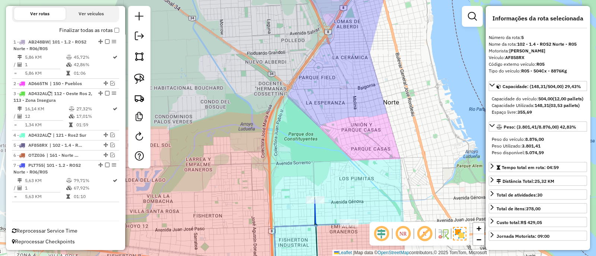
drag, startPoint x: 368, startPoint y: 159, endPoint x: 342, endPoint y: 74, distance: 88.7
click at [346, 84] on div "Janela de atendimento Grade de atendimento Capacidade Transportadoras Veículos …" at bounding box center [298, 128] width 596 height 256
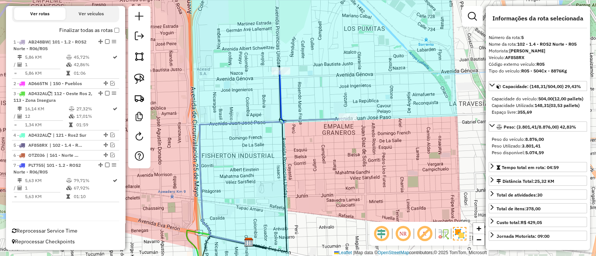
click at [313, 120] on icon at bounding box center [274, 181] width 149 height 125
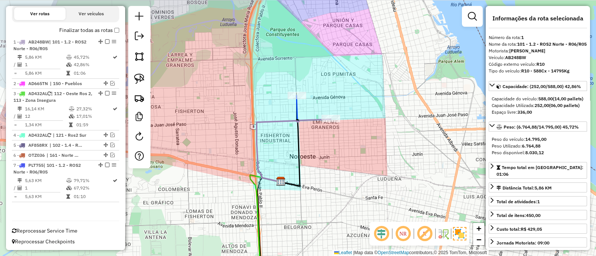
drag, startPoint x: 319, startPoint y: 199, endPoint x: 328, endPoint y: 22, distance: 177.4
click at [328, 22] on div "Janela de atendimento Grade de atendimento Capacidade Transportadoras Veículos …" at bounding box center [298, 128] width 596 height 256
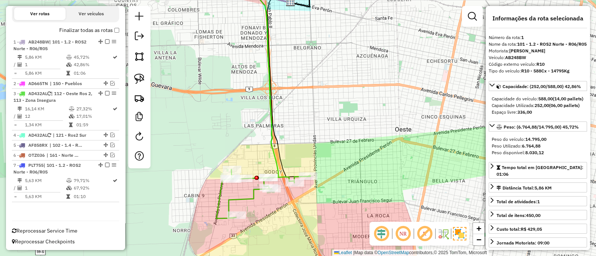
click at [267, 146] on icon at bounding box center [274, 87] width 31 height 182
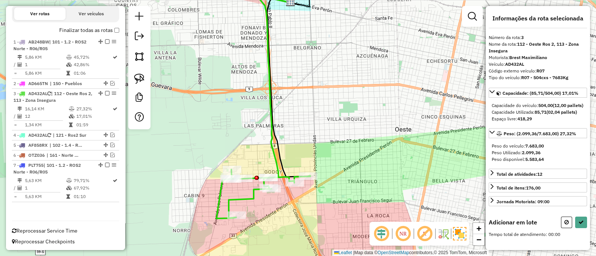
drag, startPoint x: 335, startPoint y: 134, endPoint x: 334, endPoint y: 143, distance: 9.0
click at [334, 143] on div "Janela de atendimento Grade de atendimento Capacidade Transportadoras Veículos …" at bounding box center [298, 128] width 596 height 256
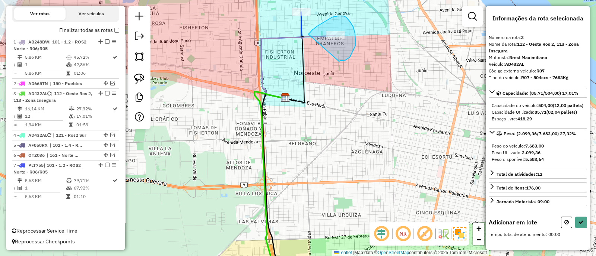
drag, startPoint x: 355, startPoint y: 33, endPoint x: 308, endPoint y: 34, distance: 46.5
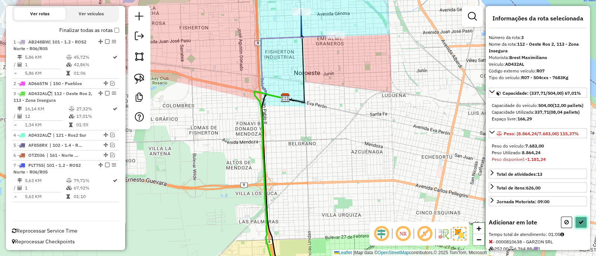
click at [579, 225] on icon at bounding box center [580, 222] width 5 height 5
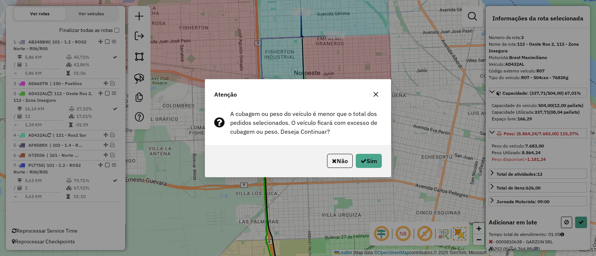
click at [382, 163] on div "Não Sim" at bounding box center [297, 161] width 185 height 32
click at [382, 163] on button "Sim" at bounding box center [368, 161] width 26 height 14
select select "**********"
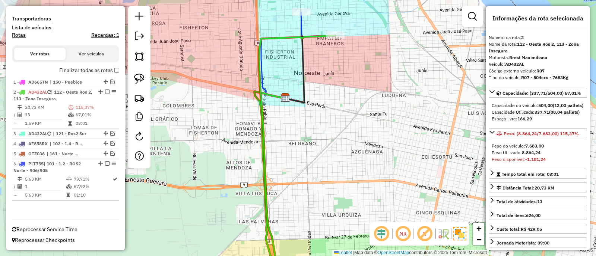
scroll to position [214, 0]
click at [283, 36] on icon at bounding box center [275, 159] width 119 height 246
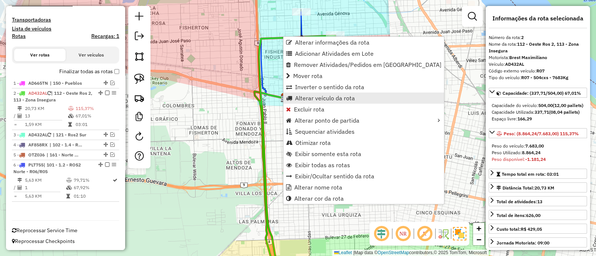
click at [315, 96] on span "Alterar veículo da rota" at bounding box center [325, 98] width 60 height 6
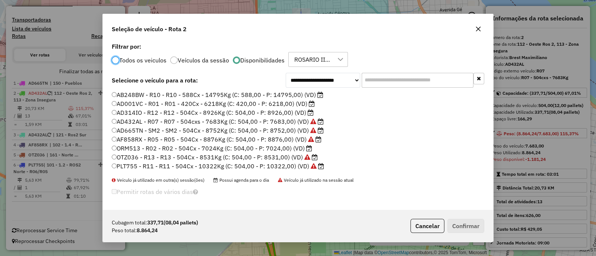
scroll to position [4, 2]
click at [181, 149] on label "ORM513 - R02 - R02 - 504Cx - 7024Kg (C: 504,00 - P: 7024,00) (VD)" at bounding box center [212, 148] width 200 height 9
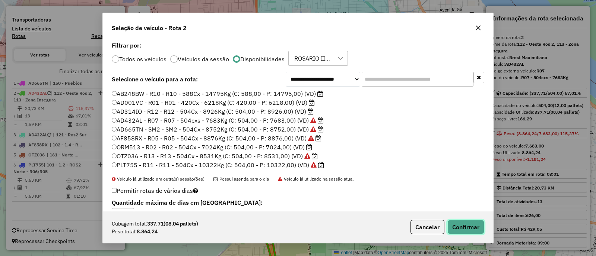
click at [473, 226] on button "Confirmar" at bounding box center [465, 227] width 37 height 14
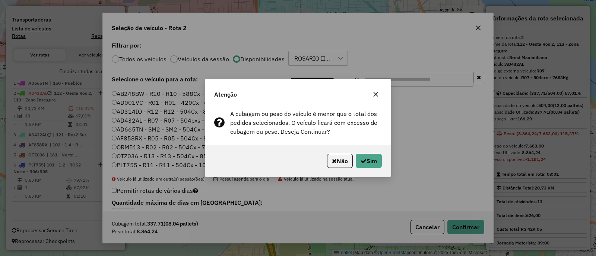
click at [376, 98] on button "button" at bounding box center [376, 95] width 12 height 12
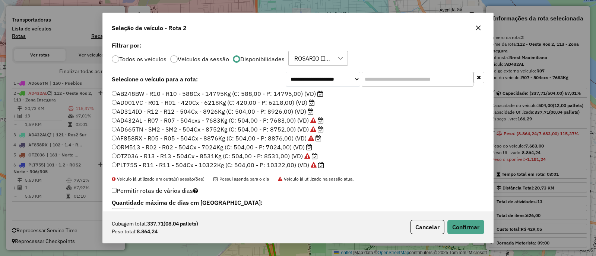
click at [198, 88] on div "**********" at bounding box center [298, 125] width 390 height 171
click at [262, 95] on label "AB248BW - R10 - R10 - 588Cx - 14795Kg (C: 588,00 - P: 14795,00) (VD)" at bounding box center [217, 93] width 211 height 9
click at [463, 226] on button "Confirmar" at bounding box center [465, 227] width 37 height 14
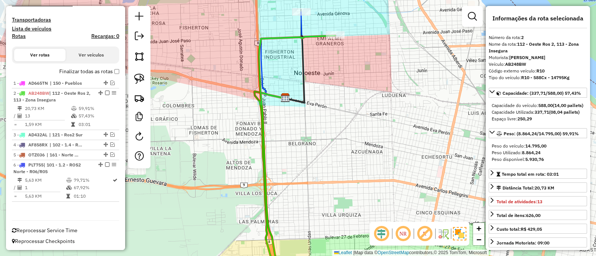
click at [335, 135] on div "Janela de atendimento Grade de atendimento Capacidade Transportadoras Veículos …" at bounding box center [298, 128] width 596 height 256
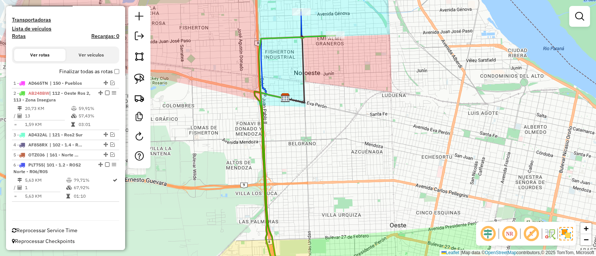
click at [274, 38] on icon at bounding box center [275, 159] width 119 height 246
select select "**********"
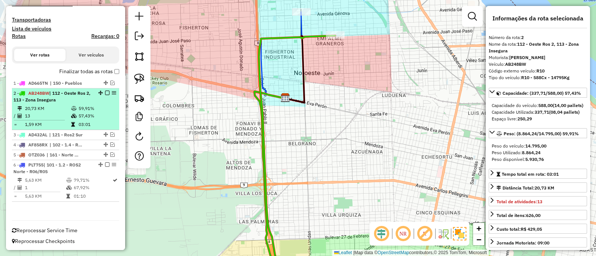
click at [102, 99] on div "2 - AB248BW | 112 - Oeste Ros 2, 113 - Zona Insegura" at bounding box center [65, 96] width 104 height 13
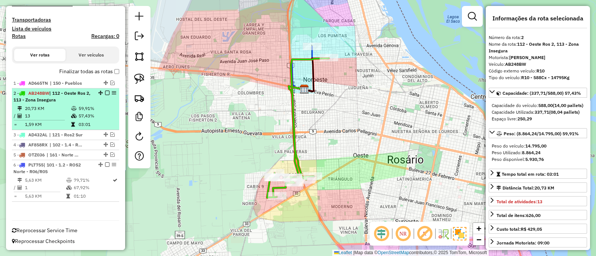
click at [105, 93] on em at bounding box center [107, 93] width 4 height 4
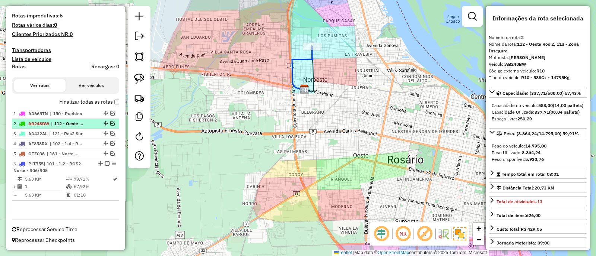
scroll to position [182, 0]
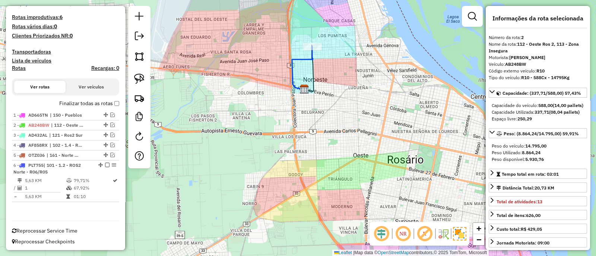
drag, startPoint x: 290, startPoint y: 95, endPoint x: 276, endPoint y: 157, distance: 63.1
click at [276, 156] on div "Janela de atendimento Grade de atendimento Capacidade Transportadoras Veículos …" at bounding box center [298, 128] width 596 height 256
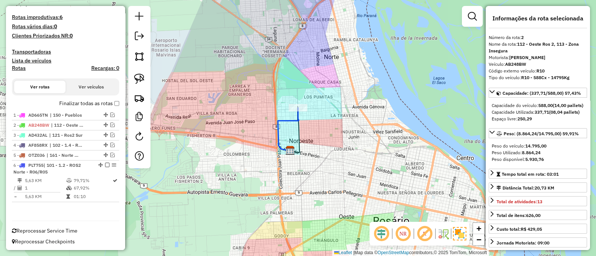
click at [287, 122] on icon at bounding box center [288, 129] width 21 height 43
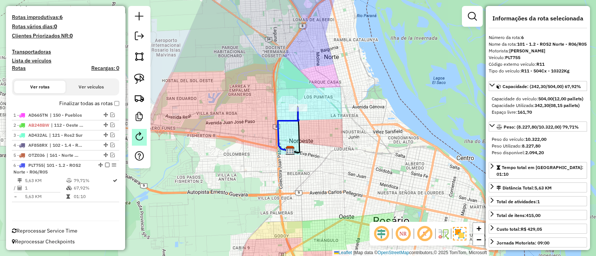
click at [135, 134] on em at bounding box center [139, 136] width 9 height 9
select select "*"
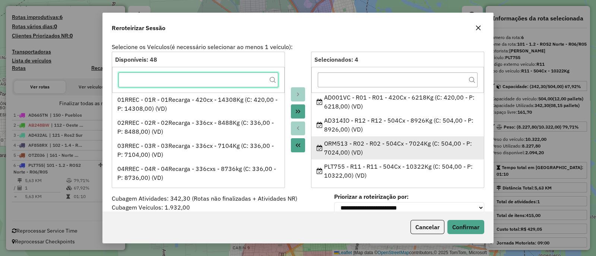
scroll to position [3, 0]
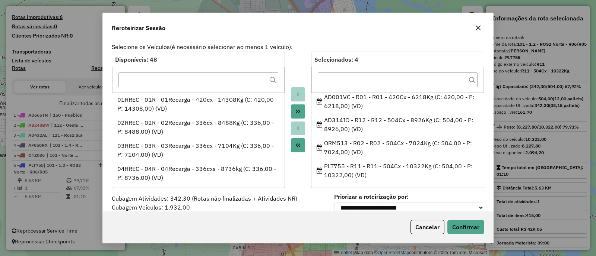
click at [479, 28] on icon "button" at bounding box center [478, 28] width 6 height 6
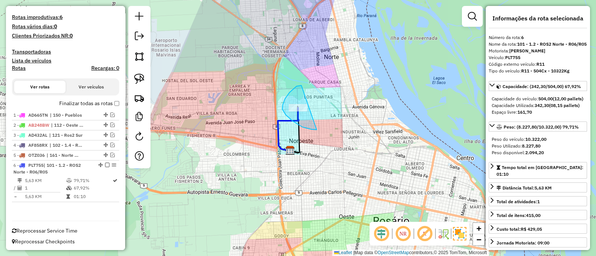
drag, startPoint x: 282, startPoint y: 109, endPoint x: 332, endPoint y: 128, distance: 53.0
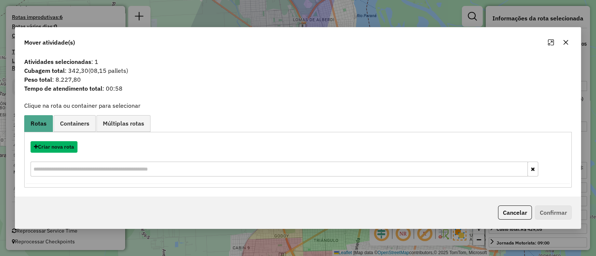
click at [61, 146] on button "Criar nova rota" at bounding box center [54, 147] width 47 height 12
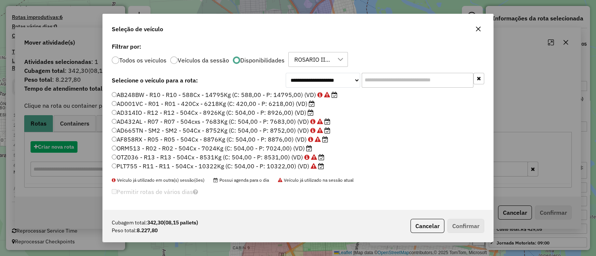
scroll to position [4, 2]
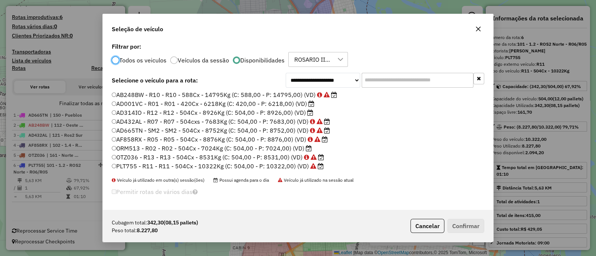
click at [278, 112] on label "AD314IO - R12 - R12 - 504Cx - 8926Kg (C: 504,00 - P: 8926,00) (VD)" at bounding box center [212, 112] width 201 height 9
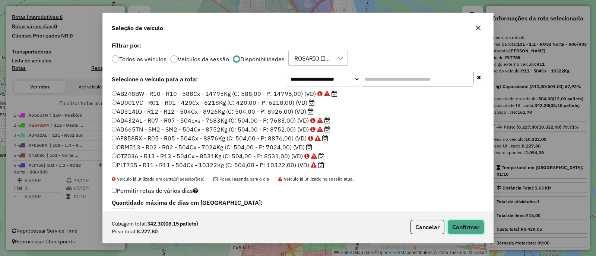
click at [466, 230] on button "Confirmar" at bounding box center [465, 227] width 37 height 14
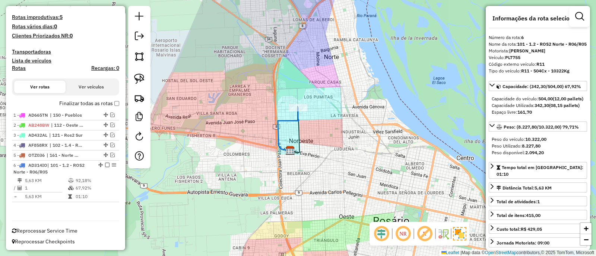
click at [288, 121] on icon at bounding box center [288, 129] width 21 height 43
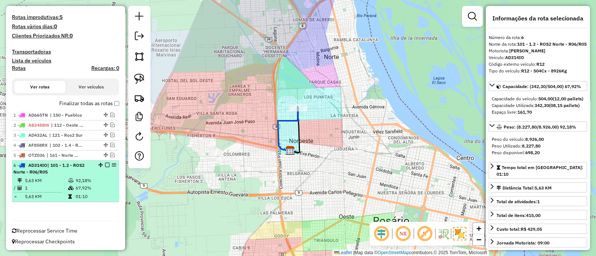
click at [106, 164] on em at bounding box center [107, 165] width 4 height 4
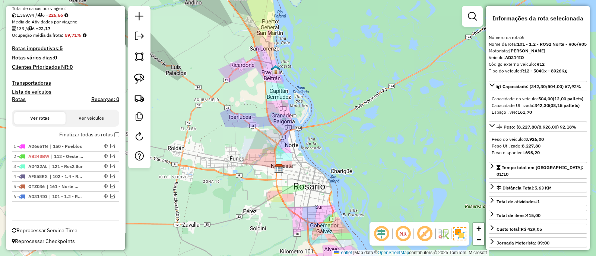
drag, startPoint x: 294, startPoint y: 191, endPoint x: 255, endPoint y: 75, distance: 121.8
click at [255, 75] on div "Janela de atendimento Grade de atendimento Capacidade Transportadoras Veículos …" at bounding box center [298, 128] width 596 height 256
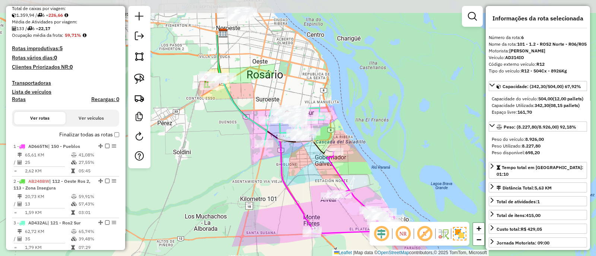
drag, startPoint x: 258, startPoint y: 117, endPoint x: 272, endPoint y: 179, distance: 64.2
click at [272, 179] on div "Janela de atendimento Grade de atendimento Capacidade Transportadoras Veículos …" at bounding box center [298, 128] width 596 height 256
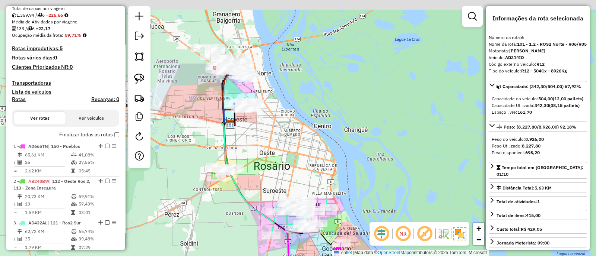
drag, startPoint x: 278, startPoint y: 48, endPoint x: 285, endPoint y: 139, distance: 90.7
click at [285, 139] on div "Janela de atendimento Grade de atendimento Capacidade Transportadoras Veículos …" at bounding box center [298, 128] width 596 height 256
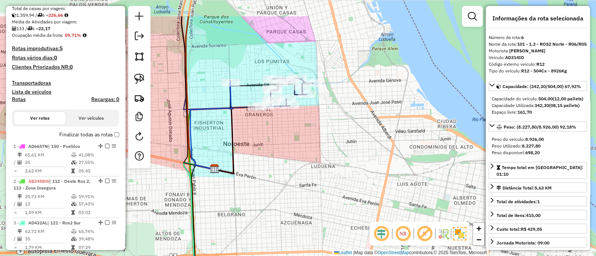
drag, startPoint x: 239, startPoint y: 85, endPoint x: 245, endPoint y: 128, distance: 43.2
click at [246, 127] on div "Janela de atendimento Grade de atendimento Capacidade Transportadoras Veículos …" at bounding box center [298, 128] width 596 height 256
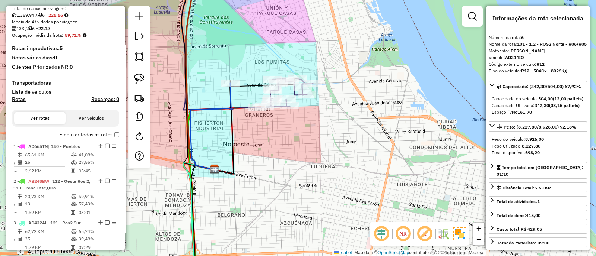
click at [231, 96] on icon at bounding box center [211, 126] width 42 height 87
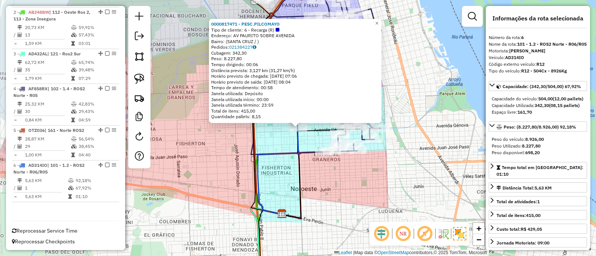
click at [282, 140] on div "0000817471 - PESC.PILCOMAYO Tipo de cliente: 6 - Recarga (R) Endereço: AV PAURI…" at bounding box center [298, 128] width 596 height 256
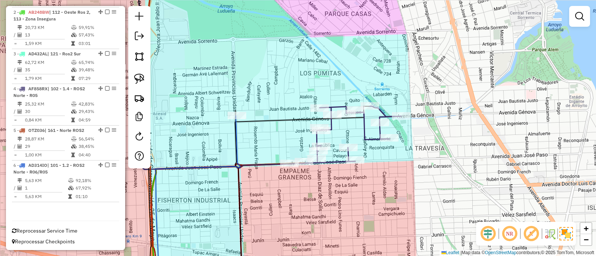
click at [366, 138] on icon at bounding box center [269, 71] width 263 height 195
select select "**********"
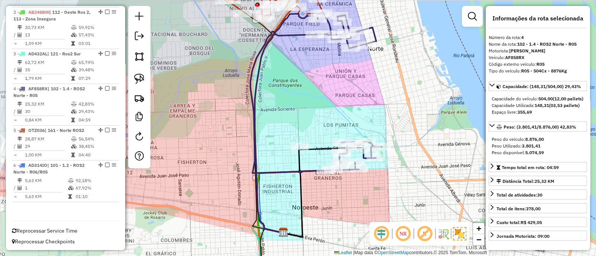
drag, startPoint x: 335, startPoint y: 73, endPoint x: 338, endPoint y: 163, distance: 89.8
click at [338, 163] on div "Janela de atendimento Grade de atendimento Capacidade Transportadoras Veículos …" at bounding box center [298, 128] width 596 height 256
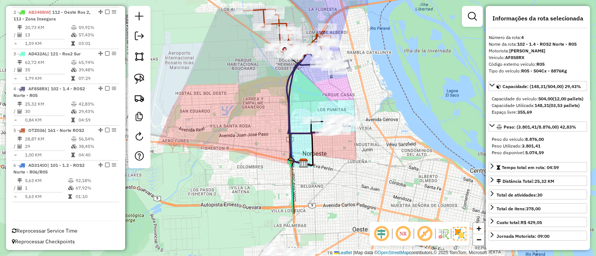
drag, startPoint x: 333, startPoint y: 160, endPoint x: 326, endPoint y: 92, distance: 68.5
click at [326, 92] on div "Janela de atendimento Grade de atendimento Capacidade Transportadoras Veículos …" at bounding box center [298, 128] width 596 height 256
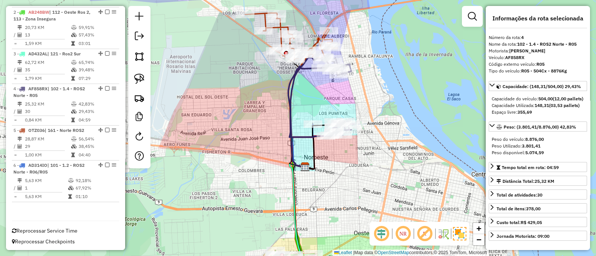
drag, startPoint x: 326, startPoint y: 92, endPoint x: 327, endPoint y: 96, distance: 4.0
click at [327, 96] on div "Janela de atendimento Grade de atendimento Capacidade Transportadoras Veículos …" at bounding box center [298, 128] width 596 height 256
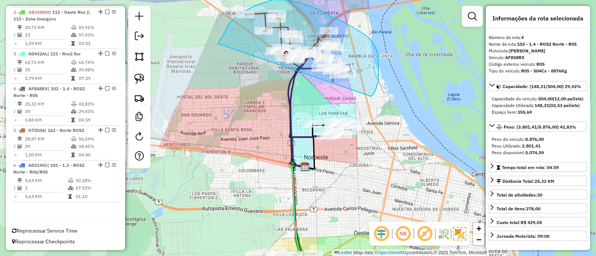
drag, startPoint x: 370, startPoint y: 96, endPoint x: 218, endPoint y: 44, distance: 161.5
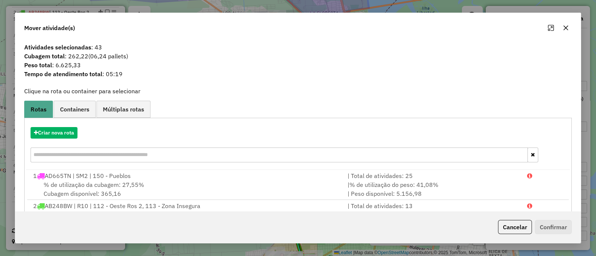
click at [565, 31] on icon "button" at bounding box center [565, 28] width 6 height 6
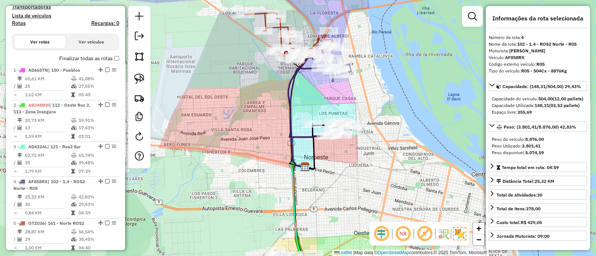
scroll to position [151, 0]
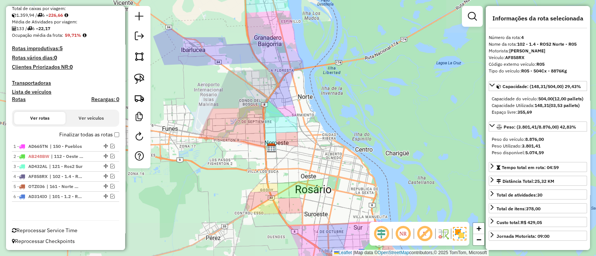
drag, startPoint x: 234, startPoint y: 154, endPoint x: 224, endPoint y: 39, distance: 115.9
click at [224, 39] on div "Janela de atendimento Grade de atendimento Capacidade Transportadoras Veículos …" at bounding box center [298, 128] width 596 height 256
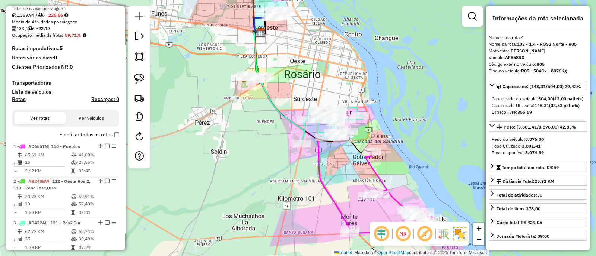
click at [422, 136] on div "Janela de atendimento Grade de atendimento Capacidade Transportadoras Veículos …" at bounding box center [298, 128] width 596 height 256
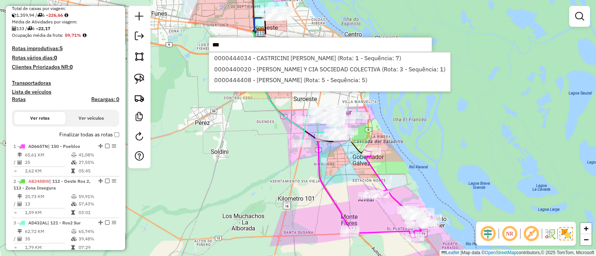
type input "***"
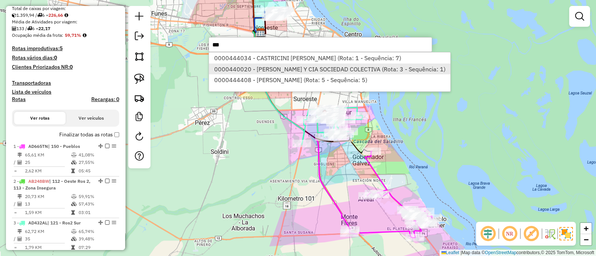
click at [254, 70] on li "0000440020 - CARLOS A CAROZZO Y CIA SOCIEDAD COLECTIVA (Rota: 3 - Sequência: 1)" at bounding box center [329, 69] width 241 height 11
select select "**********"
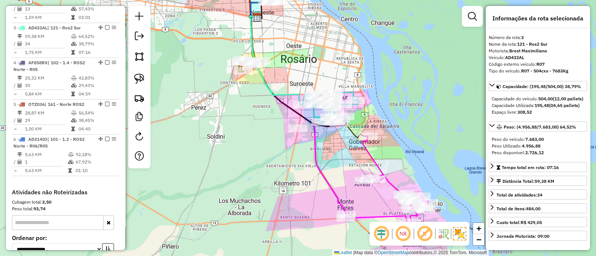
scroll to position [363, 0]
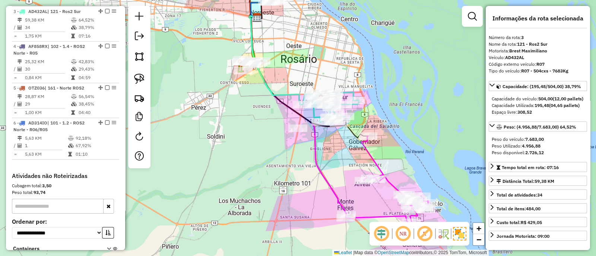
click at [319, 169] on icon at bounding box center [297, 115] width 97 height 199
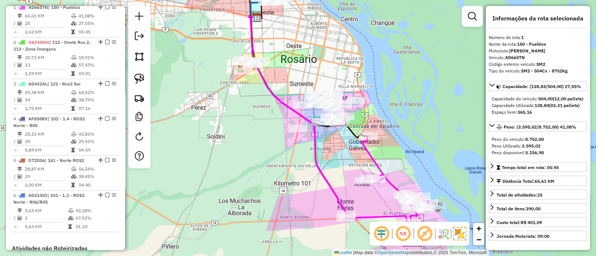
scroll to position [286, 0]
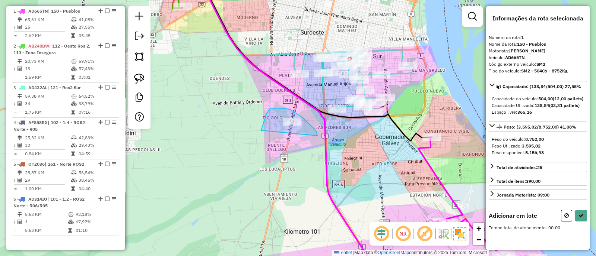
drag, startPoint x: 317, startPoint y: 136, endPoint x: 260, endPoint y: 135, distance: 57.3
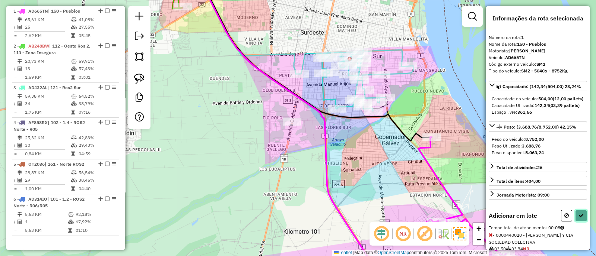
click at [579, 218] on icon at bounding box center [580, 215] width 5 height 5
select select "**********"
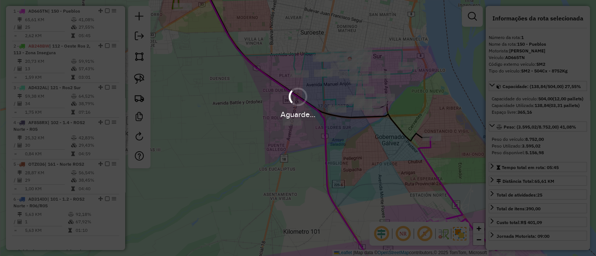
click at [579, 229] on div "Aguarde..." at bounding box center [298, 128] width 596 height 256
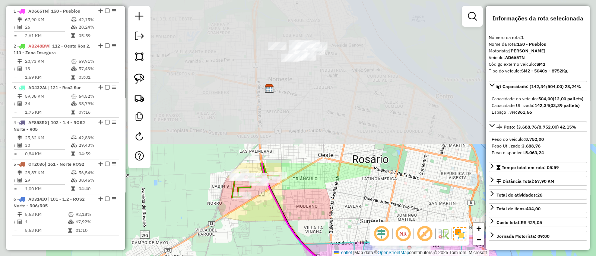
drag, startPoint x: 277, startPoint y: 29, endPoint x: 335, endPoint y: 214, distance: 194.2
click at [335, 214] on div "Janela de atendimento Grade de atendimento Capacidade Transportadoras Veículos …" at bounding box center [298, 128] width 596 height 256
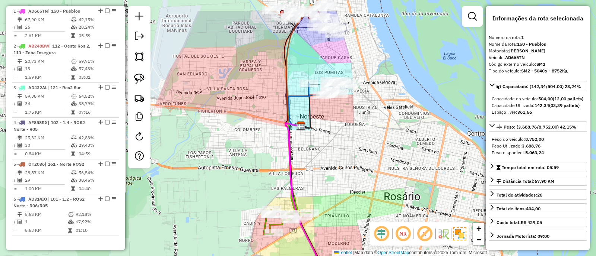
drag, startPoint x: 350, startPoint y: 142, endPoint x: 372, endPoint y: 183, distance: 47.0
click at [372, 182] on div "Janela de atendimento Grade de atendimento Capacidade Transportadoras Veículos …" at bounding box center [298, 128] width 596 height 256
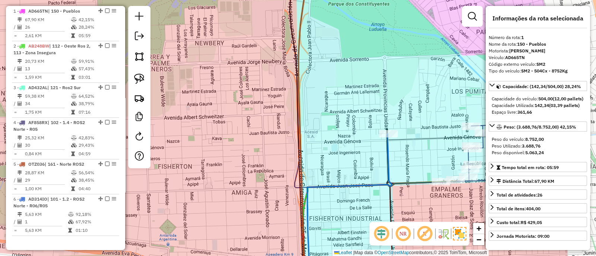
click at [389, 155] on icon at bounding box center [349, 208] width 84 height 148
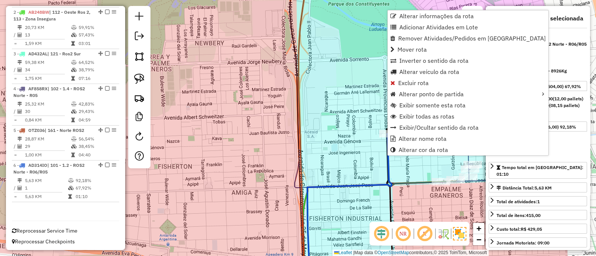
click at [363, 174] on div "Janela de atendimento Grade de atendimento Capacidade Transportadoras Veículos …" at bounding box center [298, 128] width 596 height 256
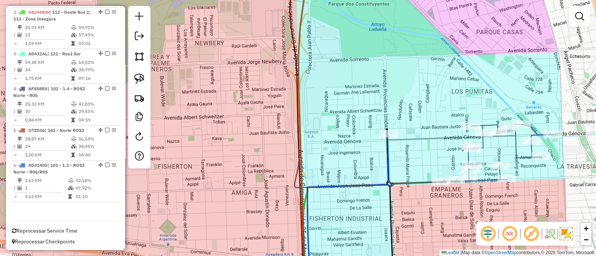
click at [467, 159] on icon at bounding box center [421, 81] width 263 height 214
select select "**********"
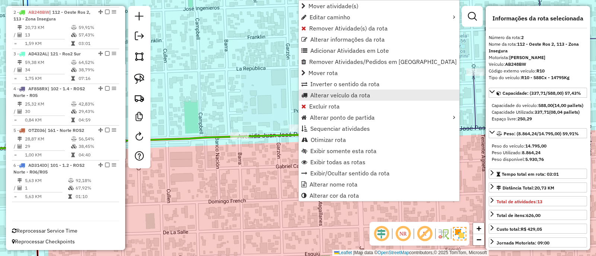
click at [335, 97] on span "Alterar veículo da rota" at bounding box center [340, 95] width 60 height 6
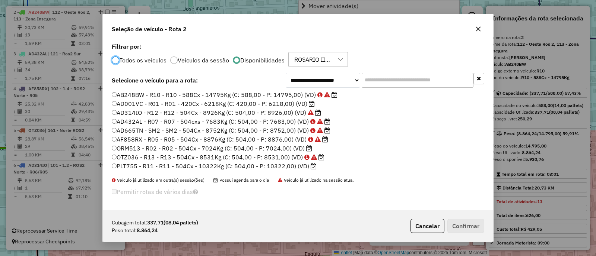
scroll to position [4, 2]
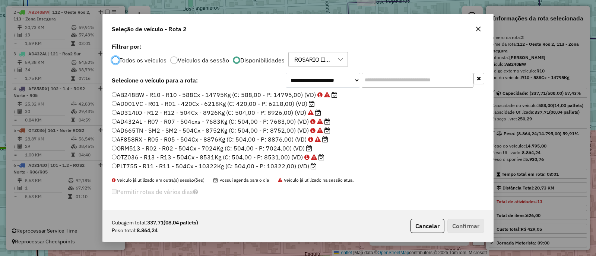
click at [171, 166] on label "PLT755 - R11 - R11 - 504Cx - 10322Kg (C: 504,00 - P: 10322,00) (VD)" at bounding box center [214, 166] width 205 height 9
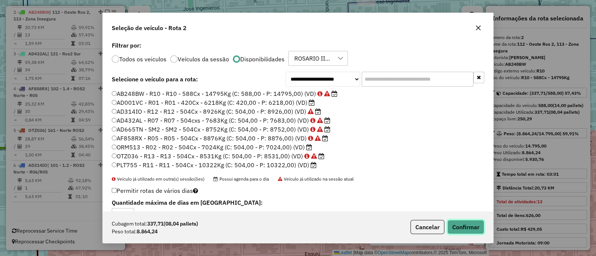
click at [459, 222] on button "Confirmar" at bounding box center [465, 227] width 37 height 14
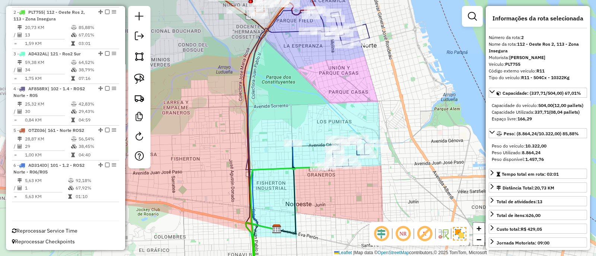
drag, startPoint x: 373, startPoint y: 203, endPoint x: 374, endPoint y: 148, distance: 55.1
click at [374, 148] on div "Janela de atendimento Grade de atendimento Capacidade Transportadoras Veículos …" at bounding box center [298, 128] width 596 height 256
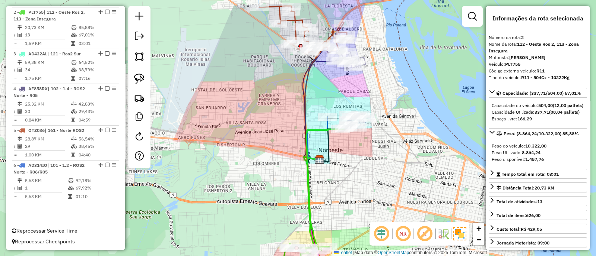
click at [293, 166] on div "Janela de atendimento Grade de atendimento Capacidade Transportadoras Veículos …" at bounding box center [298, 128] width 596 height 256
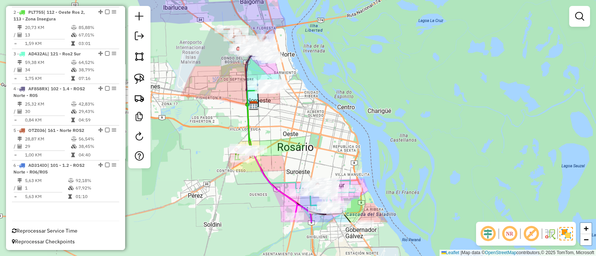
drag, startPoint x: 226, startPoint y: 187, endPoint x: 201, endPoint y: 108, distance: 83.3
click at [201, 109] on div "Janela de atendimento Grade de atendimento Capacidade Transportadoras Veículos …" at bounding box center [298, 128] width 596 height 256
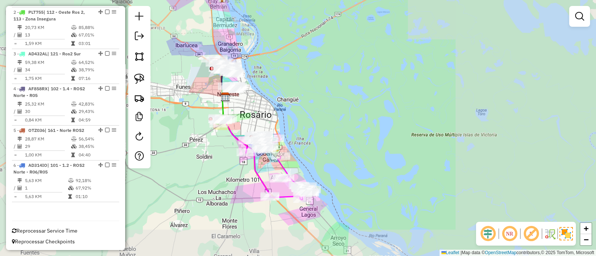
drag, startPoint x: 202, startPoint y: 108, endPoint x: 232, endPoint y: 136, distance: 40.5
click at [232, 136] on div "Janela de atendimento Grade de atendimento Capacidade Transportadoras Veículos …" at bounding box center [298, 128] width 596 height 256
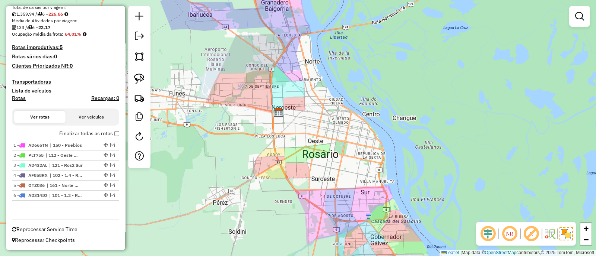
scroll to position [151, 0]
click at [217, 123] on div "Janela de atendimento Grade de atendimento Capacidade Transportadoras Veículos …" at bounding box center [298, 128] width 596 height 256
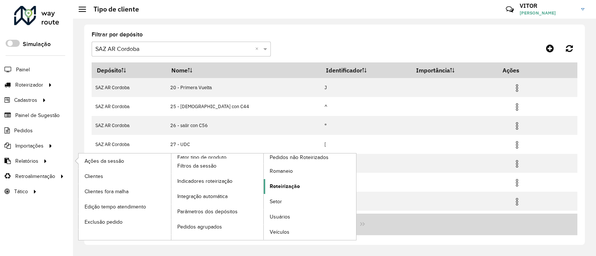
click at [285, 186] on span "Roteirização" at bounding box center [284, 187] width 30 height 8
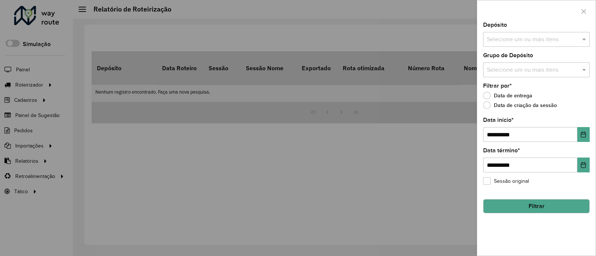
click at [547, 39] on input "text" at bounding box center [532, 39] width 95 height 9
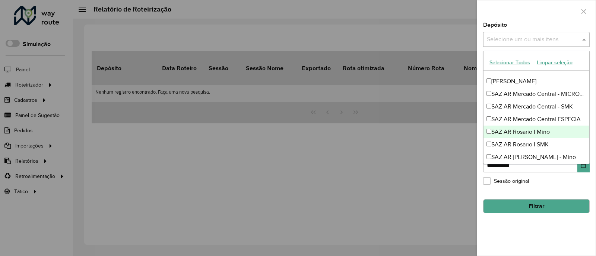
scroll to position [93, 0]
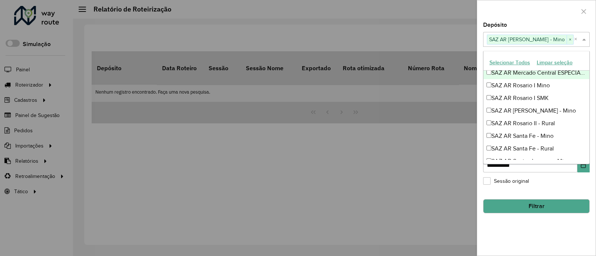
click at [552, 19] on div at bounding box center [536, 11] width 118 height 22
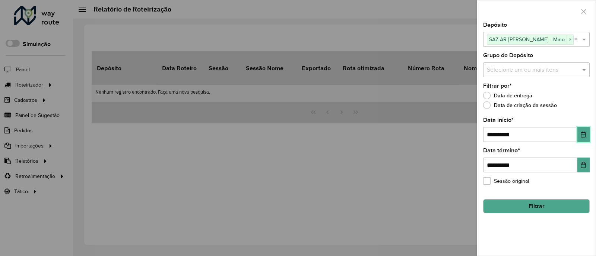
click at [583, 133] on icon "Choose Date" at bounding box center [583, 135] width 6 height 6
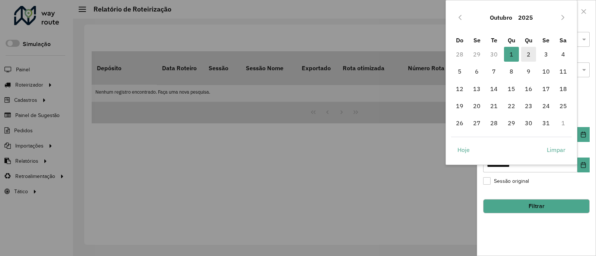
click at [529, 54] on span "2" at bounding box center [528, 54] width 15 height 15
type input "**********"
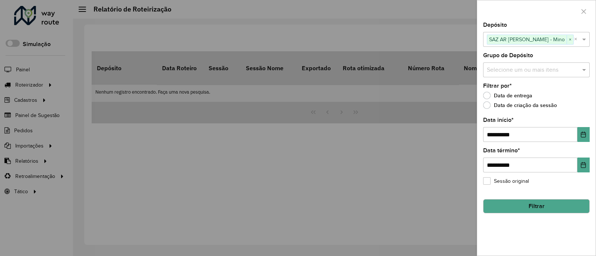
click at [536, 205] on button "Filtrar" at bounding box center [536, 207] width 106 height 14
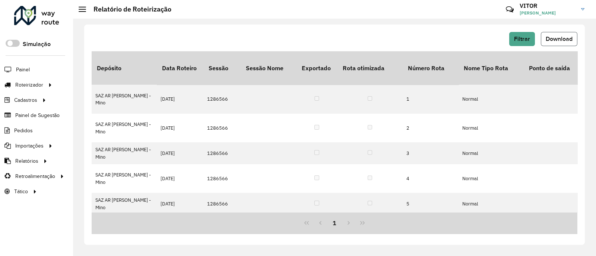
click at [564, 40] on span "Download" at bounding box center [558, 39] width 27 height 6
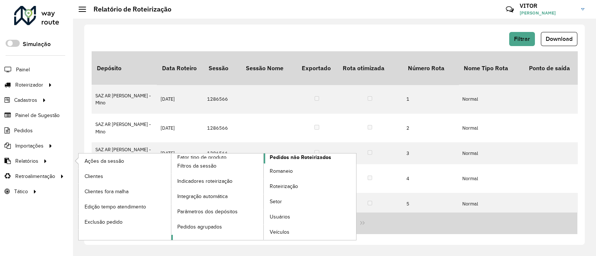
click at [288, 160] on span "Pedidos não Roteirizados" at bounding box center [299, 158] width 61 height 8
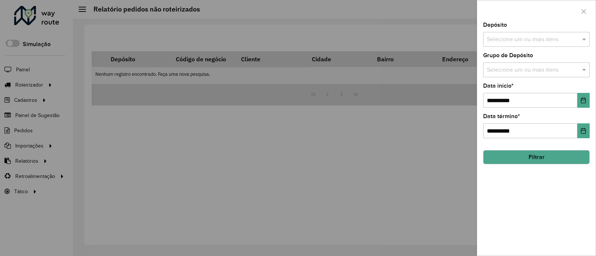
click at [536, 42] on input "text" at bounding box center [532, 39] width 95 height 9
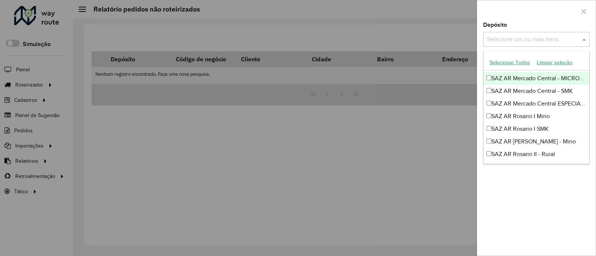
scroll to position [93, 0]
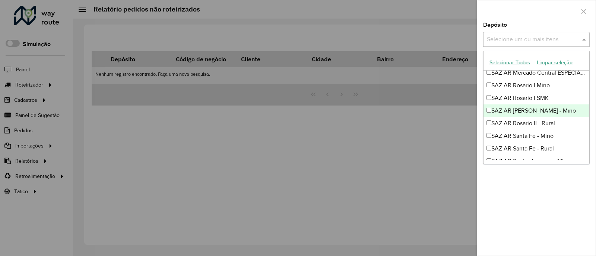
click at [529, 109] on div "SAZ AR [PERSON_NAME] - Mino" at bounding box center [536, 111] width 106 height 13
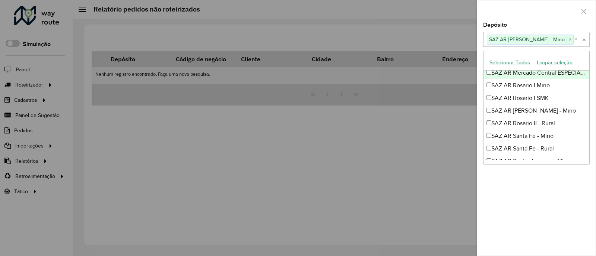
click at [529, 12] on div at bounding box center [536, 11] width 118 height 22
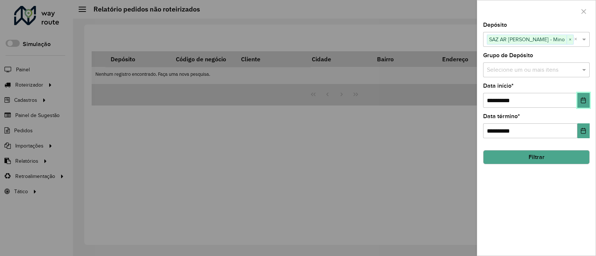
click at [578, 103] on button "Choose Date" at bounding box center [583, 100] width 12 height 15
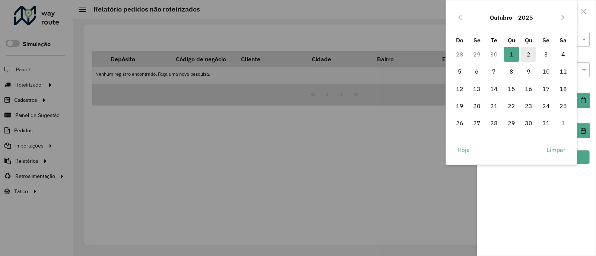
click at [526, 54] on span "2" at bounding box center [528, 54] width 15 height 15
type input "**********"
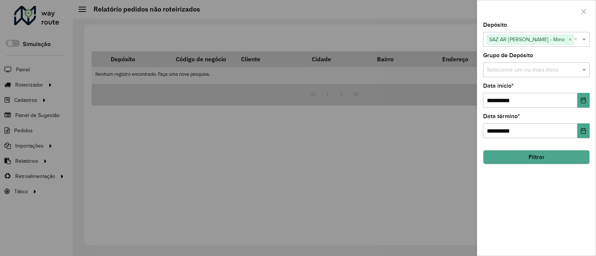
click at [540, 156] on button "Filtrar" at bounding box center [536, 157] width 106 height 14
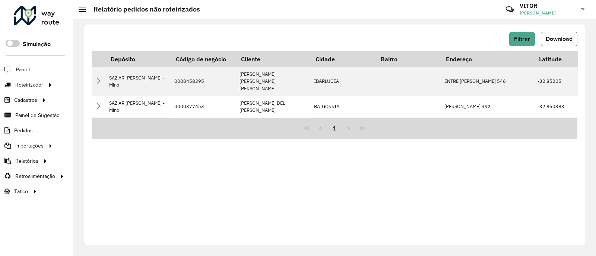
click at [552, 38] on span "Download" at bounding box center [558, 39] width 27 height 6
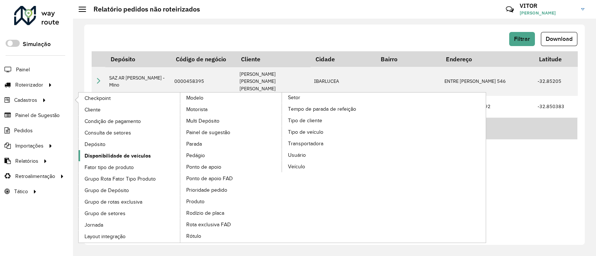
click at [121, 156] on span "Disponibilidade de veículos" at bounding box center [117, 156] width 66 height 8
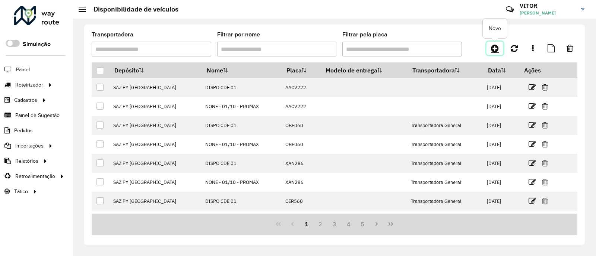
click at [494, 48] on icon at bounding box center [495, 48] width 8 height 9
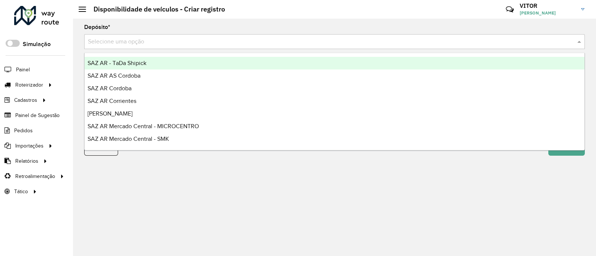
click at [157, 41] on input "text" at bounding box center [327, 42] width 478 height 9
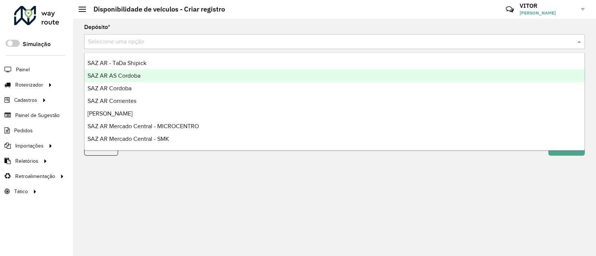
click at [153, 77] on div "SAZ AR AS Cordoba" at bounding box center [334, 76] width 500 height 13
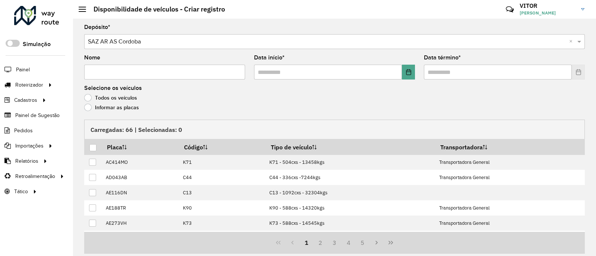
click at [132, 75] on input "Nome" at bounding box center [164, 72] width 161 height 15
click at [143, 75] on input "Nome" at bounding box center [164, 72] width 161 height 15
type input "**"
click at [402, 68] on button "Choose Date" at bounding box center [408, 72] width 13 height 15
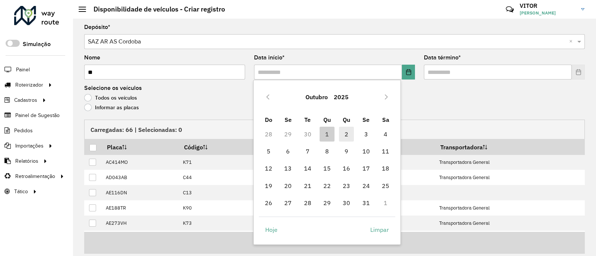
click at [349, 136] on span "2" at bounding box center [346, 134] width 15 height 15
type input "**********"
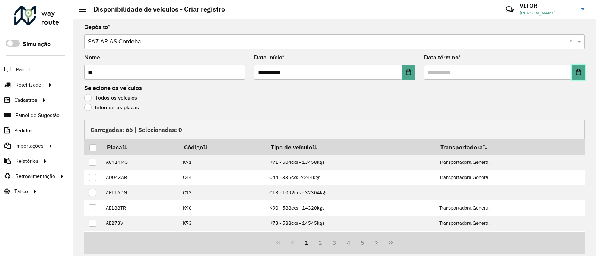
click at [581, 74] on button "Choose Date" at bounding box center [577, 72] width 13 height 15
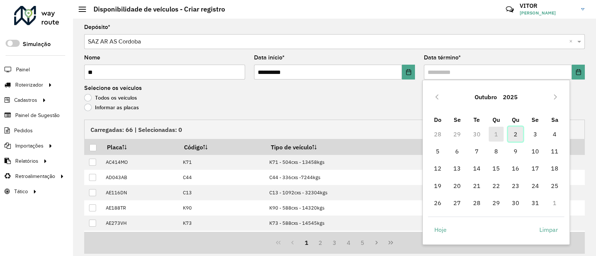
click at [511, 138] on span "2" at bounding box center [515, 134] width 15 height 15
type input "**********"
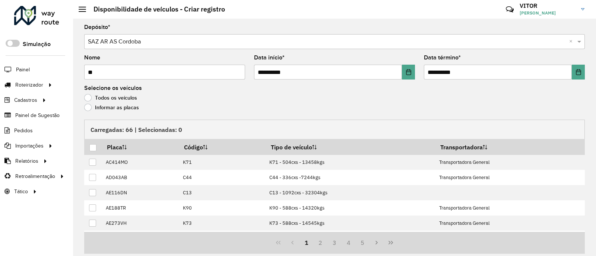
click at [133, 109] on label "Informar as placas" at bounding box center [111, 107] width 55 height 7
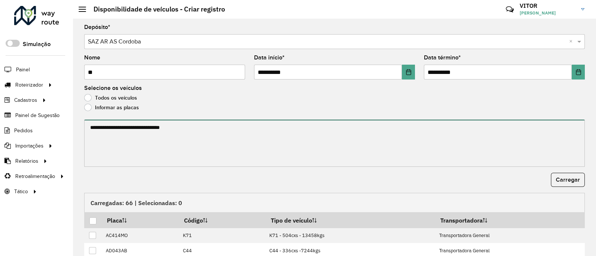
paste textarea "****** ****** ****** ******* ******** ****** ****** ******* ****** ****** *****…"
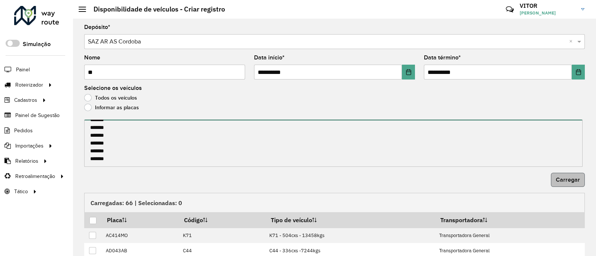
type textarea "****** ****** ****** ******* ******** ****** ****** ******* ****** ****** *****…"
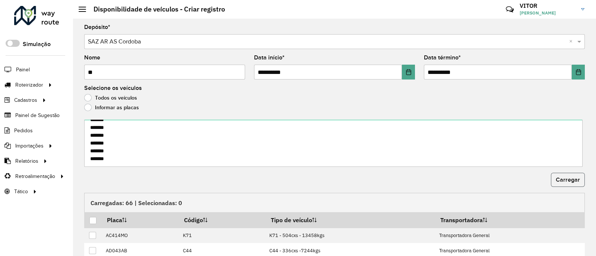
click at [553, 179] on button "Carregar" at bounding box center [568, 180] width 34 height 14
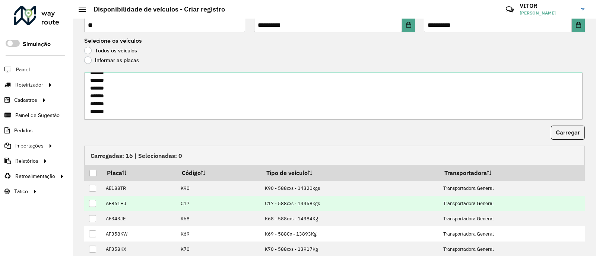
scroll to position [93, 0]
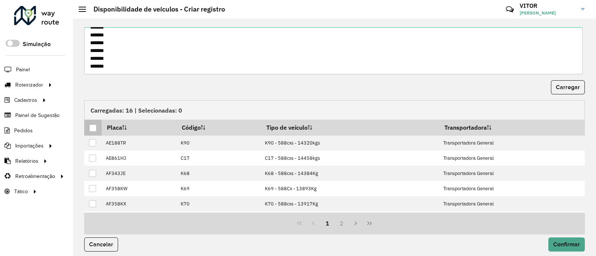
click at [92, 126] on div at bounding box center [92, 128] width 7 height 7
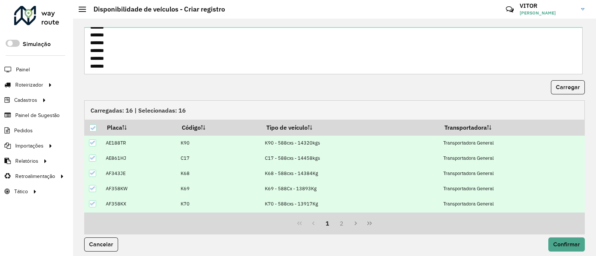
scroll to position [97, 0]
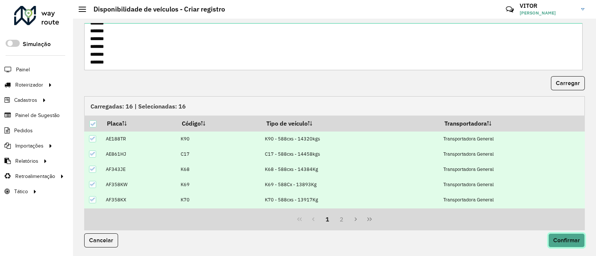
click at [554, 241] on span "Confirmar" at bounding box center [566, 240] width 27 height 6
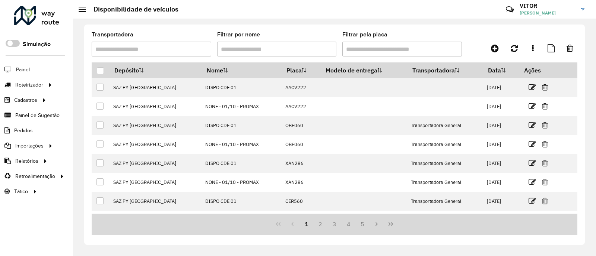
click at [472, 39] on div "Transportadora Filtrar por nome Filtrar pela placa" at bounding box center [334, 47] width 485 height 31
click at [497, 49] on icon at bounding box center [495, 48] width 8 height 9
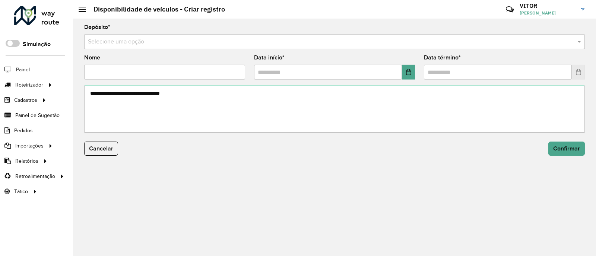
click at [152, 44] on input "text" at bounding box center [327, 42] width 478 height 9
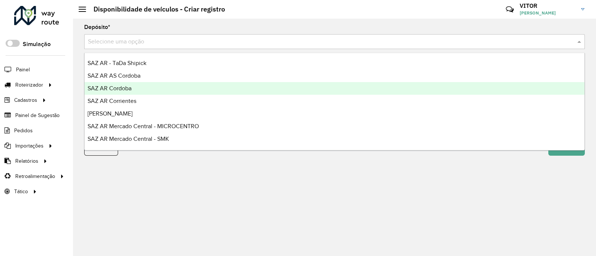
click at [145, 89] on div "SAZ AR Cordoba" at bounding box center [334, 88] width 500 height 13
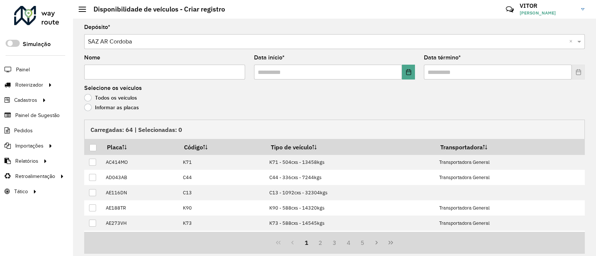
click at [122, 75] on input "Nome" at bounding box center [164, 72] width 161 height 15
type input "**"
click at [408, 69] on icon "Choose Date" at bounding box center [408, 72] width 6 height 6
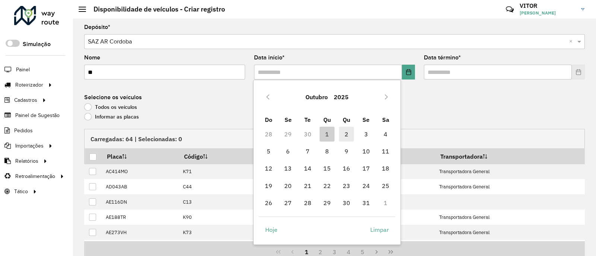
click at [344, 138] on span "2" at bounding box center [346, 134] width 15 height 15
type input "**********"
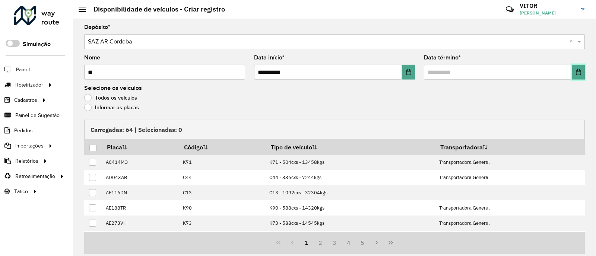
click at [579, 70] on button "Choose Date" at bounding box center [577, 72] width 13 height 15
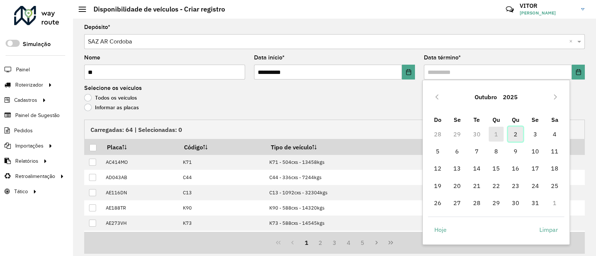
click at [520, 136] on span "2" at bounding box center [515, 134] width 15 height 15
type input "**********"
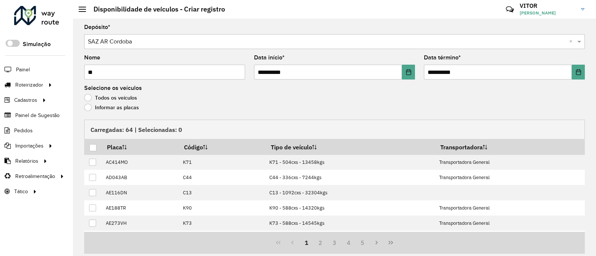
click at [114, 110] on label "Informar as placas" at bounding box center [111, 107] width 55 height 7
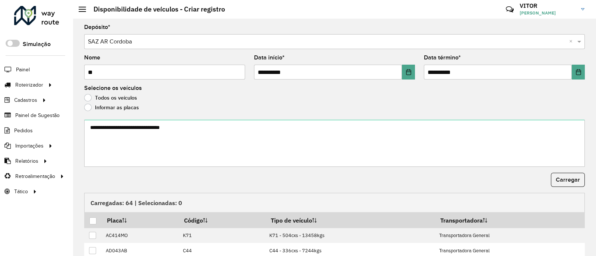
click at [266, 108] on div "Informar as placas" at bounding box center [334, 109] width 500 height 9
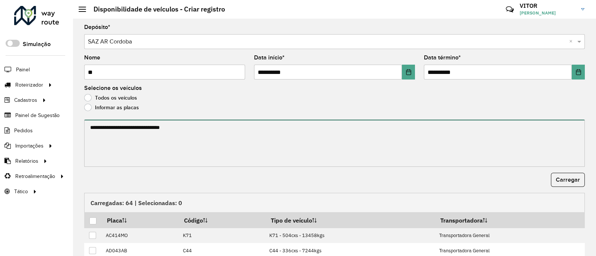
paste textarea "****** ****** ****** ****** ******* ******* ******* ****** ****** ****** ******…"
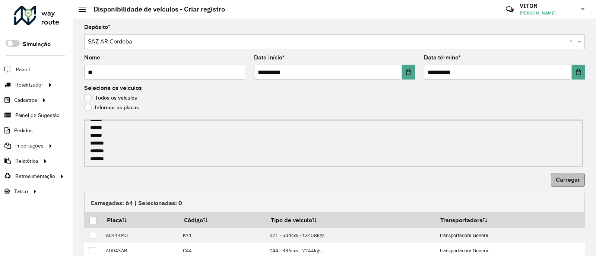
type textarea "****** ****** ****** ****** ******* ******* ******* ****** ****** ****** ******…"
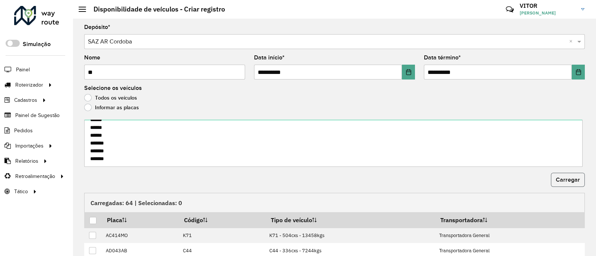
click at [568, 179] on span "Carregar" at bounding box center [567, 180] width 24 height 6
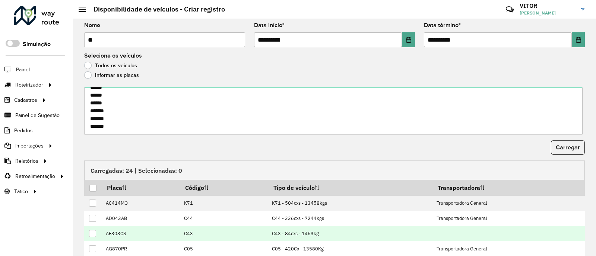
scroll to position [93, 0]
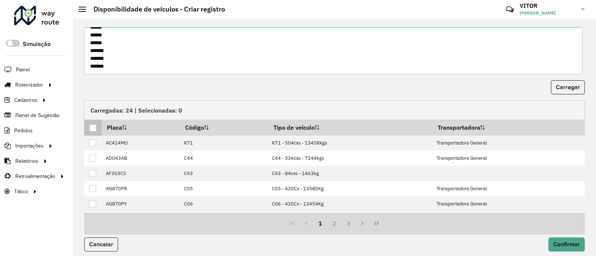
click at [92, 127] on div at bounding box center [92, 128] width 7 height 7
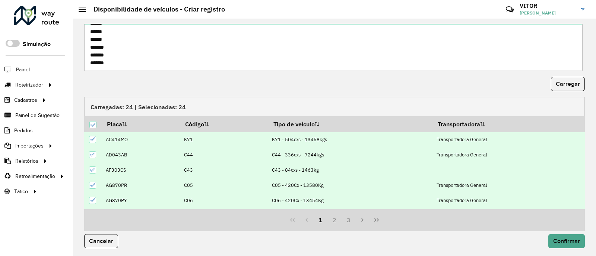
scroll to position [97, 0]
click at [571, 241] on span "Confirmar" at bounding box center [566, 240] width 27 height 6
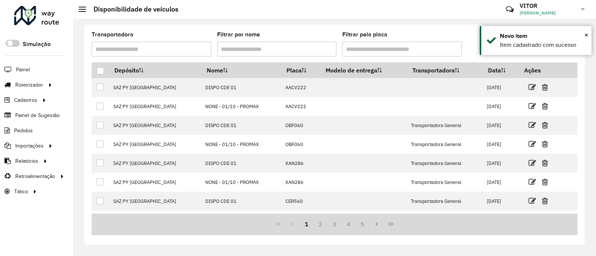
click at [472, 39] on div "Transportadora Filtrar por nome Filtrar pela placa" at bounding box center [334, 47] width 485 height 31
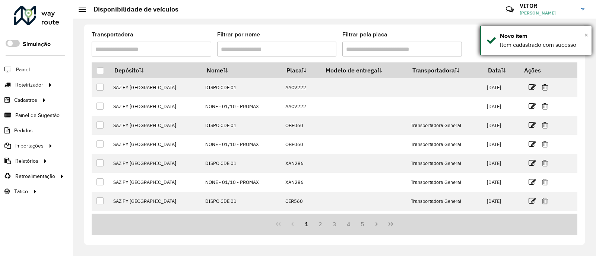
click at [586, 34] on span "×" at bounding box center [586, 35] width 4 height 8
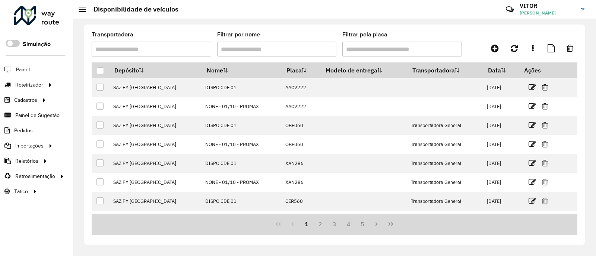
click at [489, 34] on div "Transportadora Filtrar por nome Filtrar pela placa" at bounding box center [334, 47] width 485 height 31
click at [476, 35] on div "Transportadora Filtrar por nome Filtrar pela placa" at bounding box center [334, 47] width 485 height 31
click at [475, 35] on div "Transportadora Filtrar por nome Filtrar pela placa" at bounding box center [334, 47] width 485 height 31
